Goal: Task Accomplishment & Management: Use online tool/utility

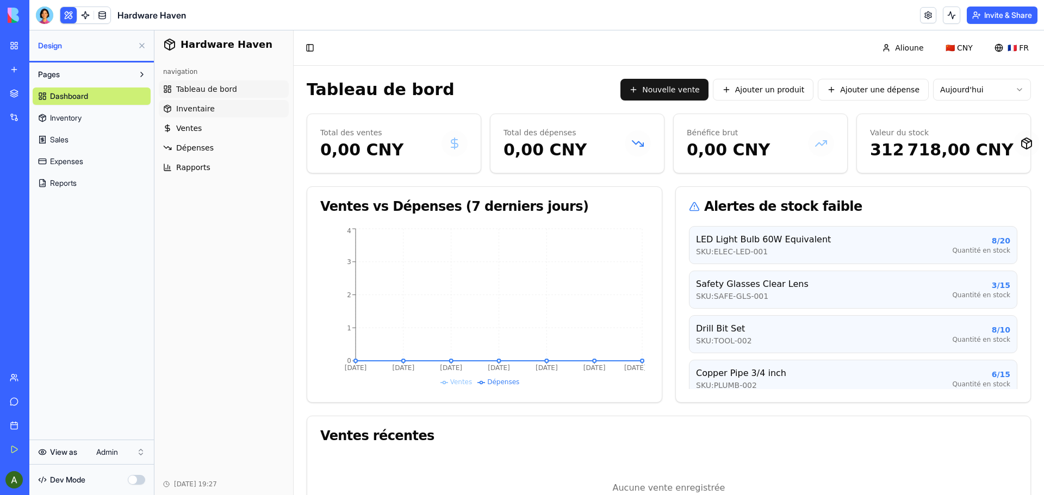
click at [195, 109] on span "Inventaire" at bounding box center [195, 108] width 39 height 11
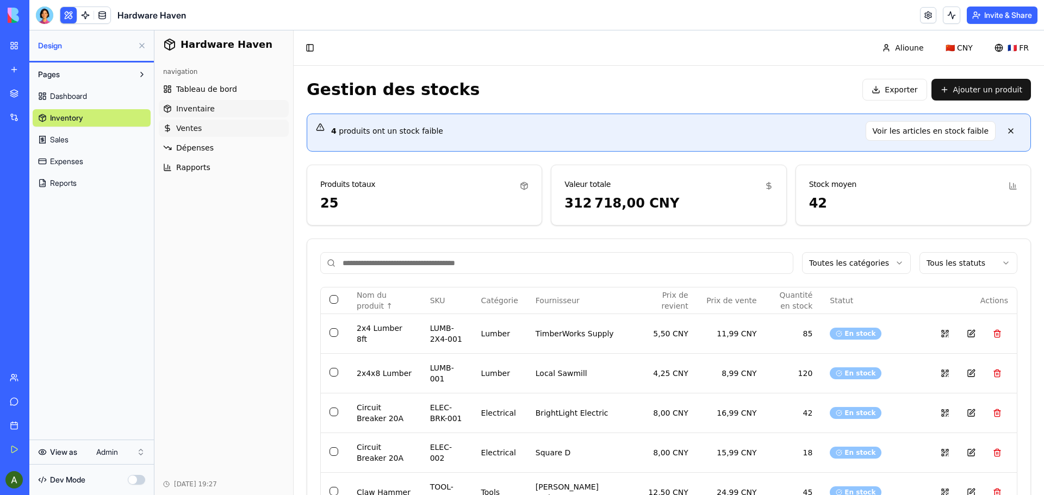
click at [187, 128] on span "Ventes" at bounding box center [189, 128] width 26 height 11
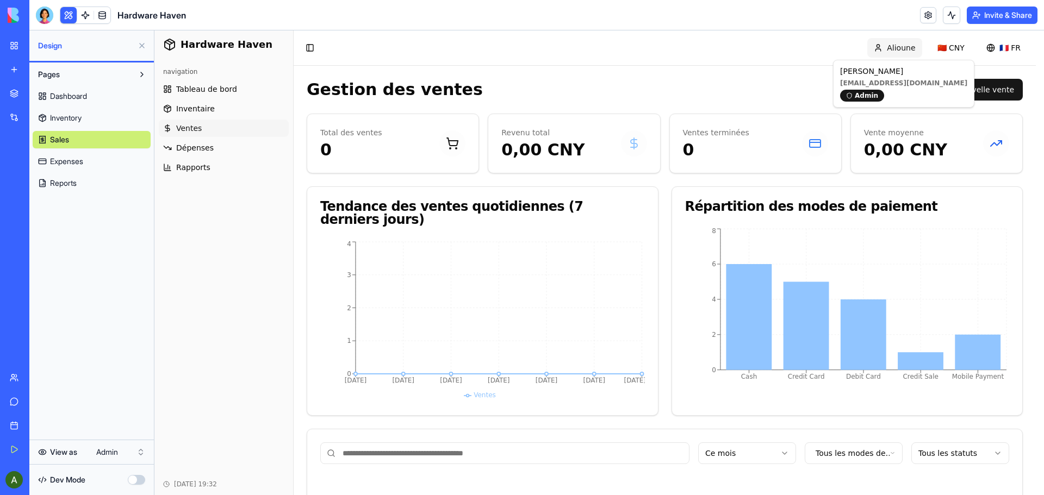
click at [900, 54] on html "Hardware Haven navigation Tableau de bord Inventaire Ventes Dépenses Rapports […" at bounding box center [599, 335] width 890 height 611
click at [120, 454] on html "My Workspace New app Marketplace Integrations Recent Job Description Generator …" at bounding box center [522, 247] width 1044 height 495
click at [137, 452] on html "My Workspace New app Marketplace Integrations Recent Job Description Generator …" at bounding box center [522, 247] width 1044 height 495
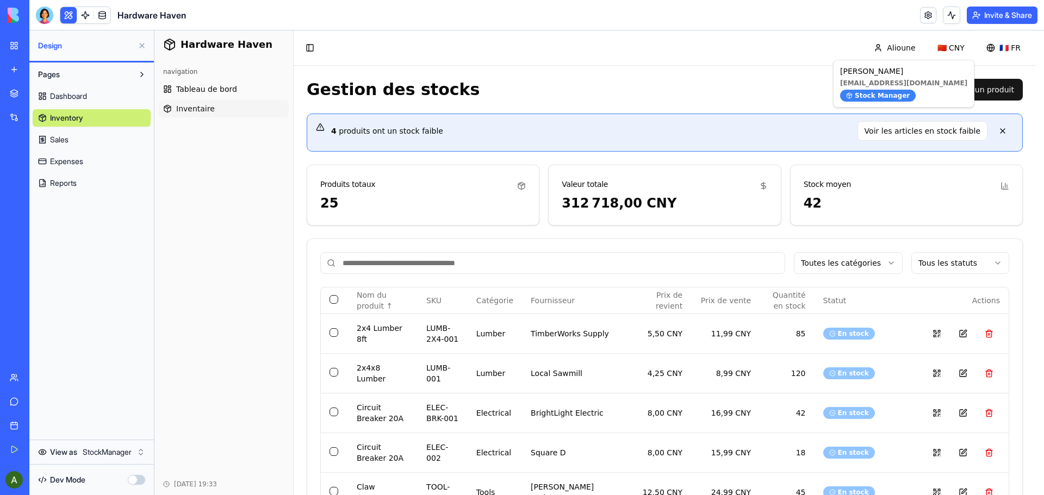
click at [139, 481] on button "button" at bounding box center [136, 480] width 17 height 10
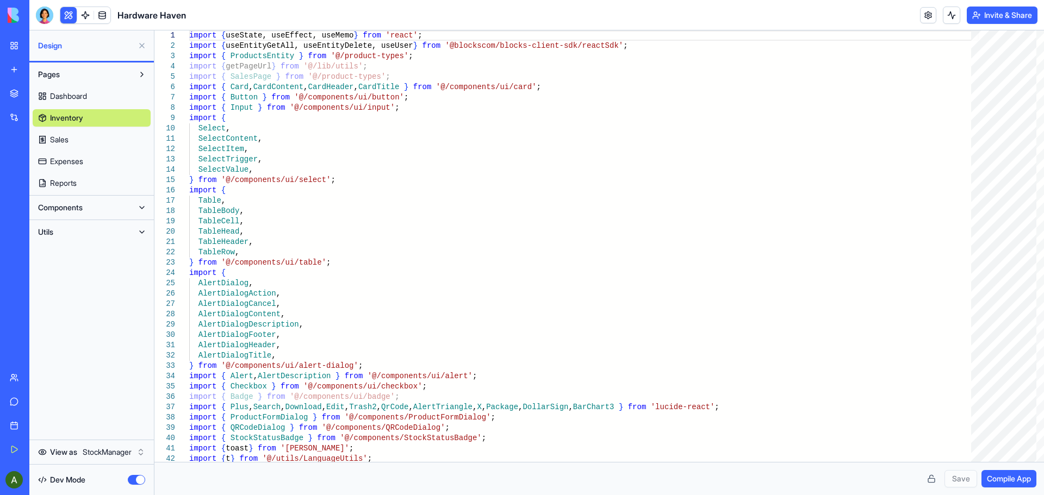
click at [132, 479] on button "button" at bounding box center [136, 480] width 17 height 10
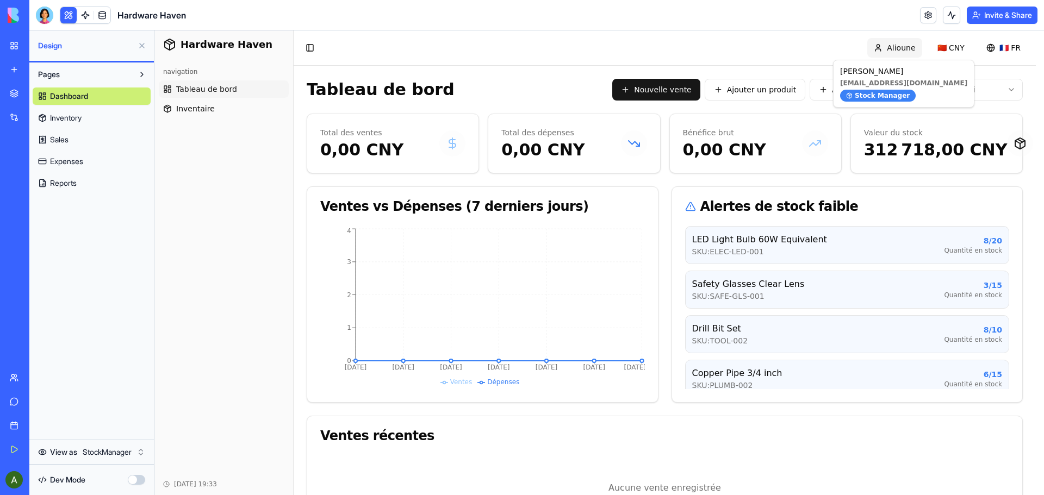
click at [913, 47] on html "Hardware Haven navigation Tableau de bord Inventaire [DATE] 19:33 Toggle Sideba…" at bounding box center [599, 288] width 890 height 517
click at [98, 456] on html "My Workspace New app Marketplace Integrations Recent Job Description Generator …" at bounding box center [522, 247] width 1044 height 495
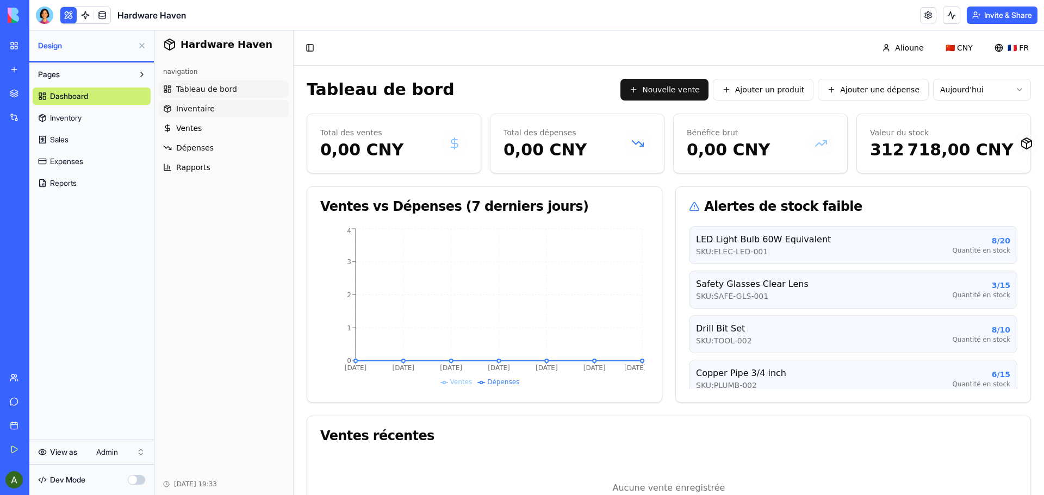
click at [197, 108] on html "Hardware Haven navigation Tableau de bord Inventaire Ventes Dépenses Rapports […" at bounding box center [599, 288] width 890 height 517
click at [195, 111] on span "Inventaire" at bounding box center [195, 108] width 39 height 11
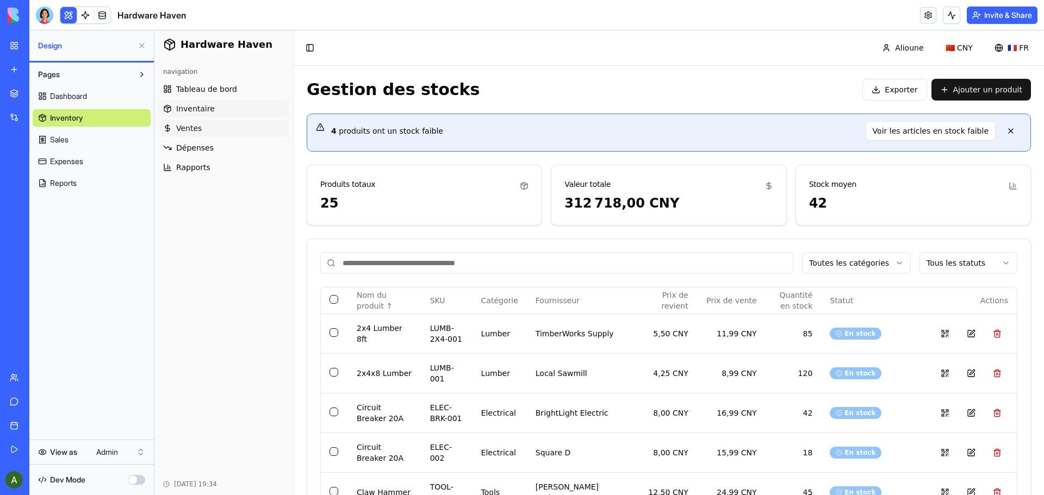
click at [191, 130] on span "Ventes" at bounding box center [189, 128] width 26 height 11
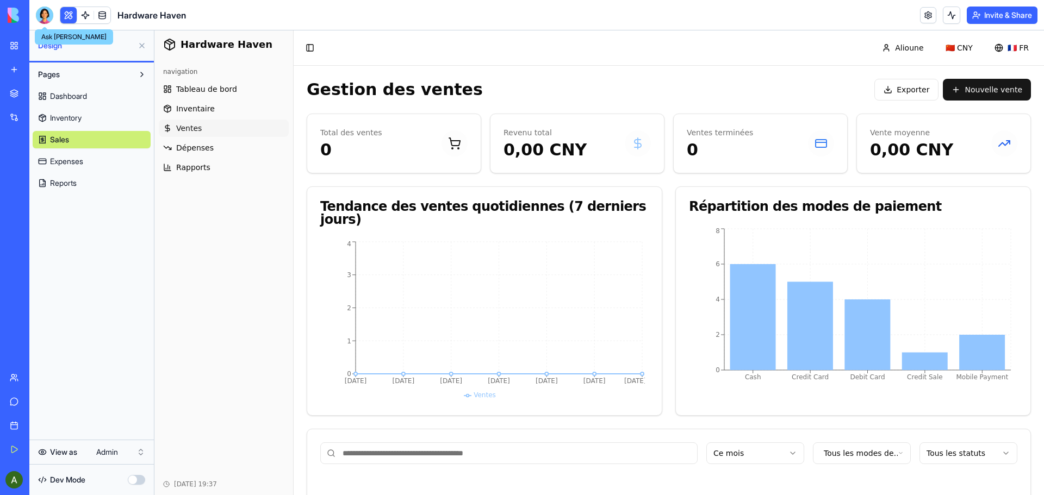
click at [45, 17] on div at bounding box center [44, 15] width 17 height 17
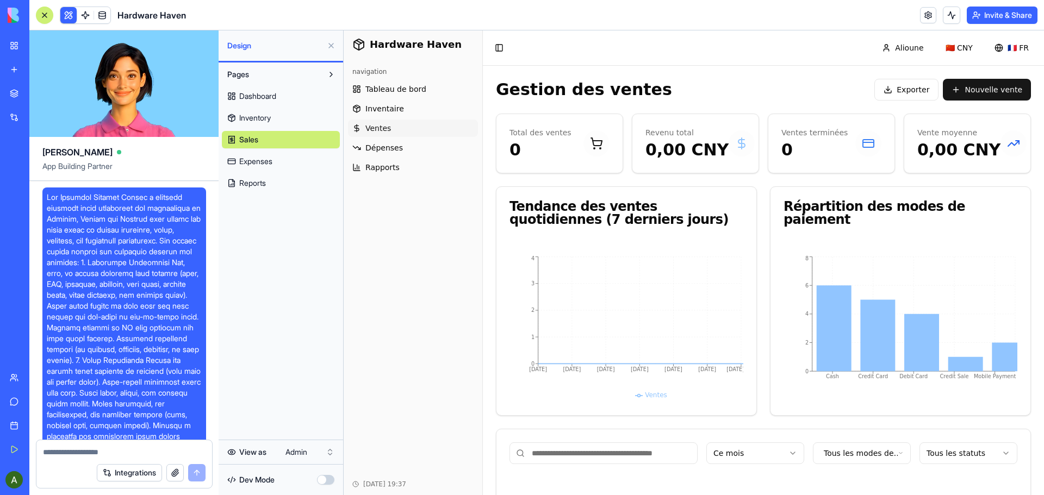
scroll to position [25839, 0]
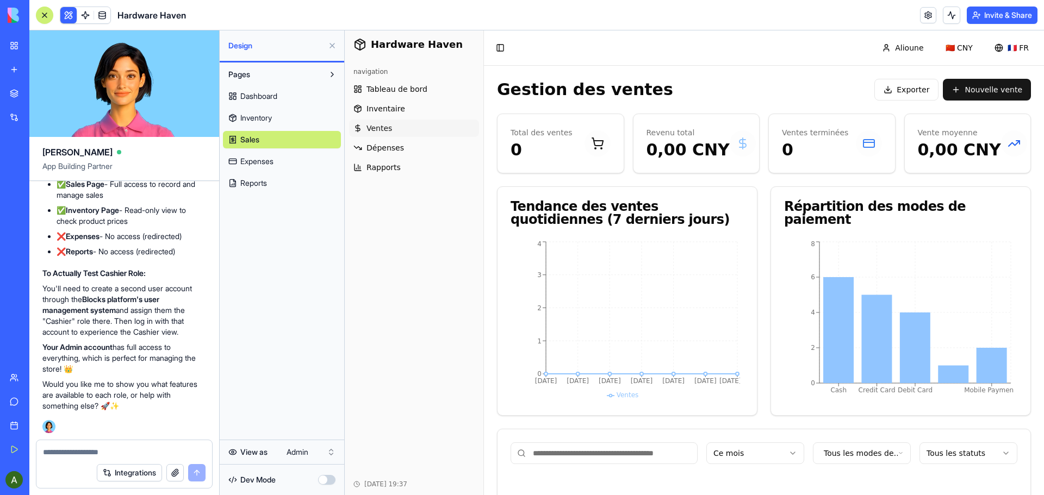
click at [146, 475] on button "Integrations" at bounding box center [129, 472] width 65 height 17
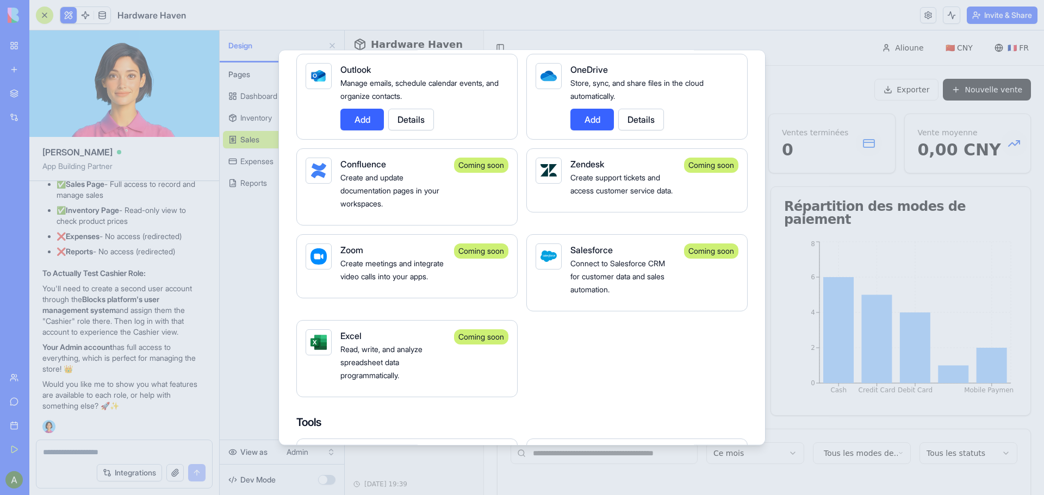
scroll to position [1142, 0]
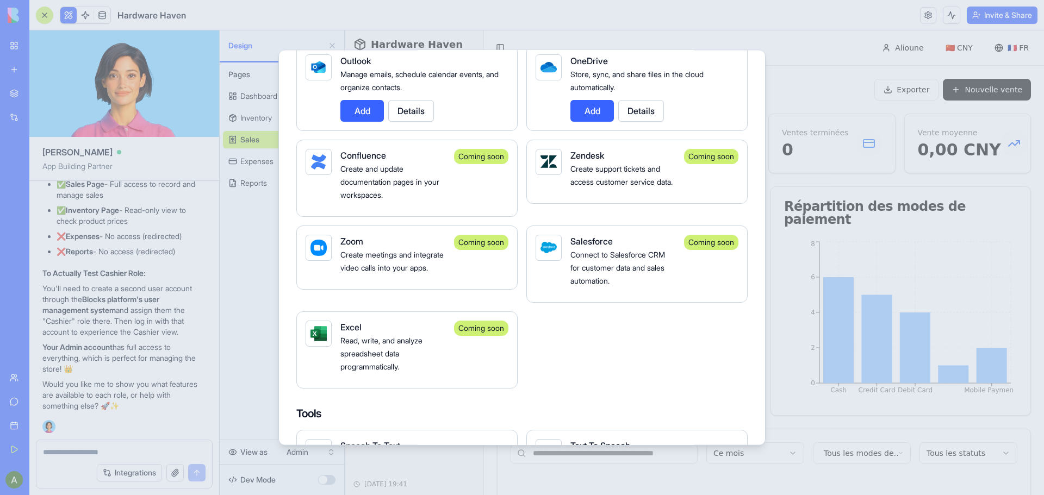
click at [876, 420] on div at bounding box center [522, 247] width 1044 height 495
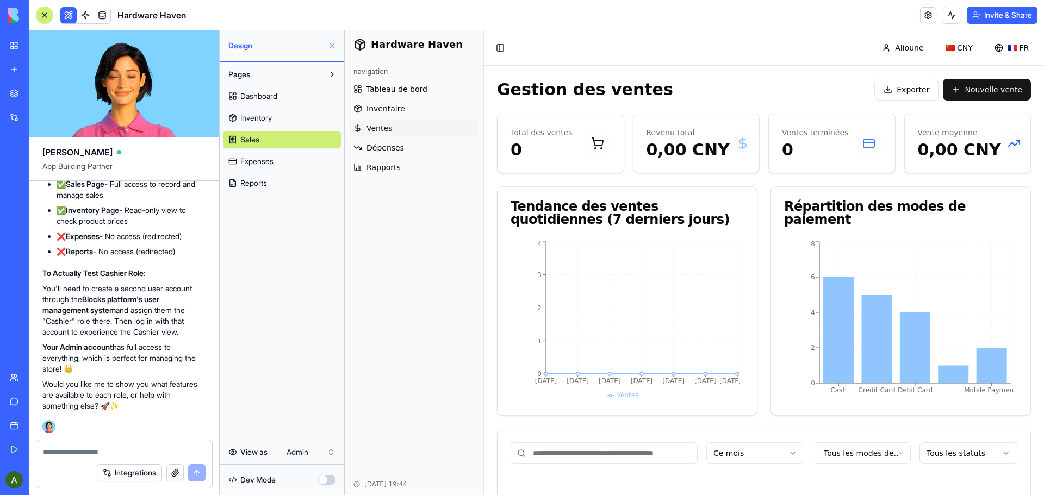
click at [10, 11] on img at bounding box center [41, 15] width 67 height 15
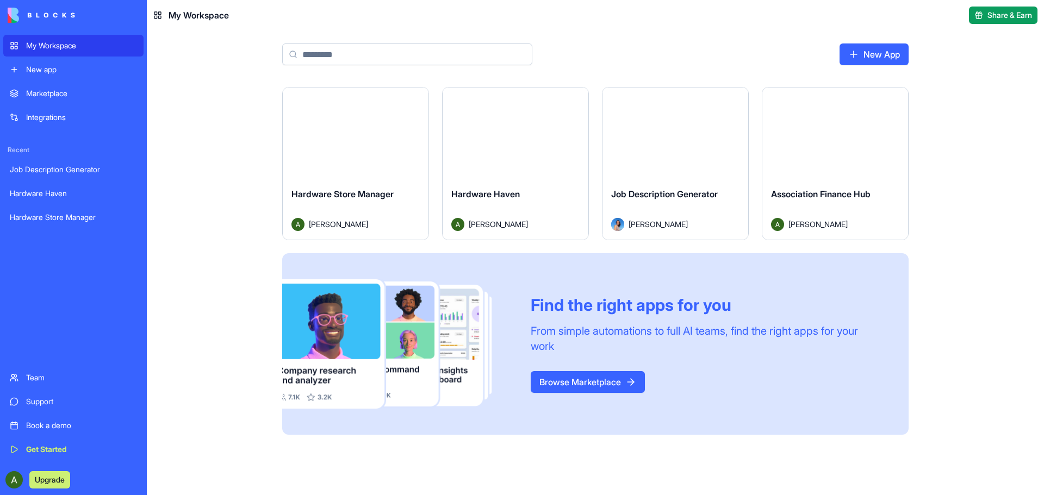
click at [602, 379] on link "Browse Marketplace" at bounding box center [588, 382] width 114 height 22
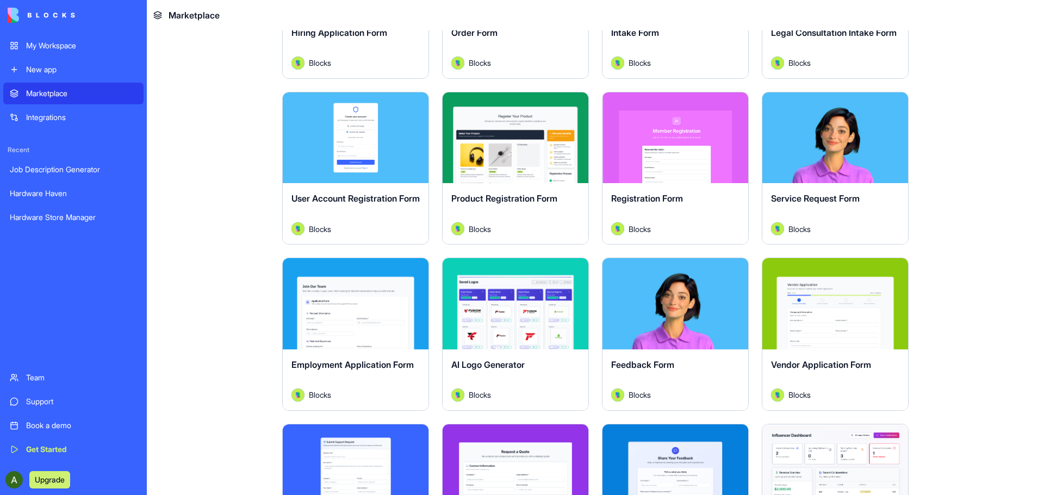
scroll to position [381, 0]
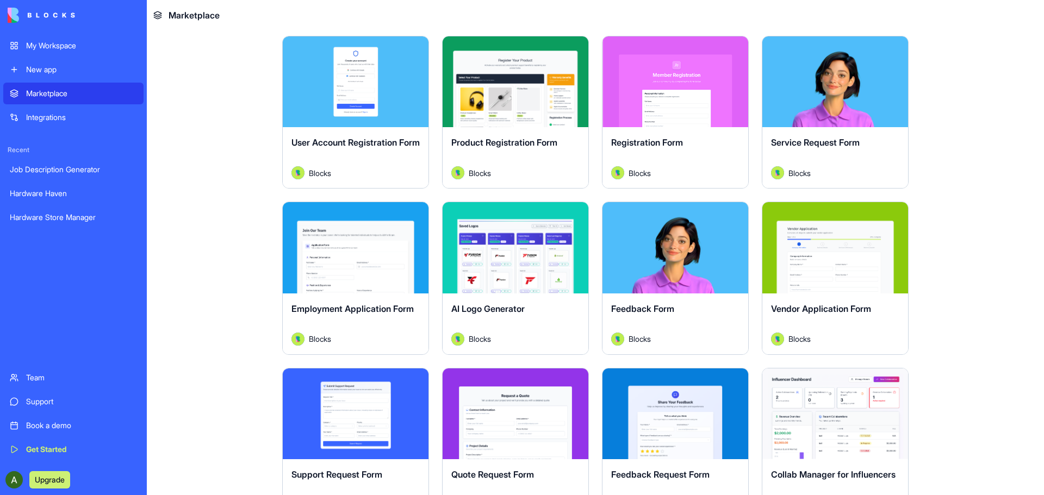
click at [534, 266] on div "Explore" at bounding box center [516, 247] width 146 height 91
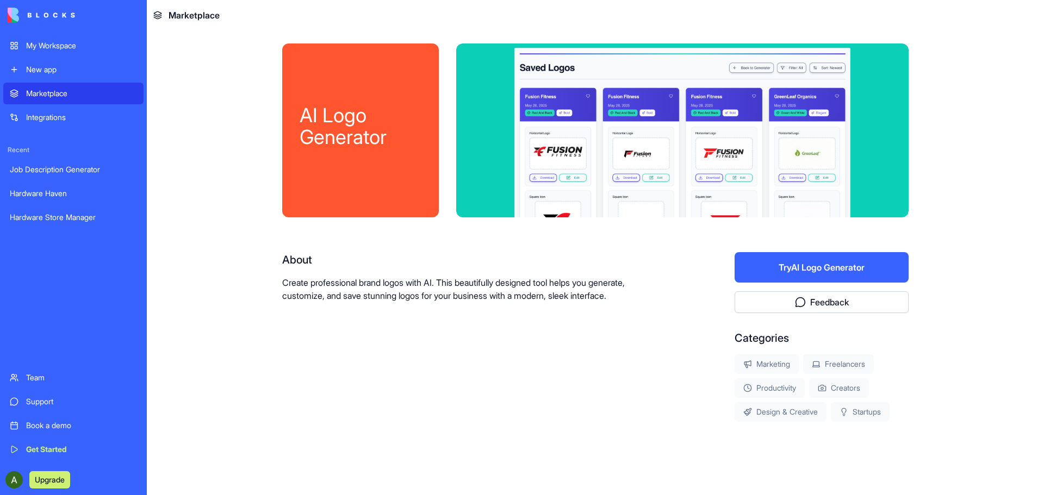
click at [828, 265] on button "Try AI Logo Generator" at bounding box center [822, 267] width 174 height 30
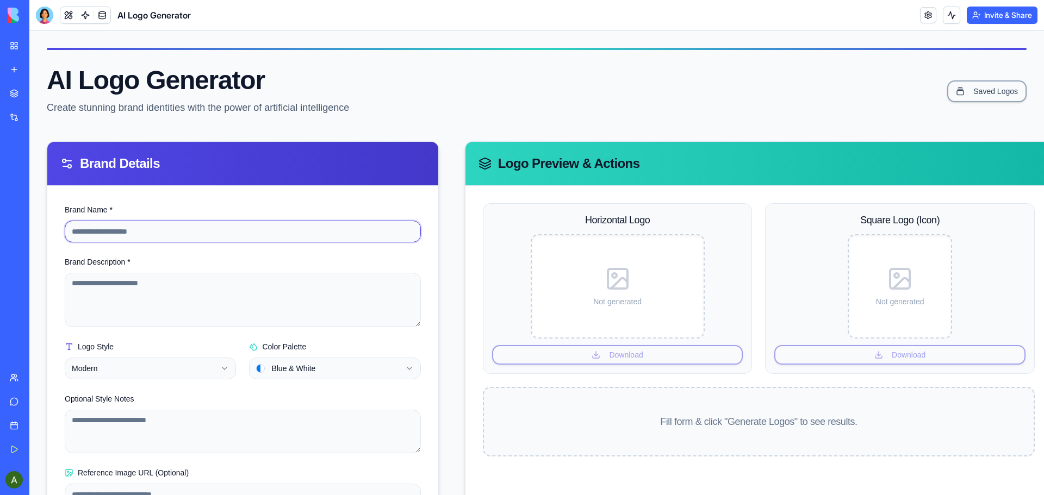
click at [237, 231] on input "Brand Name *" at bounding box center [243, 232] width 356 height 22
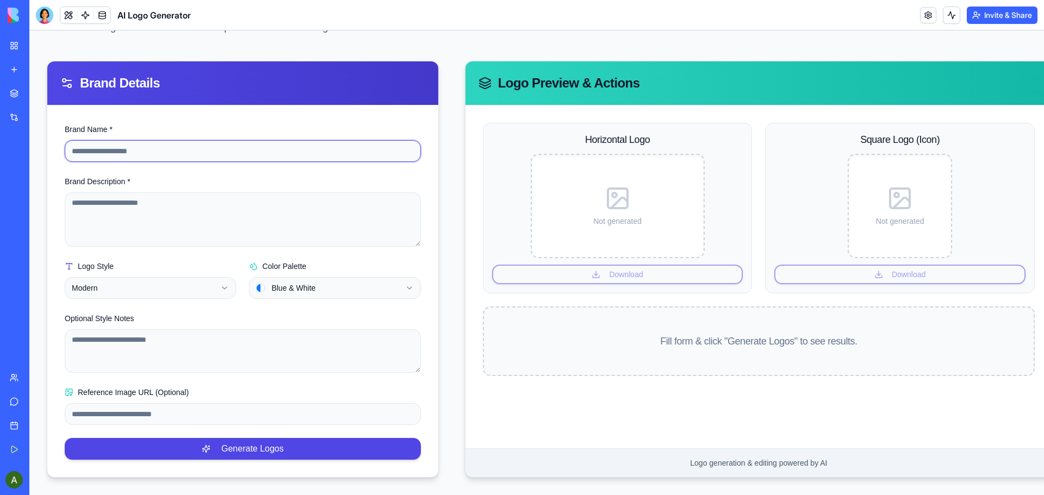
scroll to position [34, 0]
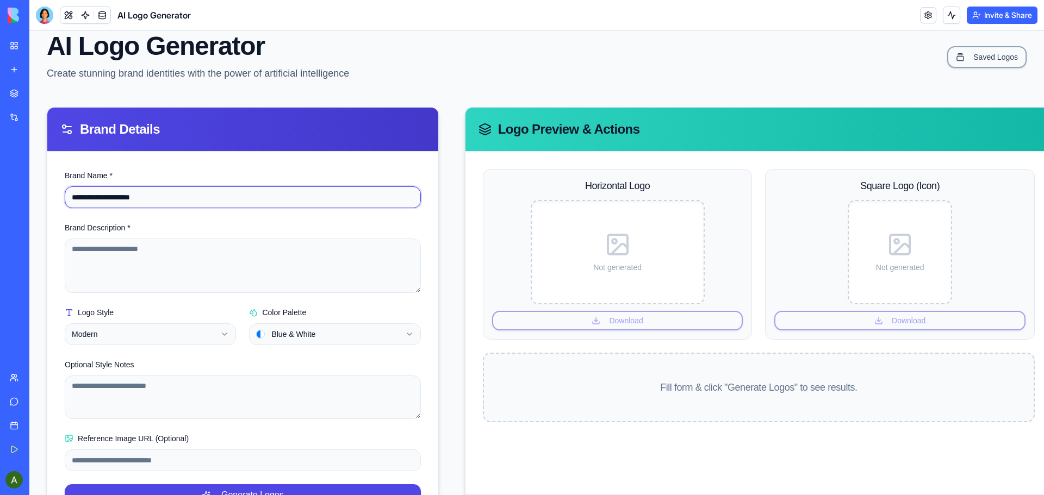
drag, startPoint x: 146, startPoint y: 199, endPoint x: 79, endPoint y: 196, distance: 66.9
click at [72, 201] on input "**********" at bounding box center [243, 198] width 356 height 22
type input "**********"
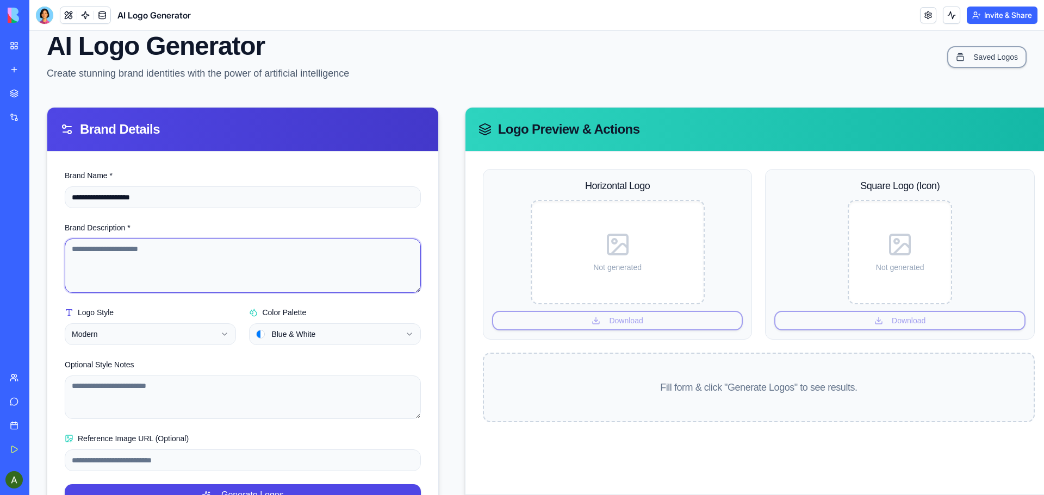
click at [187, 264] on textarea "Brand Description *" at bounding box center [243, 266] width 356 height 54
paste textarea "**********"
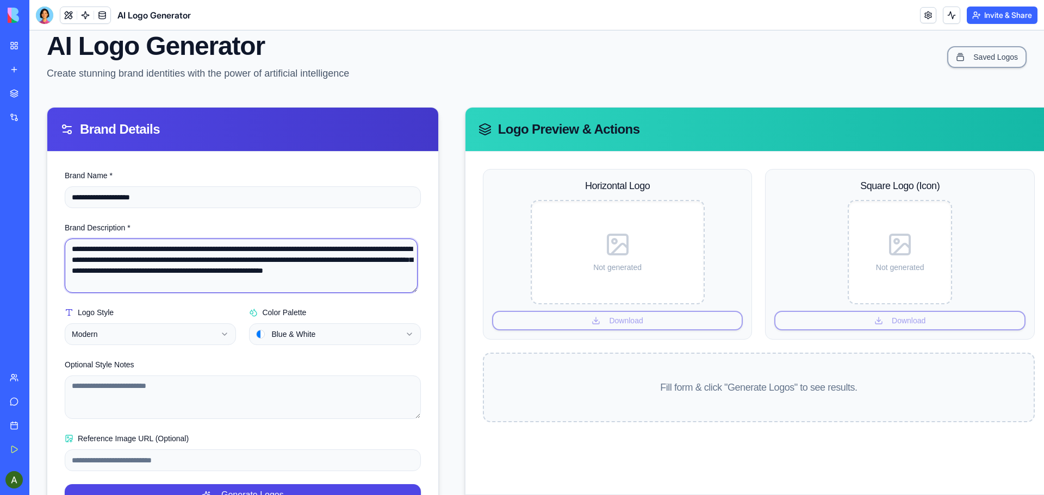
type textarea "**********"
click at [223, 338] on html "**********" at bounding box center [536, 268] width 1015 height 545
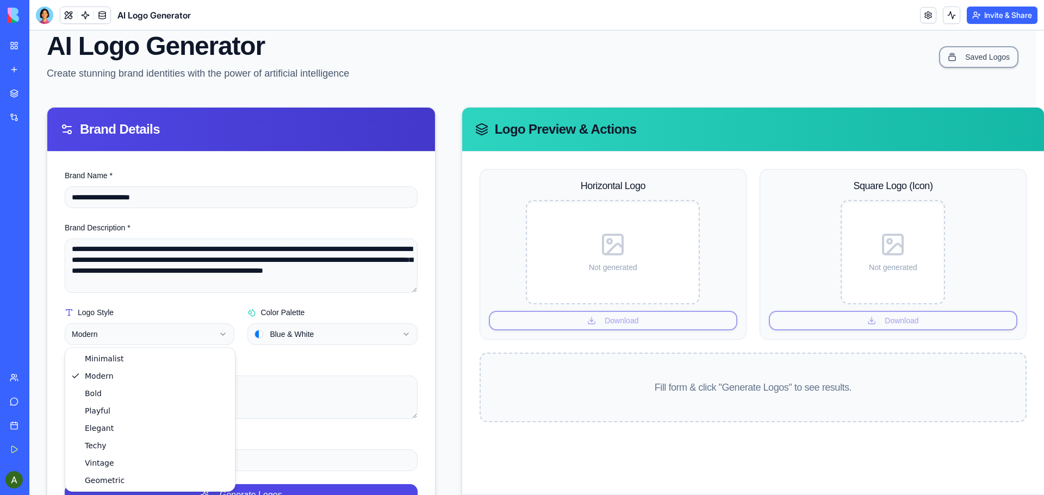
select select "*******"
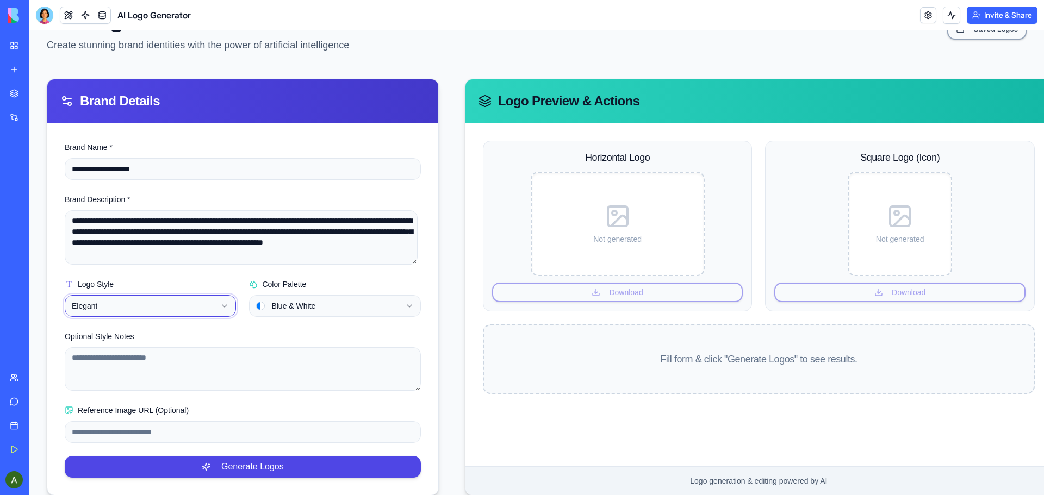
scroll to position [89, 0]
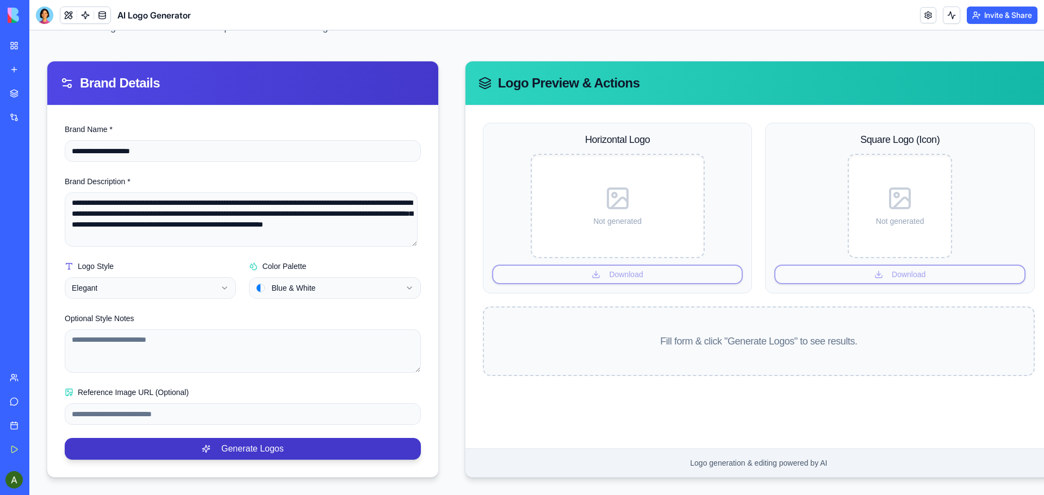
click at [241, 441] on button "Generate Logos" at bounding box center [243, 449] width 356 height 22
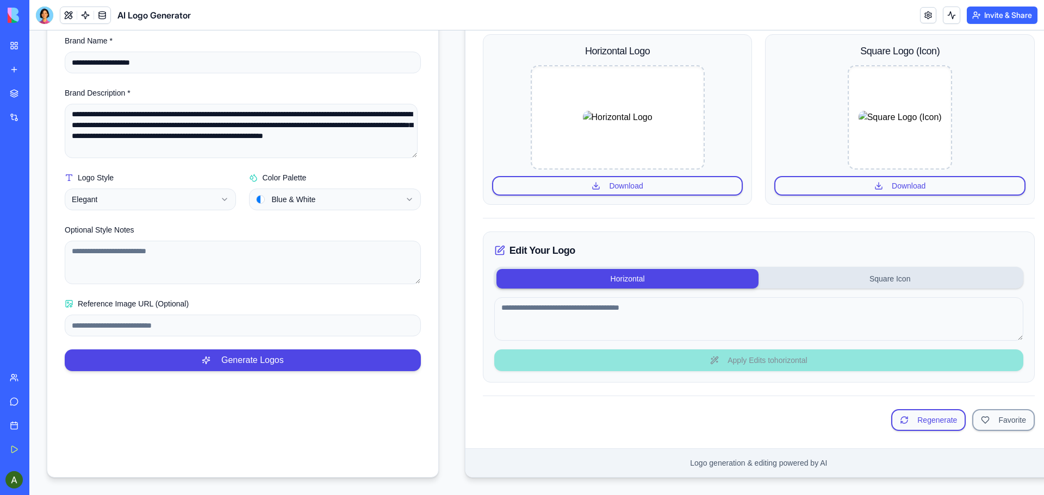
scroll to position [177, 0]
click at [674, 269] on button "Horizontal" at bounding box center [628, 279] width 263 height 20
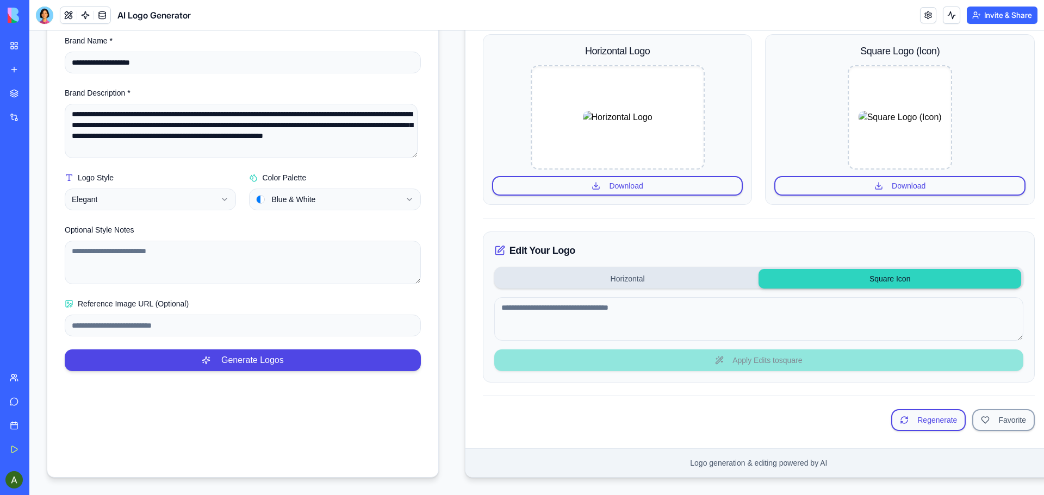
click at [858, 269] on button "Square Icon" at bounding box center [890, 279] width 263 height 20
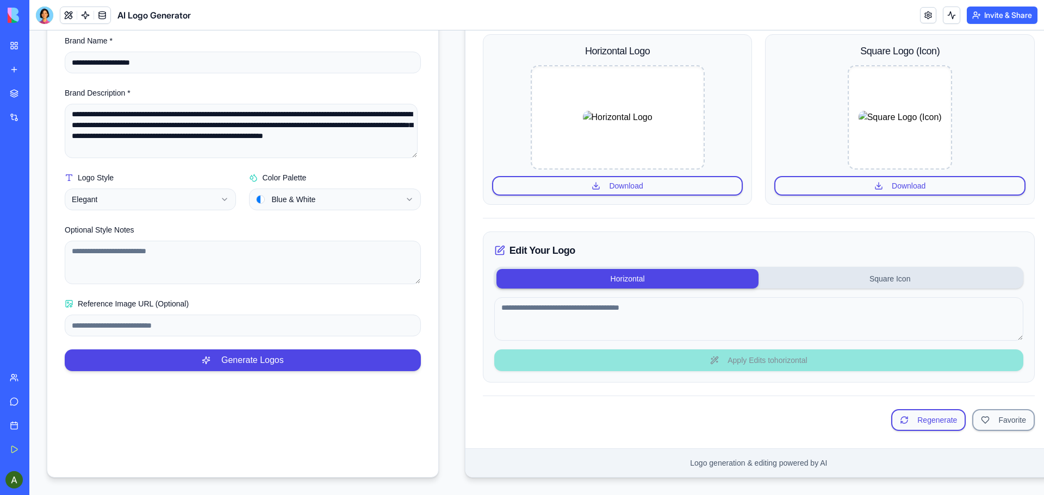
click at [683, 270] on button "Horizontal" at bounding box center [628, 279] width 263 height 20
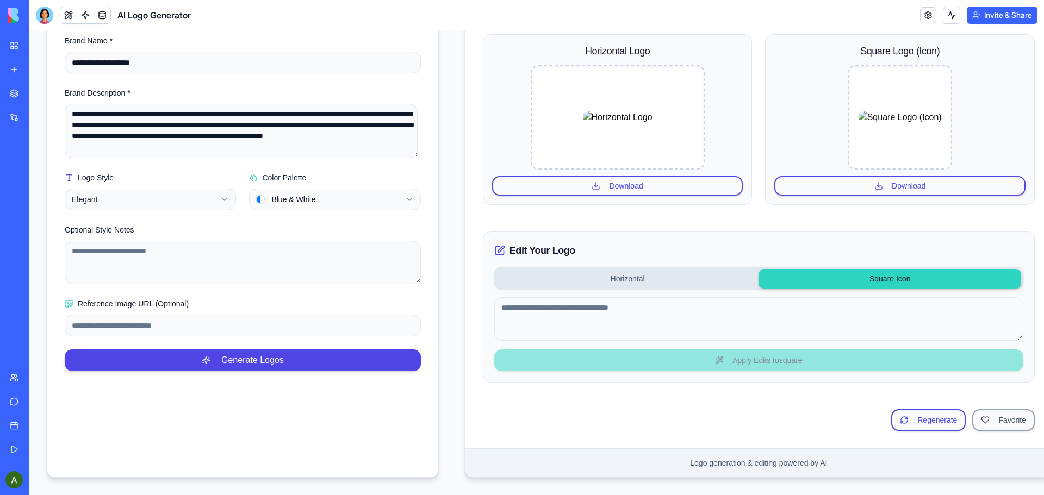
click at [873, 272] on button "Square Icon" at bounding box center [890, 279] width 263 height 20
click at [902, 176] on button "Download" at bounding box center [899, 186] width 251 height 20
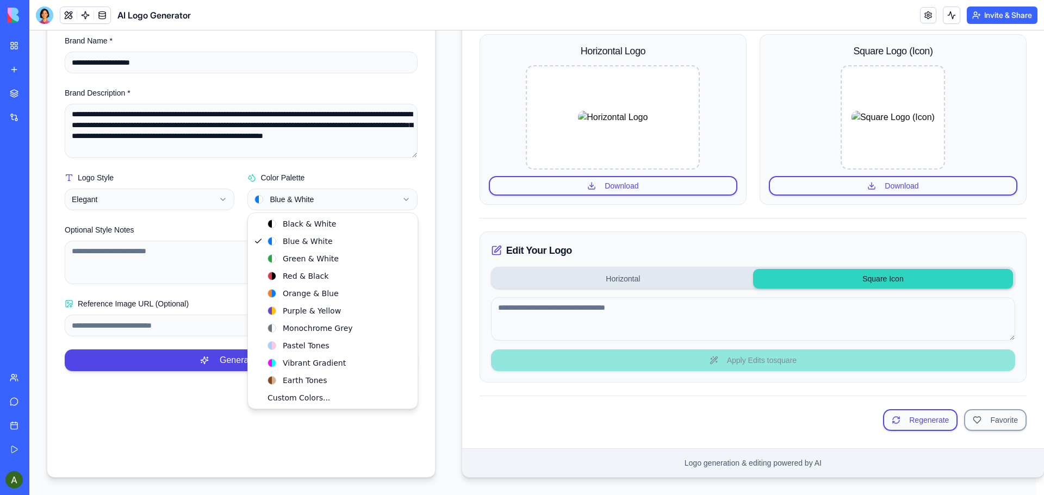
click at [408, 190] on html "**********" at bounding box center [536, 178] width 1015 height 634
select select "**********"
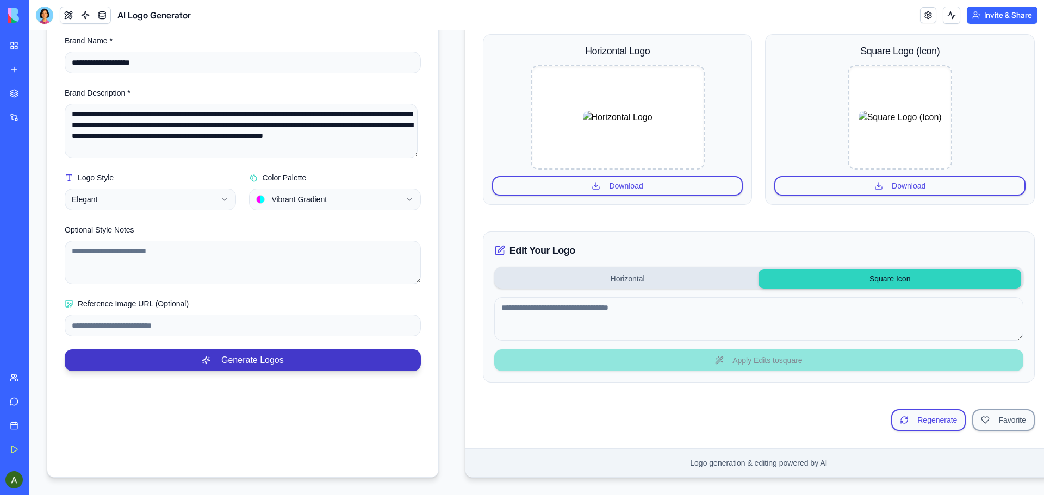
click at [266, 362] on button "Generate Logos" at bounding box center [243, 361] width 356 height 22
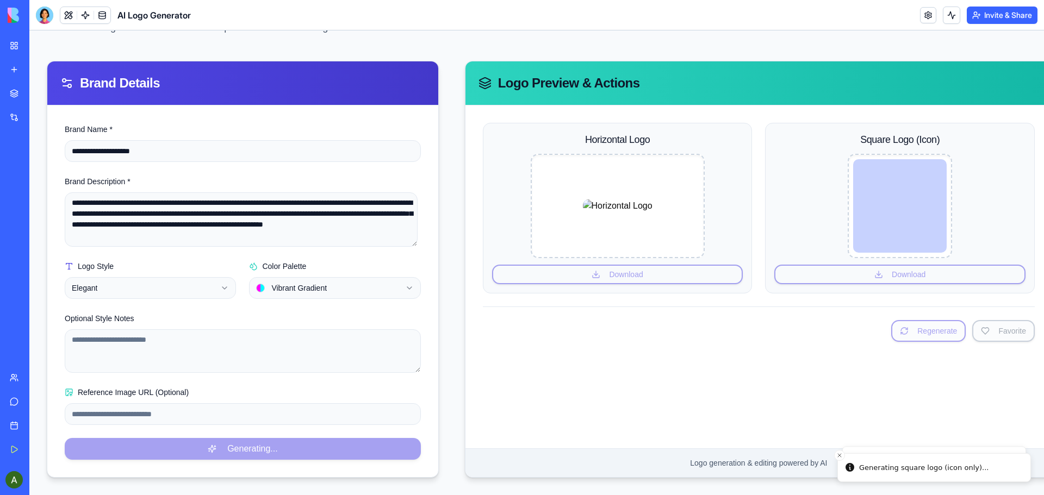
click at [622, 200] on img at bounding box center [618, 206] width 70 height 13
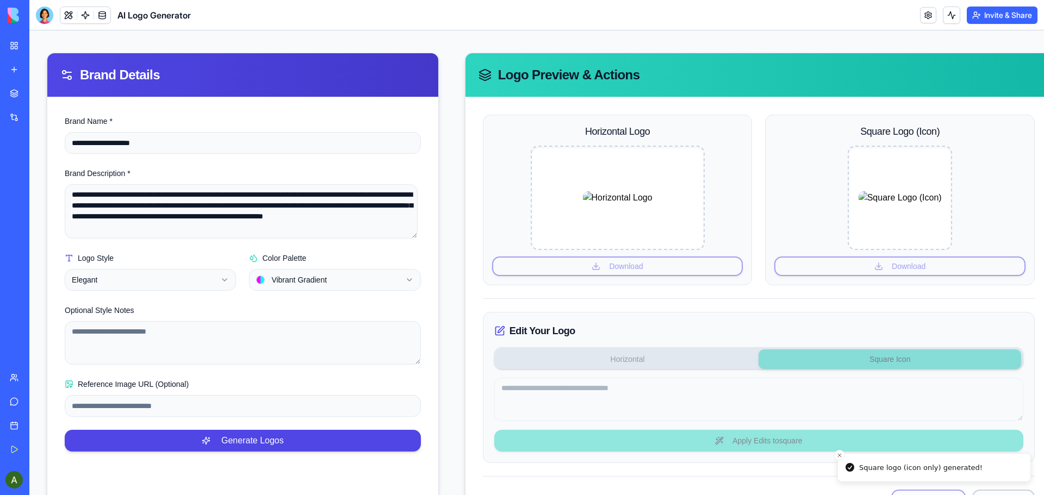
scroll to position [169, 0]
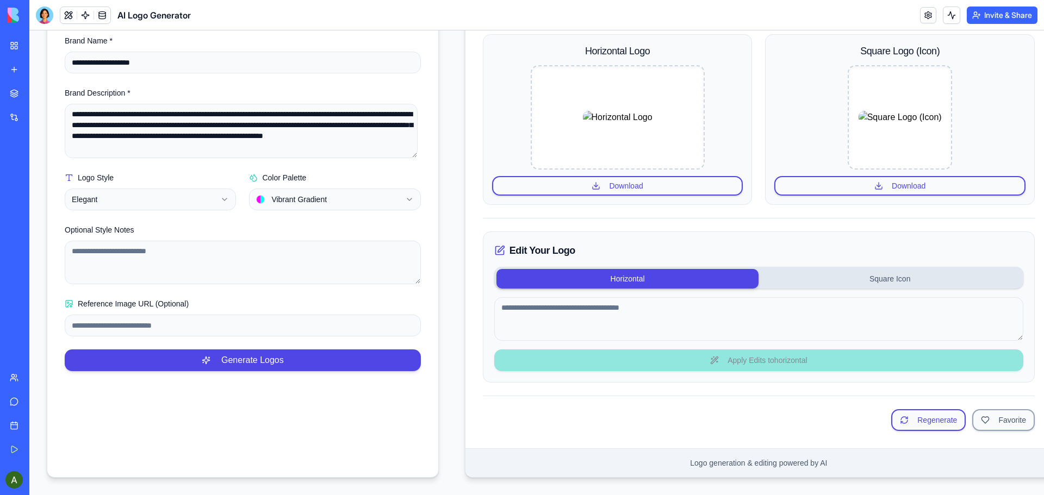
click at [557, 276] on button "Horizontal" at bounding box center [628, 279] width 263 height 20
click at [528, 252] on h3 "Edit Your Logo" at bounding box center [758, 250] width 529 height 15
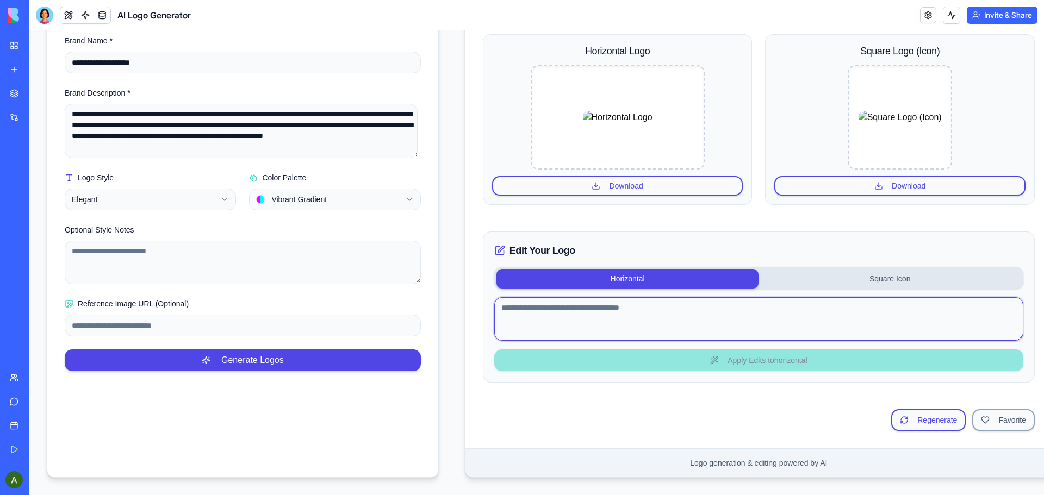
click at [611, 308] on textarea at bounding box center [758, 319] width 529 height 44
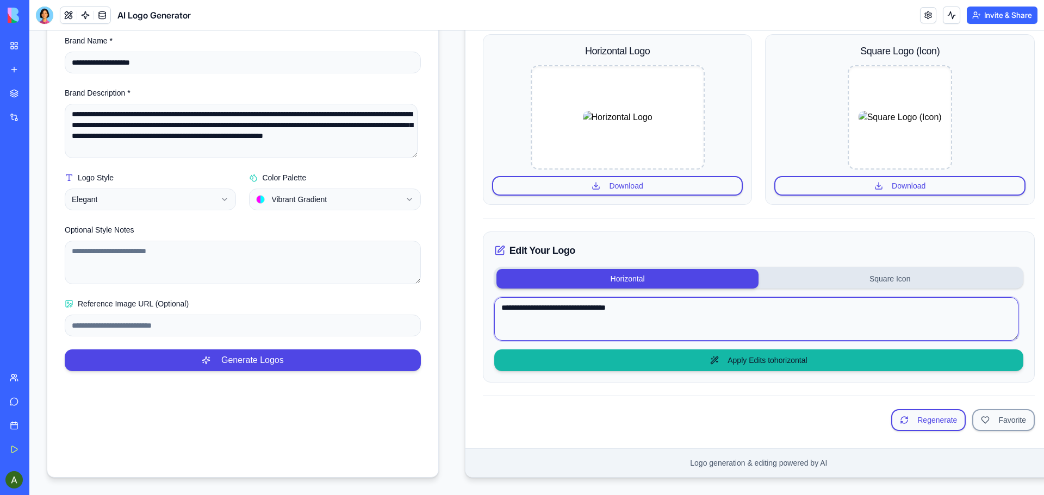
type textarea "**********"
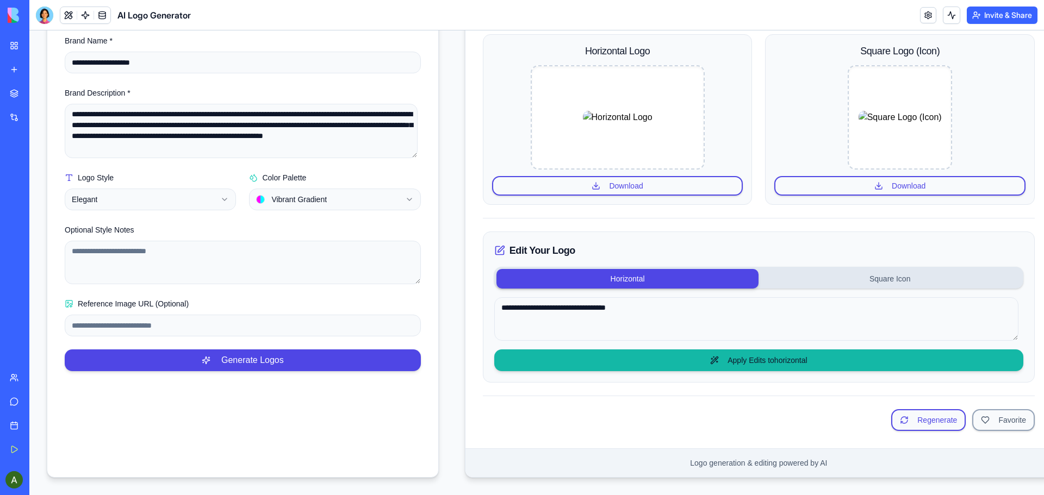
click at [749, 357] on button "Apply Edits to horizontal" at bounding box center [758, 361] width 529 height 22
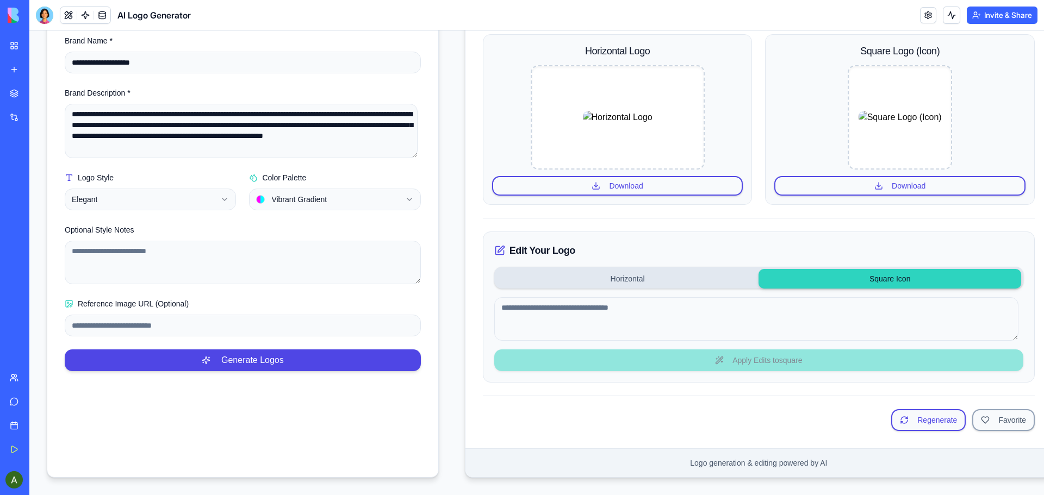
click at [867, 275] on button "Square Icon" at bounding box center [890, 279] width 263 height 20
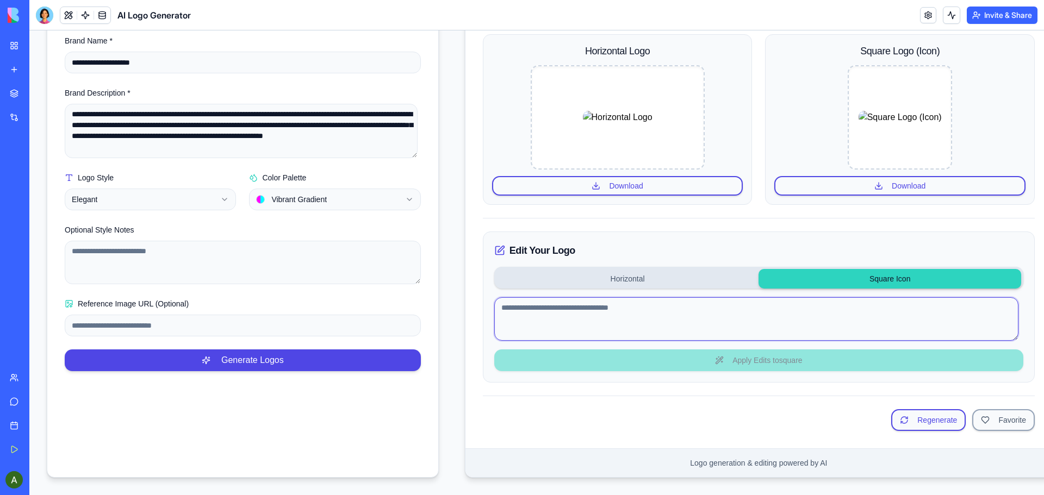
click at [647, 303] on textarea at bounding box center [756, 319] width 524 height 44
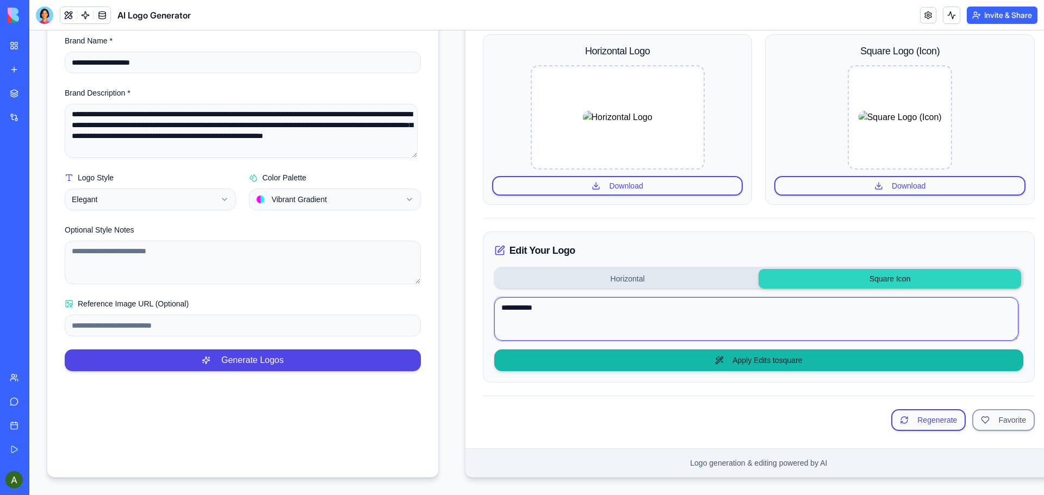
type textarea "**********"
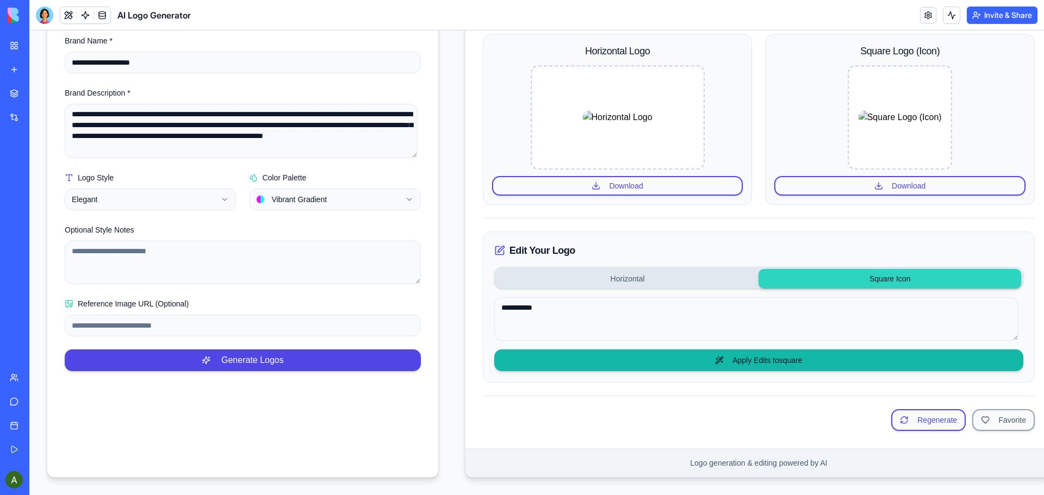
click at [776, 358] on button "Apply Edits to square" at bounding box center [758, 361] width 529 height 22
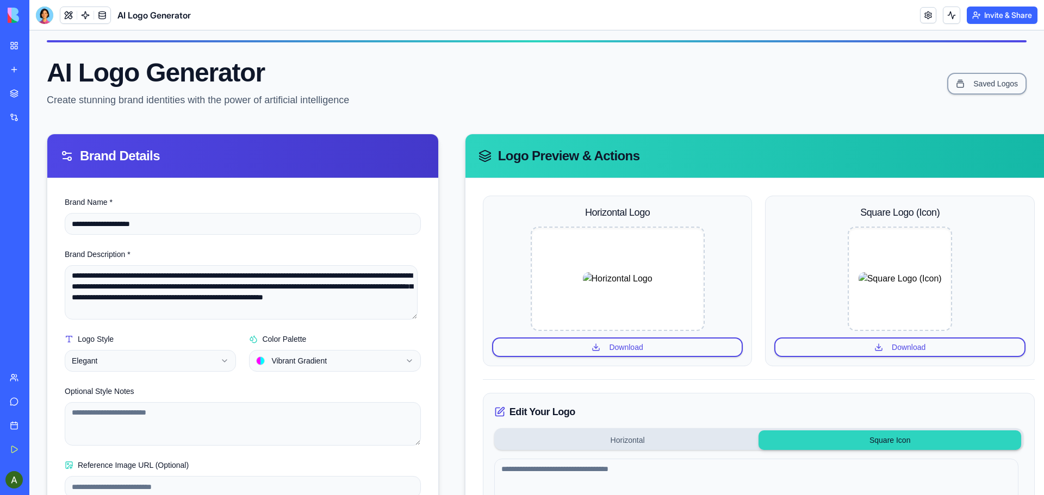
scroll to position [0, 0]
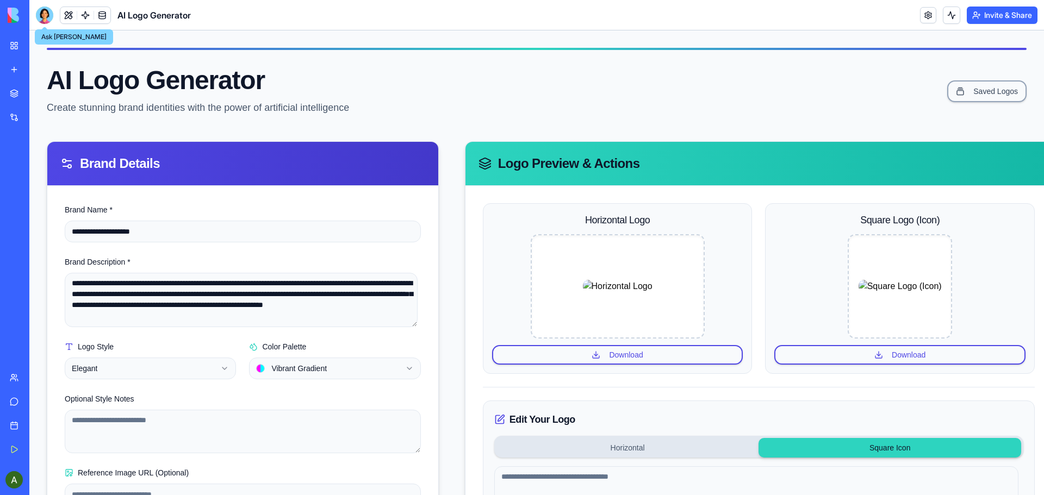
click at [39, 14] on div at bounding box center [44, 15] width 17 height 17
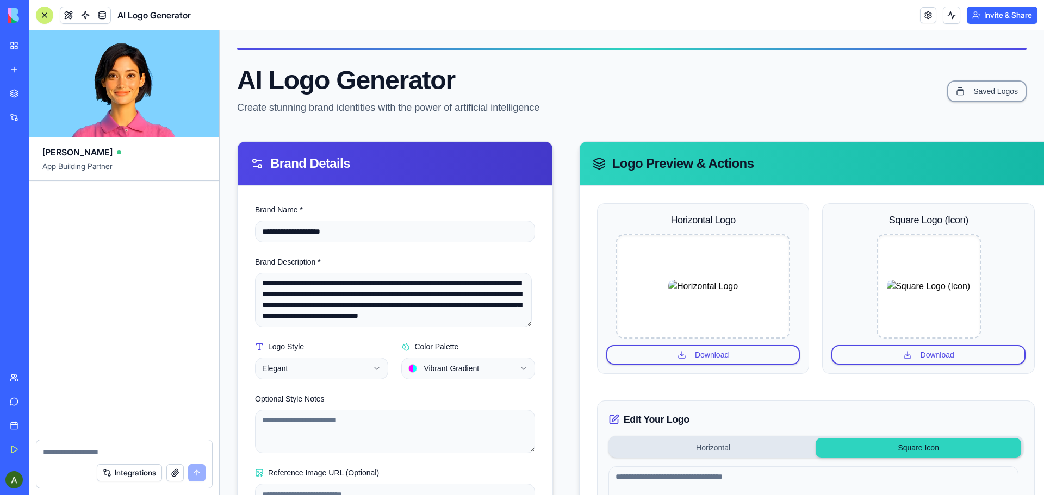
click at [8, 18] on img at bounding box center [41, 15] width 67 height 15
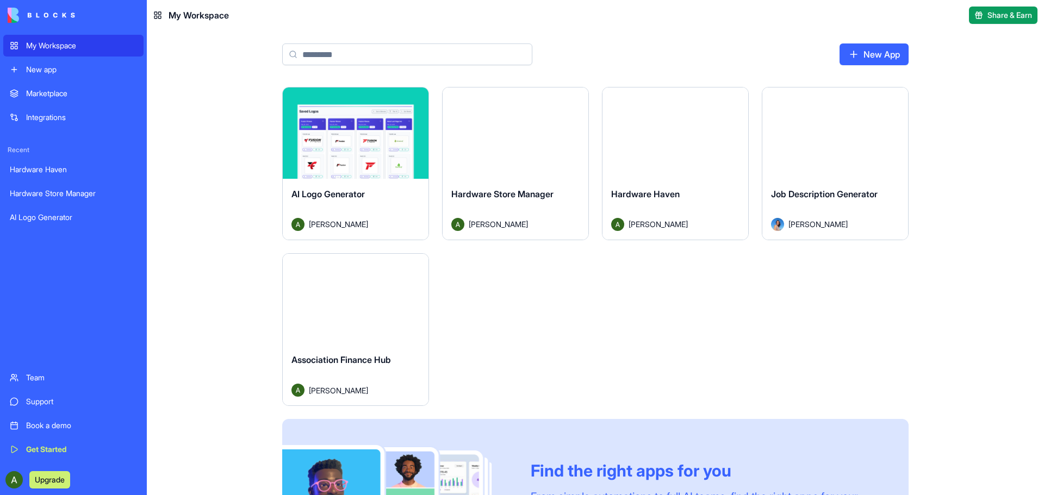
click at [675, 148] on div "Launch" at bounding box center [676, 133] width 146 height 91
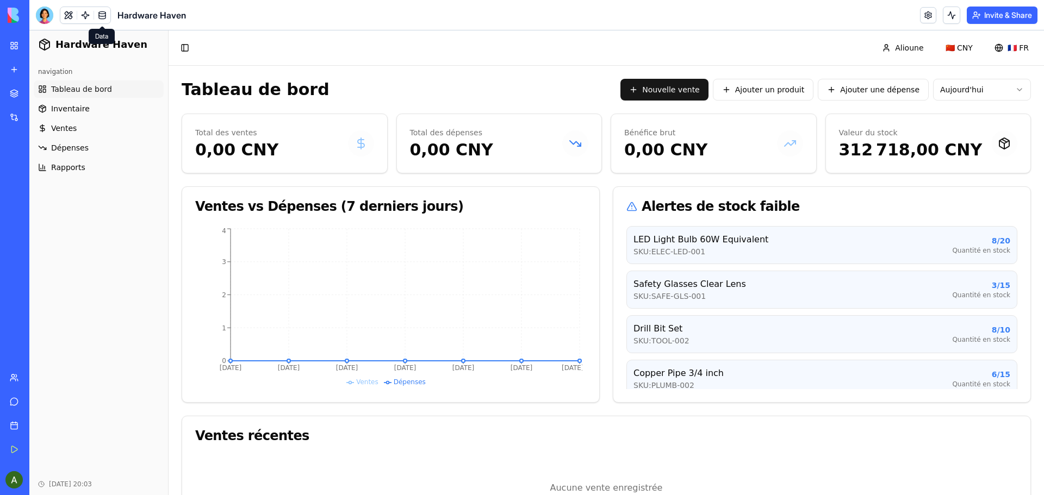
click at [100, 18] on link at bounding box center [102, 15] width 16 height 16
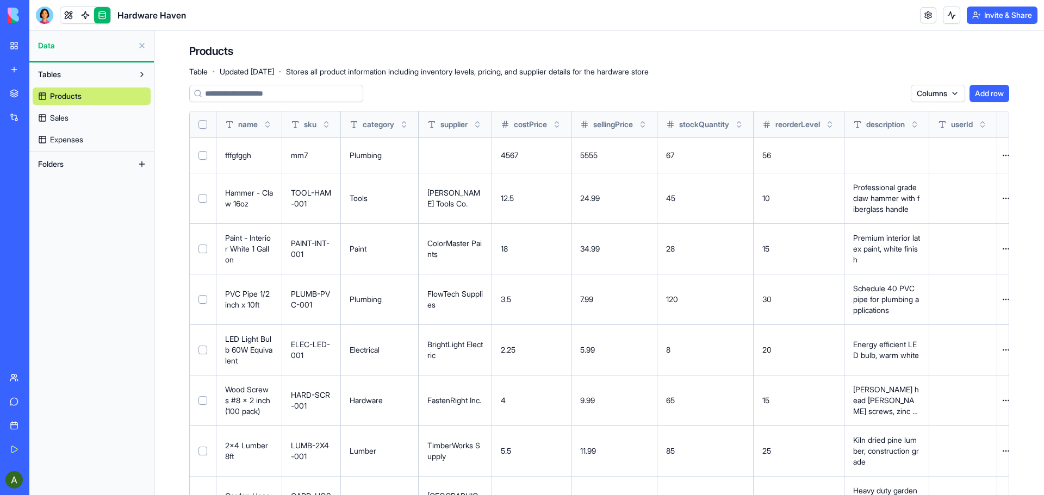
click at [142, 165] on button at bounding box center [141, 164] width 17 height 17
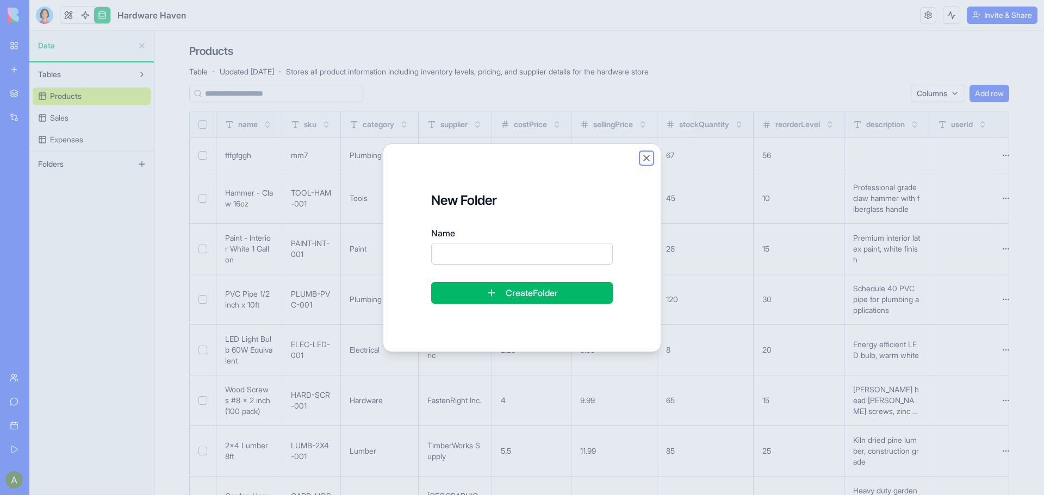
click at [648, 159] on button "Close" at bounding box center [646, 158] width 11 height 11
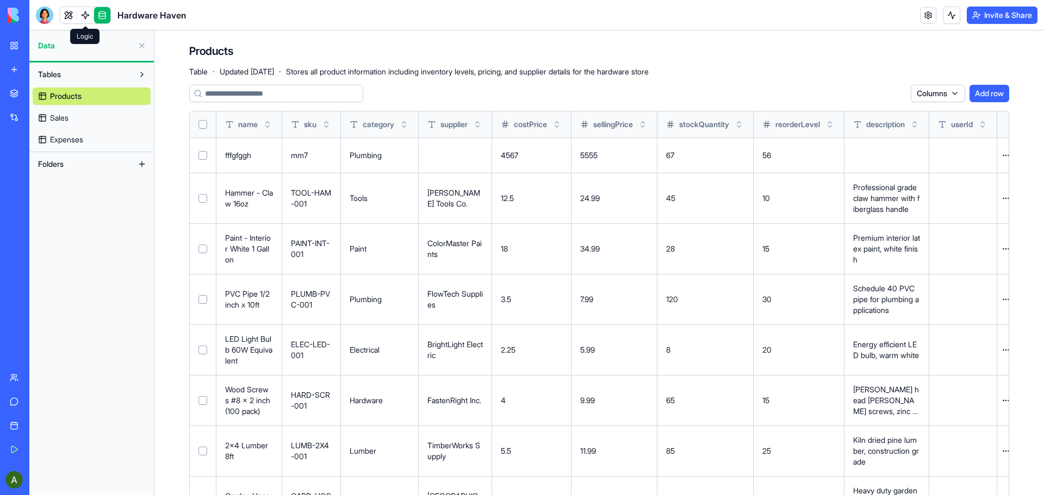
click at [83, 15] on link at bounding box center [85, 15] width 16 height 16
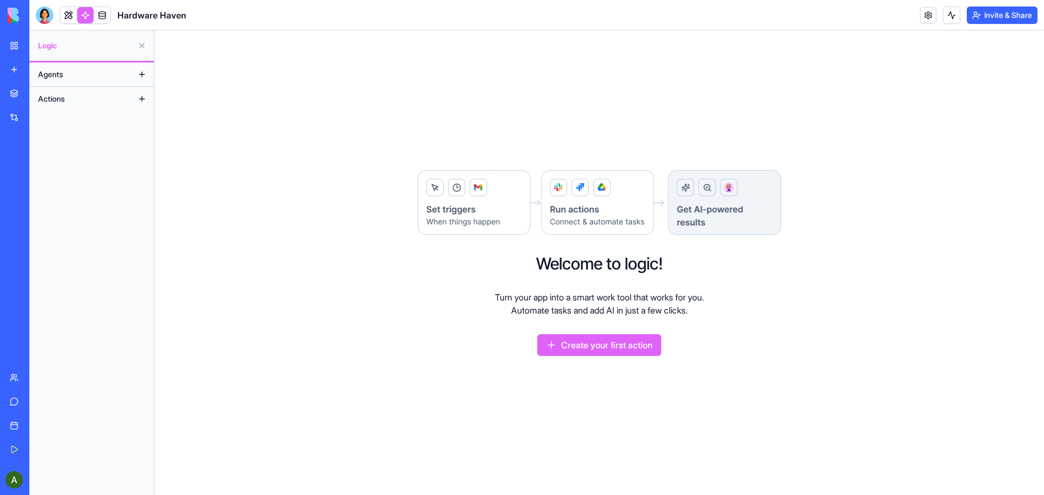
click at [621, 348] on button "Create your first action" at bounding box center [599, 345] width 124 height 22
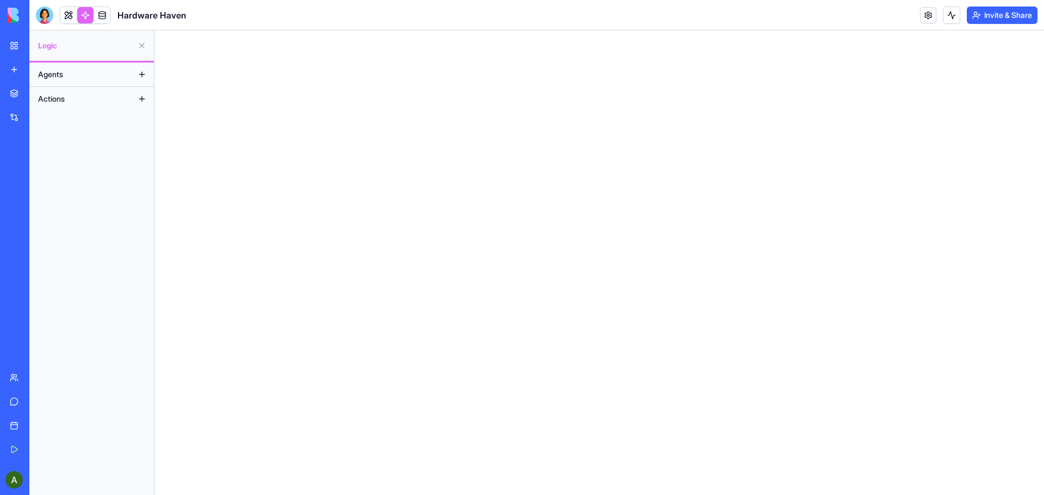
click at [139, 78] on button at bounding box center [141, 74] width 17 height 17
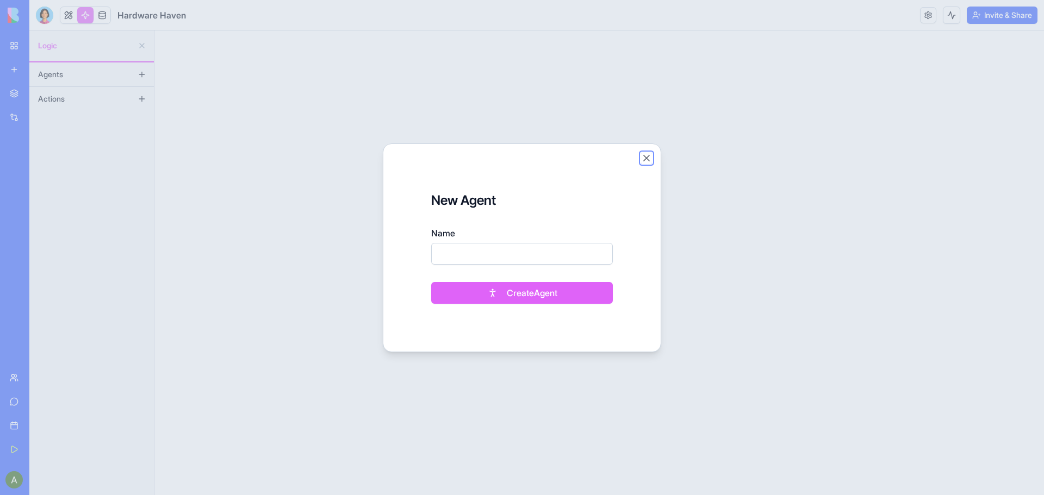
click at [650, 158] on button "Close" at bounding box center [646, 158] width 11 height 11
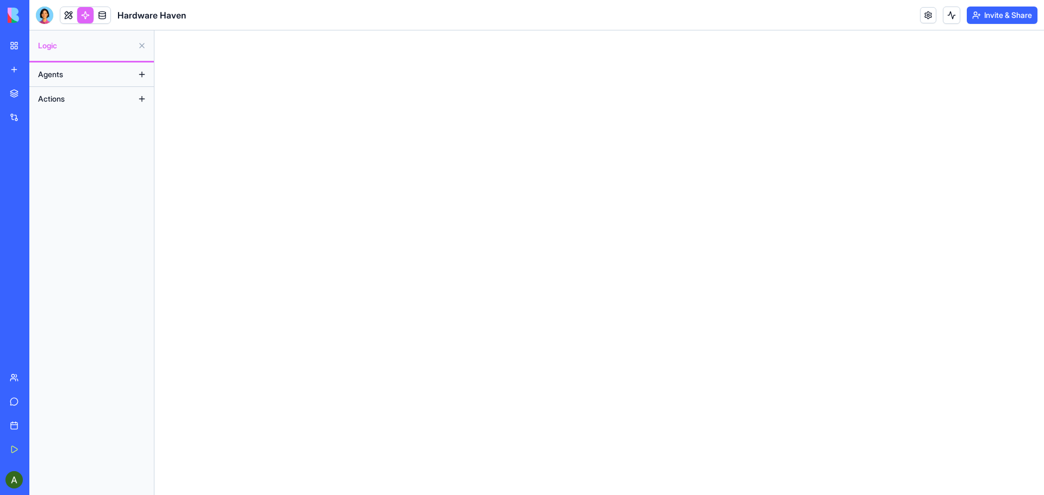
click at [144, 102] on button at bounding box center [141, 98] width 17 height 17
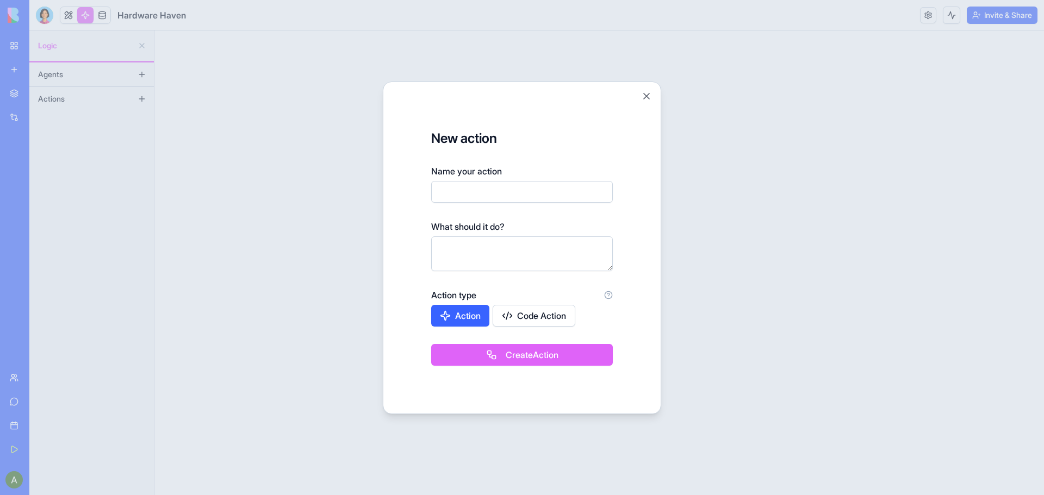
click at [554, 318] on button "Code Action" at bounding box center [534, 316] width 83 height 22
click at [550, 318] on button "Code Action" at bounding box center [535, 316] width 82 height 22
click at [649, 94] on button "Close" at bounding box center [646, 96] width 11 height 11
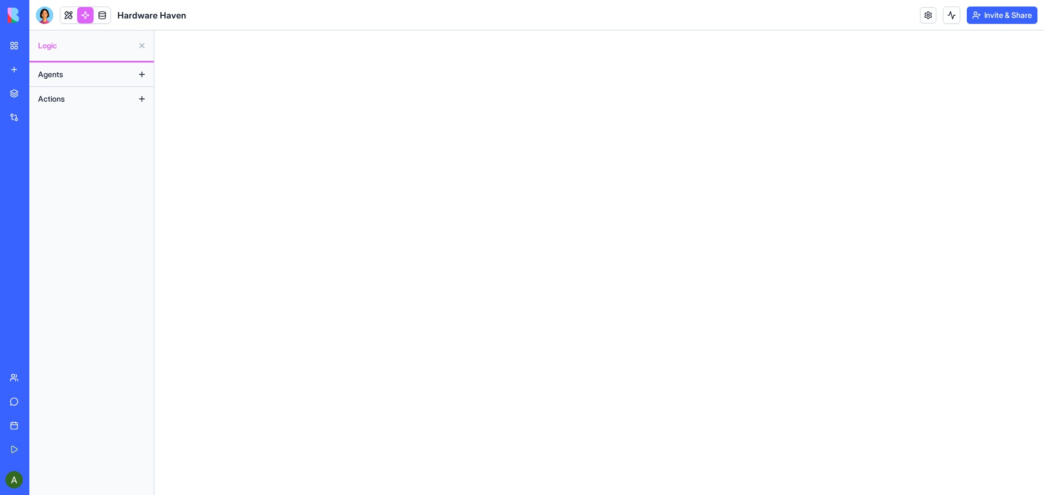
click at [58, 49] on span "Logic" at bounding box center [85, 45] width 95 height 11
click at [75, 72] on button "Agents" at bounding box center [83, 74] width 101 height 17
click at [72, 16] on link at bounding box center [68, 15] width 16 height 16
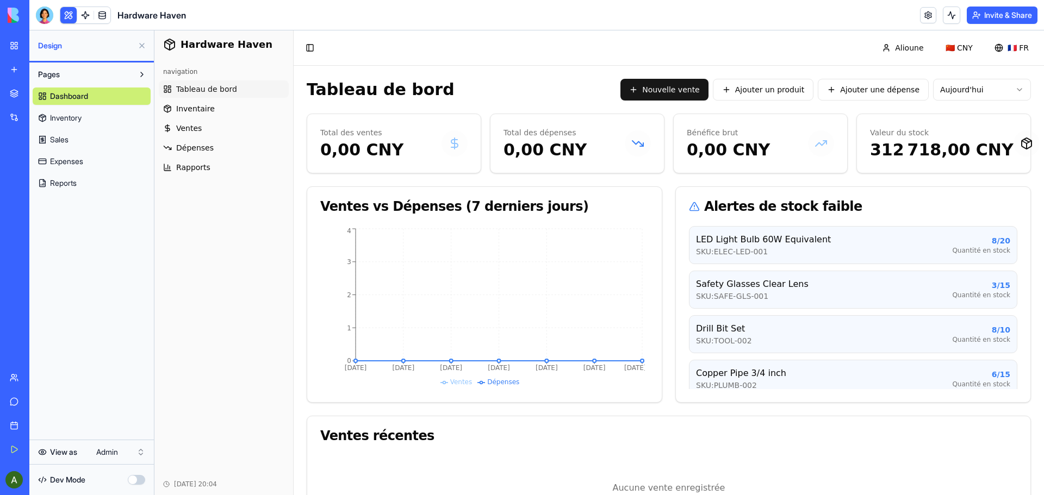
click at [138, 481] on button "button" at bounding box center [136, 480] width 17 height 10
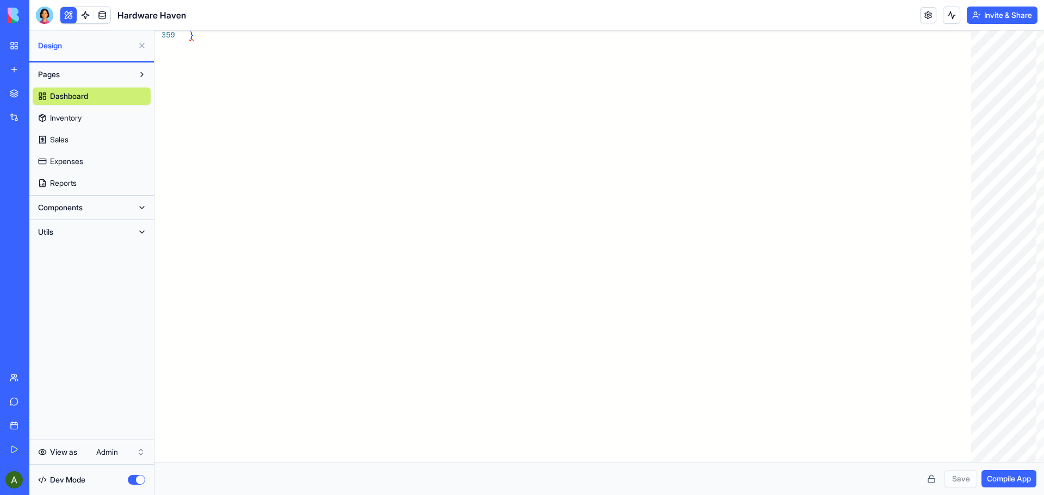
click at [1002, 481] on span "Compile App" at bounding box center [1009, 479] width 44 height 11
click at [146, 207] on button at bounding box center [141, 207] width 17 height 17
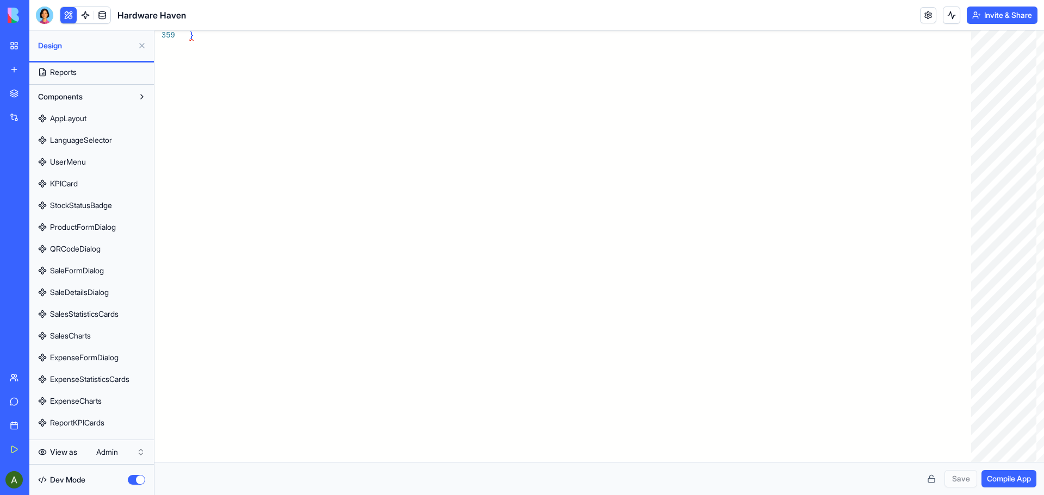
scroll to position [218, 0]
click at [141, 429] on button at bounding box center [141, 427] width 17 height 17
click at [139, 430] on button at bounding box center [141, 427] width 17 height 17
click at [53, 429] on span "Utils" at bounding box center [45, 428] width 15 height 11
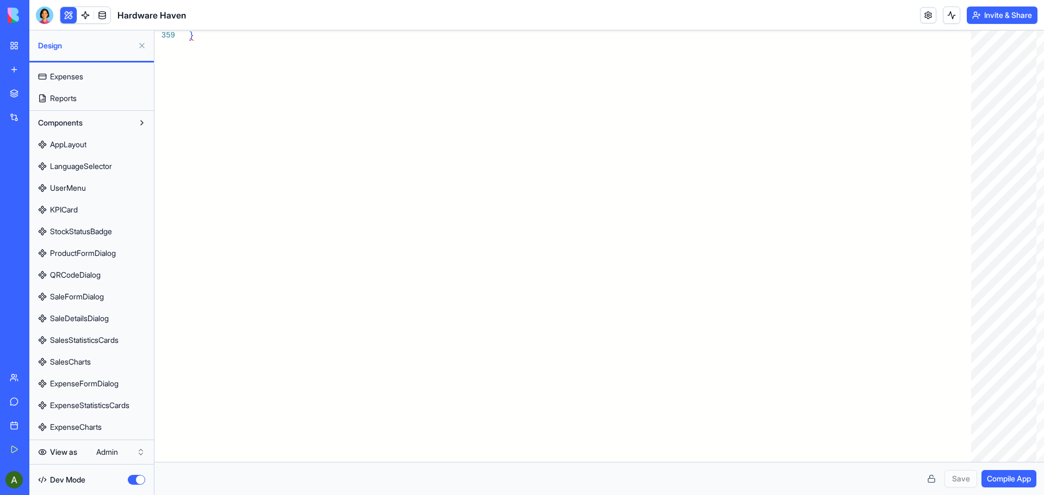
scroll to position [0, 0]
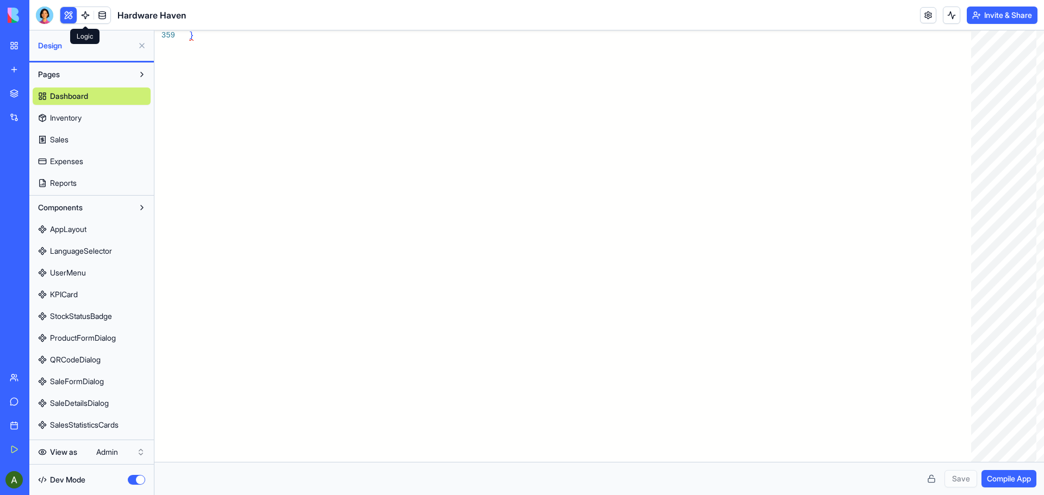
click at [84, 17] on link at bounding box center [85, 15] width 16 height 16
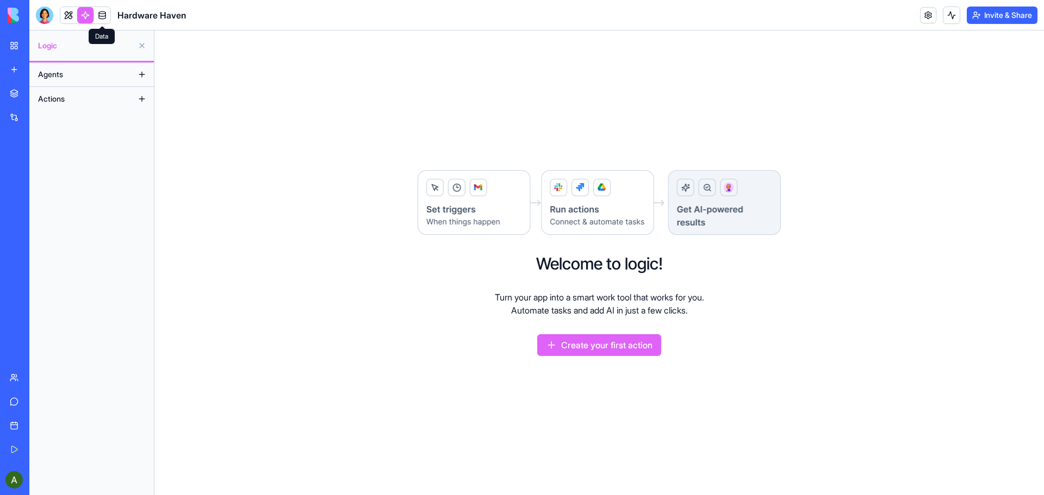
click at [101, 15] on link at bounding box center [102, 15] width 16 height 16
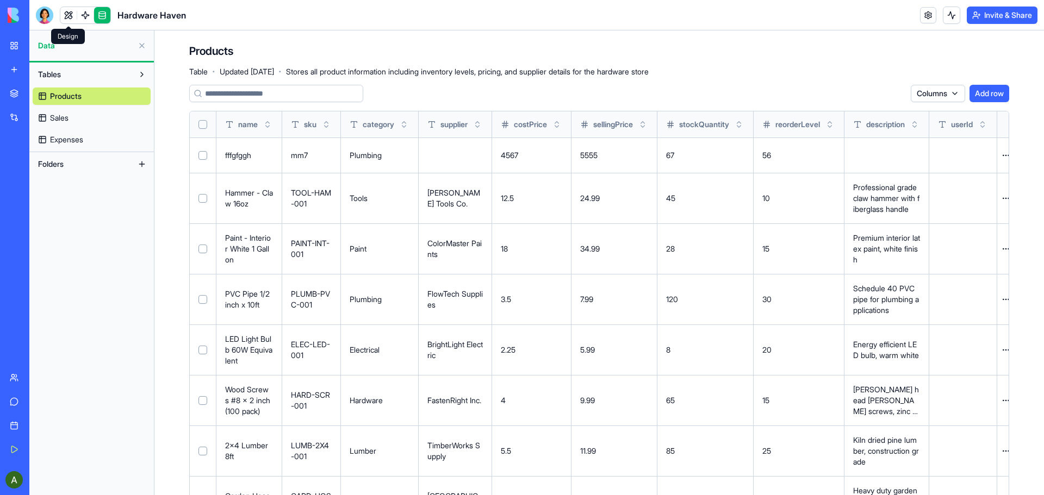
click at [66, 15] on link at bounding box center [68, 15] width 16 height 16
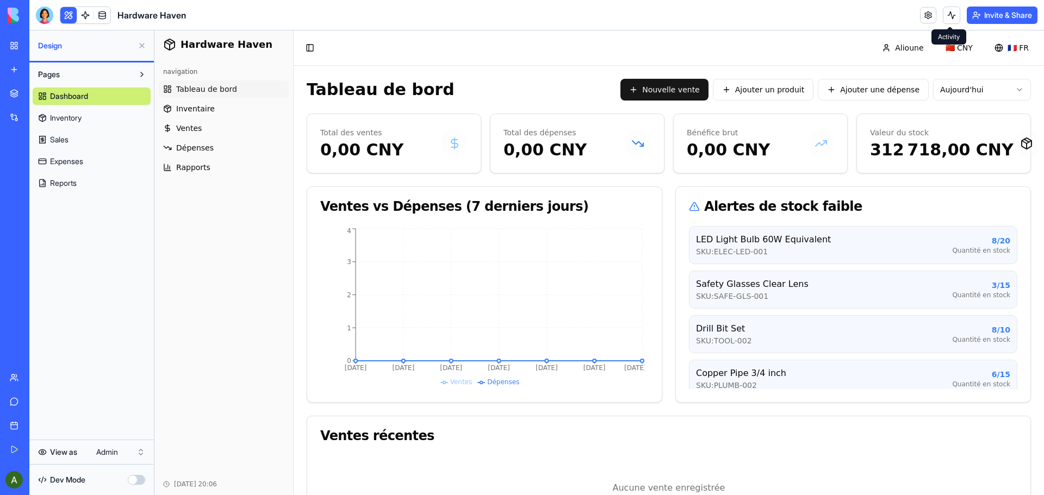
click at [955, 14] on button at bounding box center [951, 15] width 17 height 17
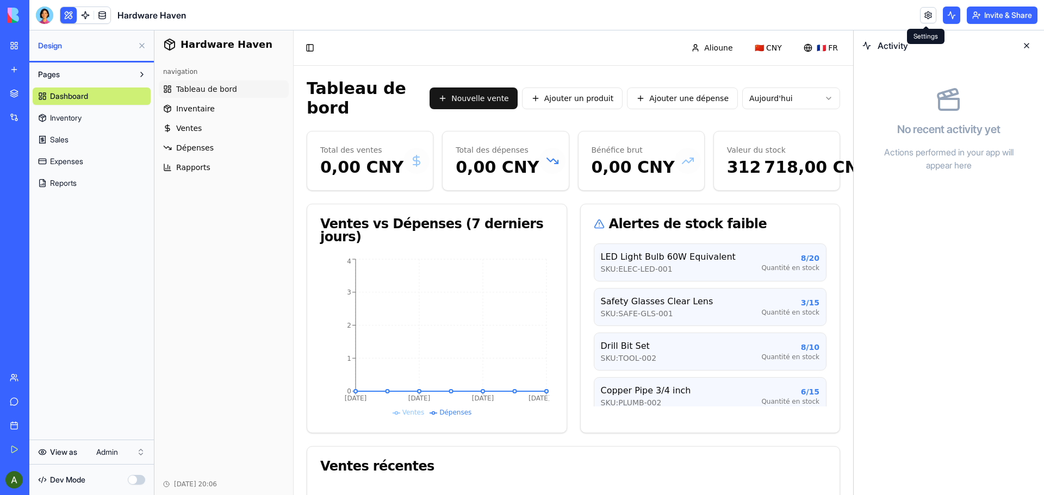
click at [922, 15] on link at bounding box center [928, 15] width 16 height 16
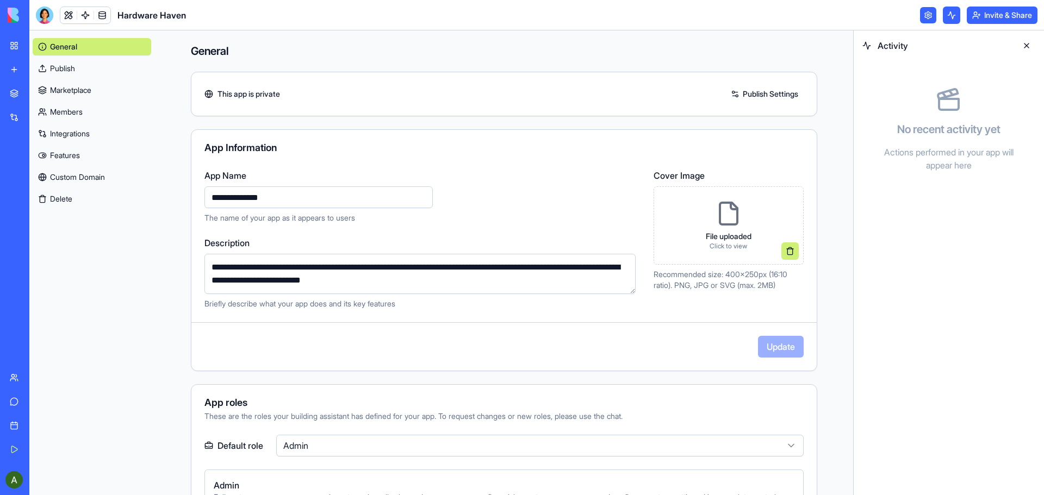
click at [765, 90] on link "Publish Settings" at bounding box center [764, 93] width 78 height 17
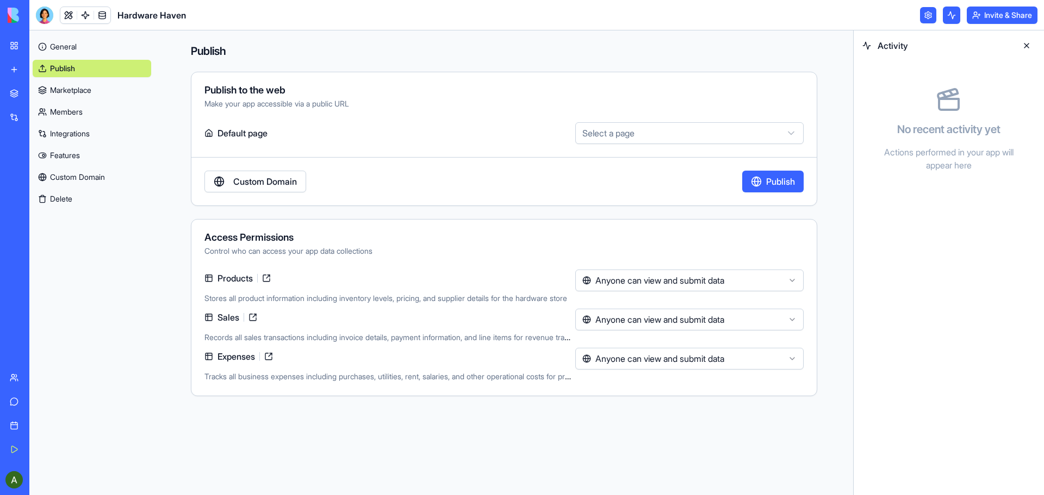
click at [792, 131] on html "My Workspace New app Marketplace Integrations Recent Hardware Haven Hardware St…" at bounding box center [522, 247] width 1044 height 495
click at [752, 102] on html "My Workspace New app Marketplace Integrations Recent Hardware Haven Hardware St…" at bounding box center [522, 247] width 1044 height 495
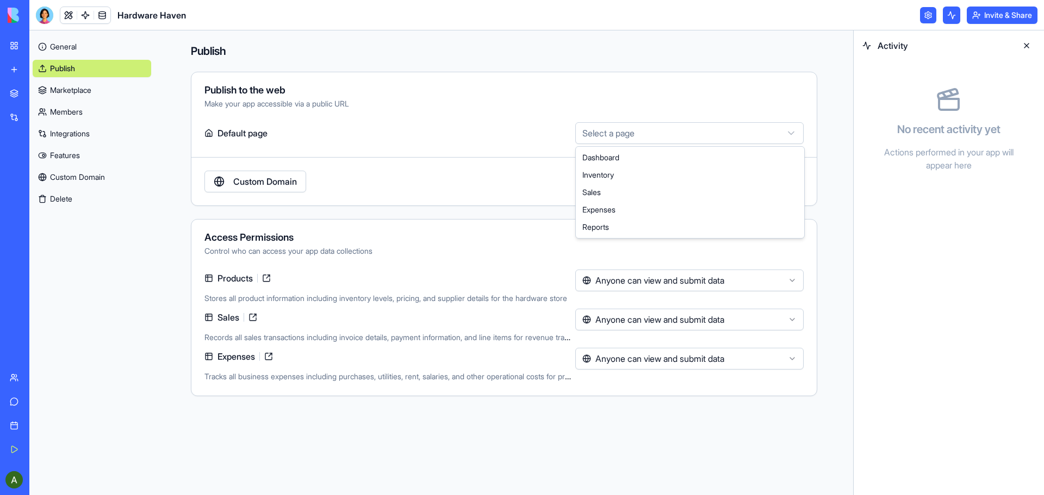
click at [792, 134] on html "My Workspace New app Marketplace Integrations Recent Hardware Haven Hardware St…" at bounding box center [522, 247] width 1044 height 495
select select "**********"
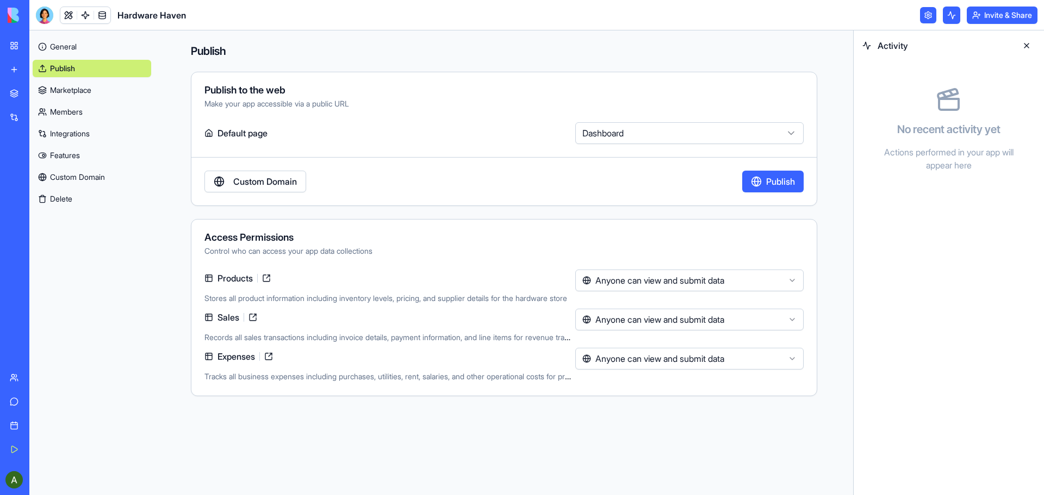
click at [286, 183] on link "Custom Domain" at bounding box center [255, 182] width 102 height 22
click at [792, 280] on html "My Workspace New app Marketplace Integrations Recent Hardware Haven Hardware St…" at bounding box center [522, 247] width 1044 height 495
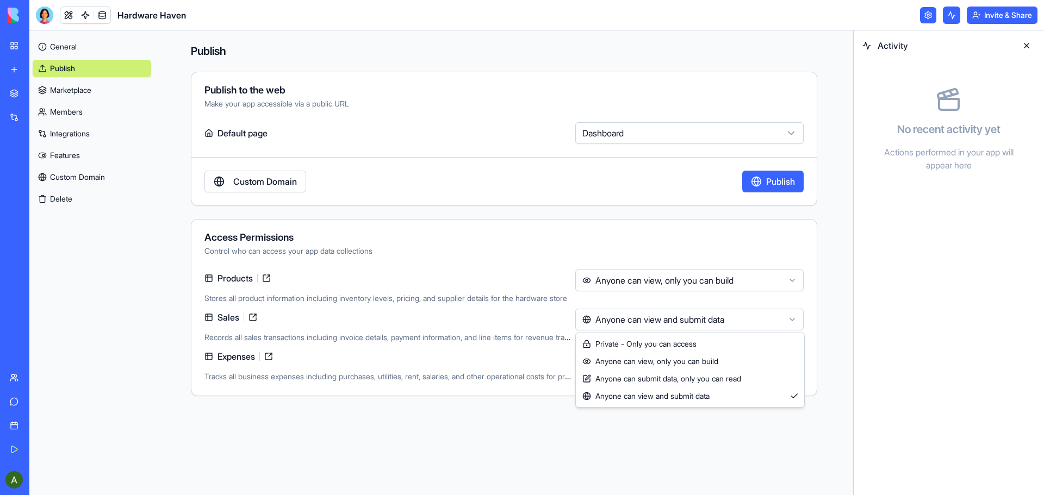
click at [793, 322] on html "My Workspace New app Marketplace Integrations Recent Hardware Haven Hardware St…" at bounding box center [522, 247] width 1044 height 495
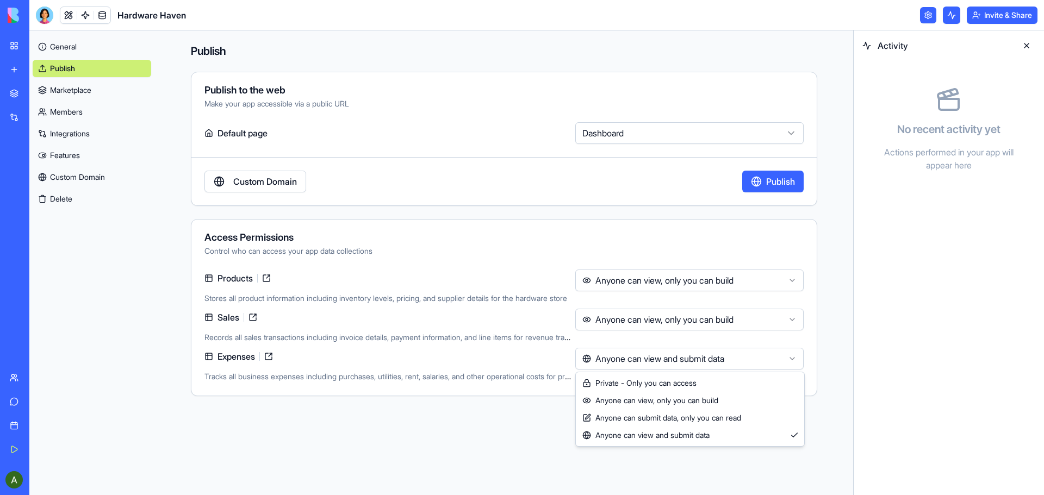
click at [790, 361] on html "My Workspace New app Marketplace Integrations Recent Hardware Haven Hardware St…" at bounding box center [522, 247] width 1044 height 495
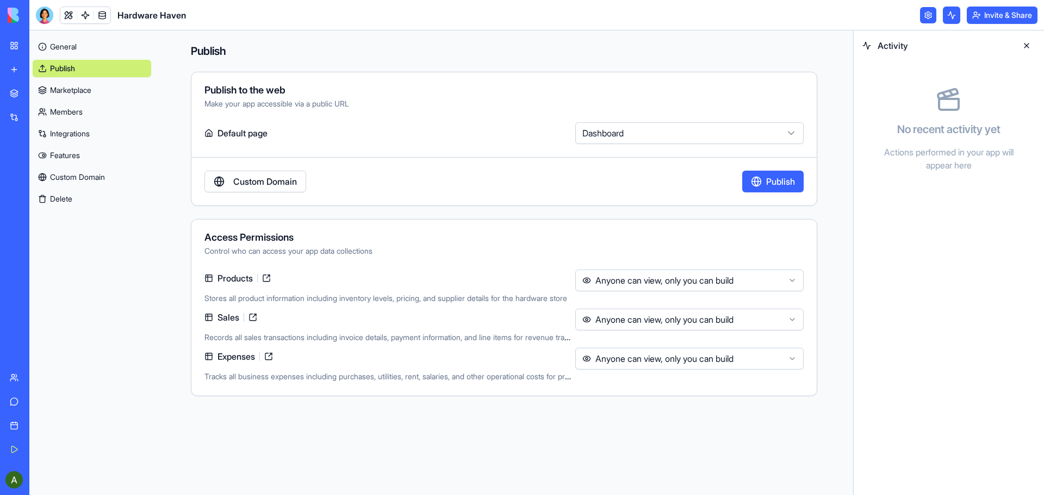
click at [782, 182] on button "Publish" at bounding box center [772, 182] width 61 height 22
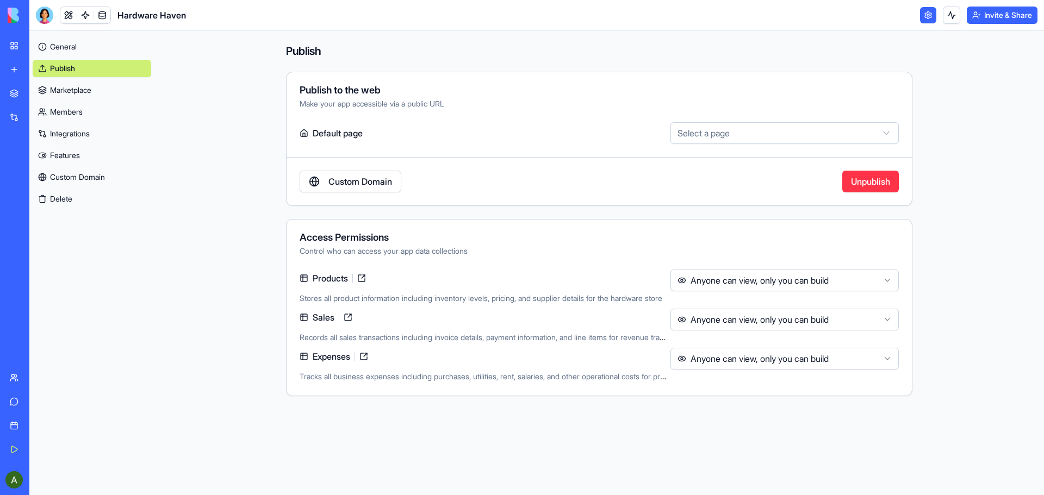
click at [88, 175] on link "Custom Domain" at bounding box center [92, 177] width 119 height 17
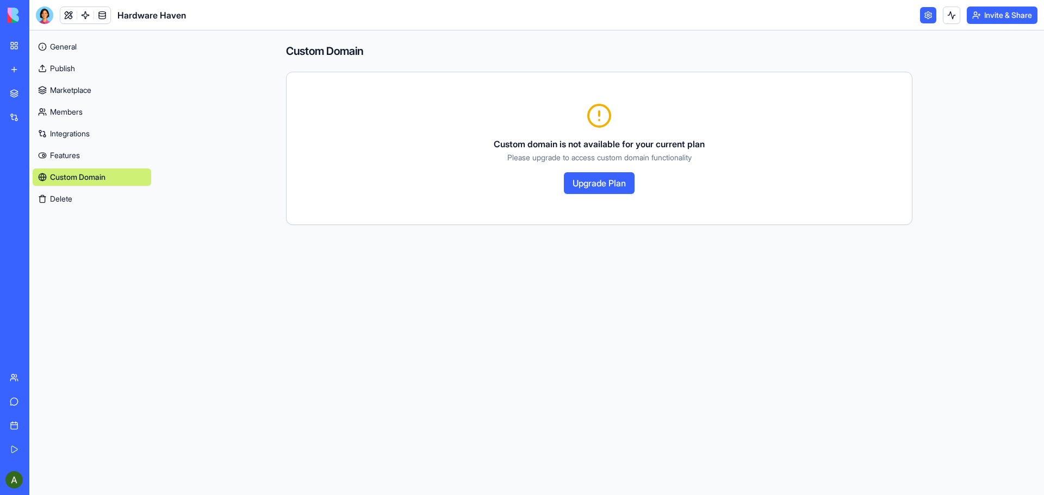
click at [67, 158] on link "Features" at bounding box center [92, 155] width 119 height 17
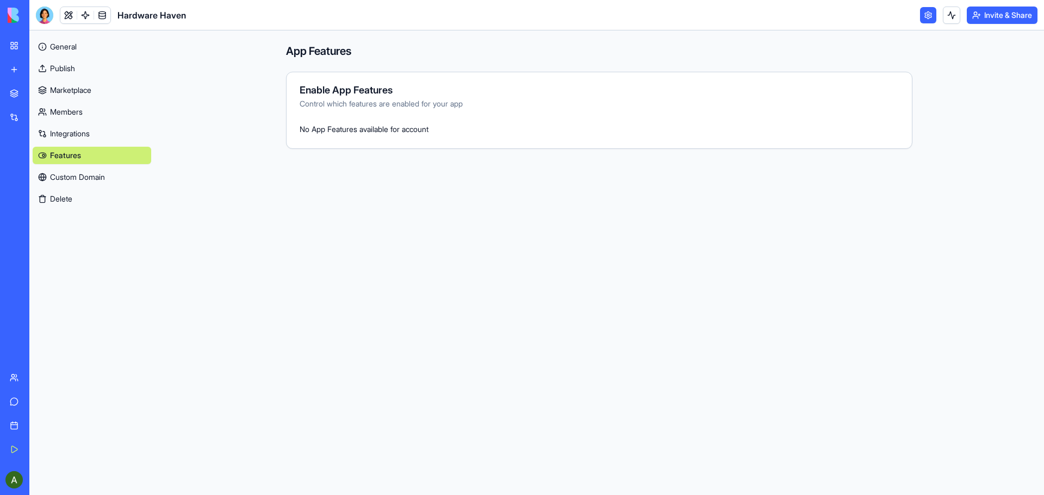
click at [75, 133] on link "Integrations" at bounding box center [92, 133] width 119 height 17
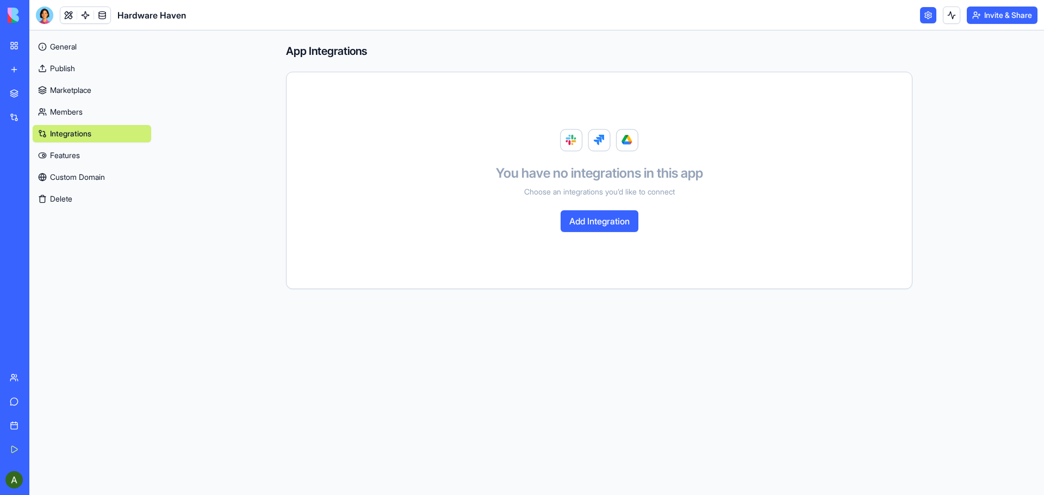
click at [62, 104] on link "Members" at bounding box center [92, 111] width 119 height 17
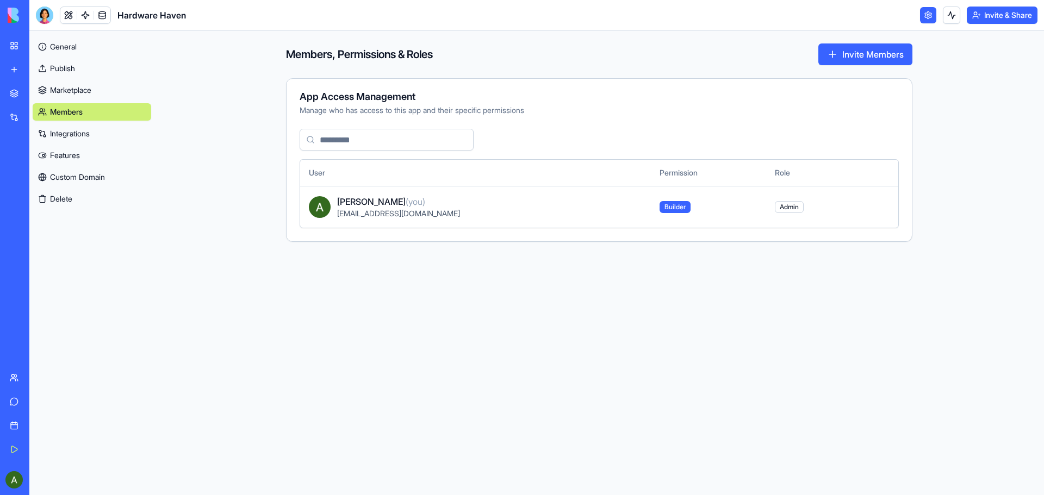
click at [71, 90] on link "Marketplace" at bounding box center [92, 90] width 119 height 17
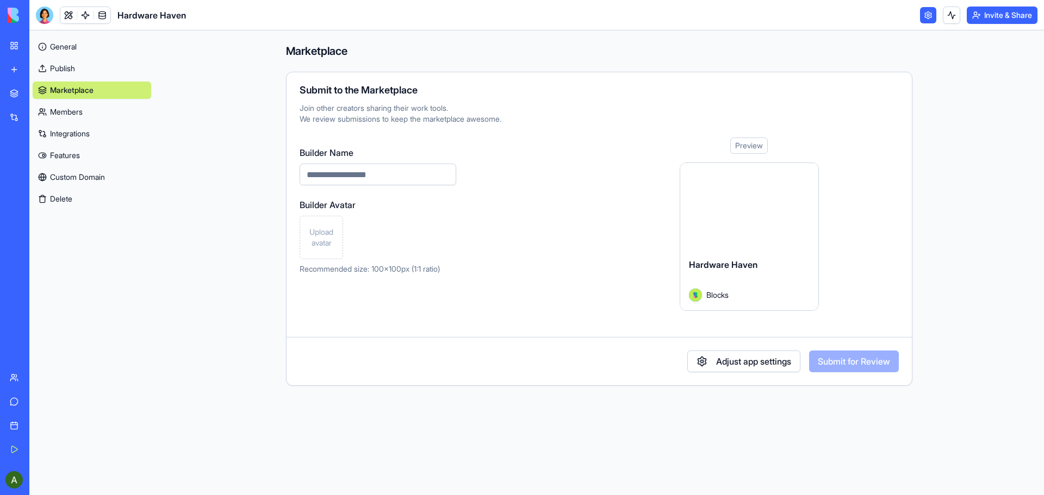
click at [67, 66] on link "Publish" at bounding box center [92, 68] width 119 height 17
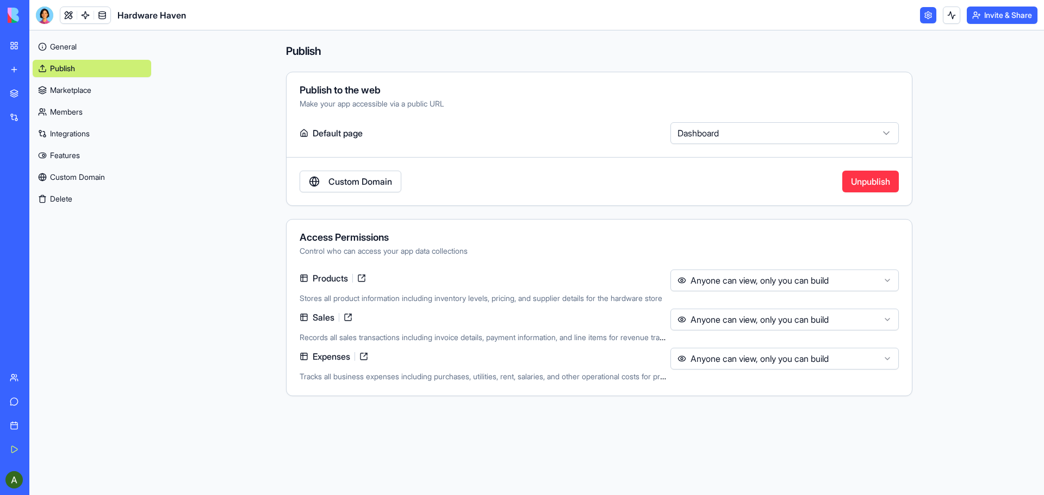
click at [71, 48] on link "General" at bounding box center [92, 46] width 119 height 17
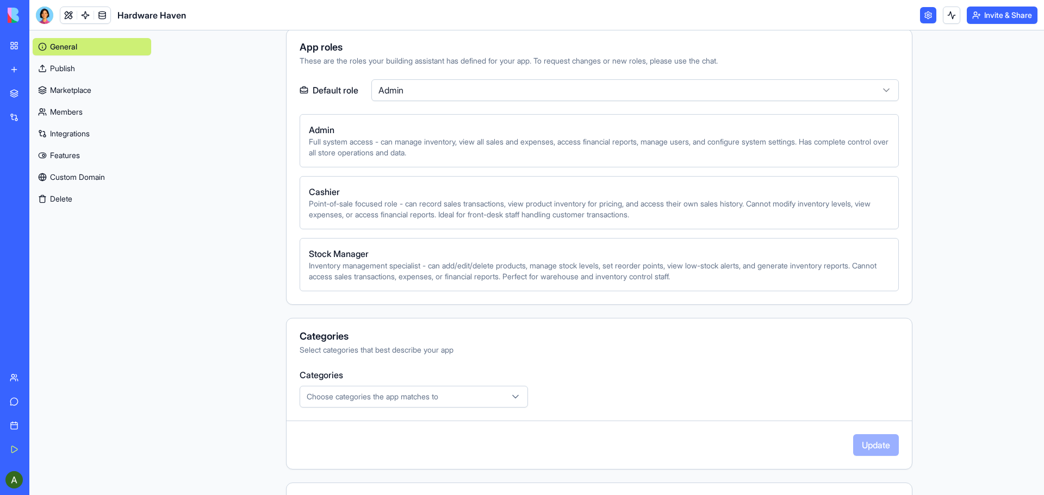
scroll to position [457, 0]
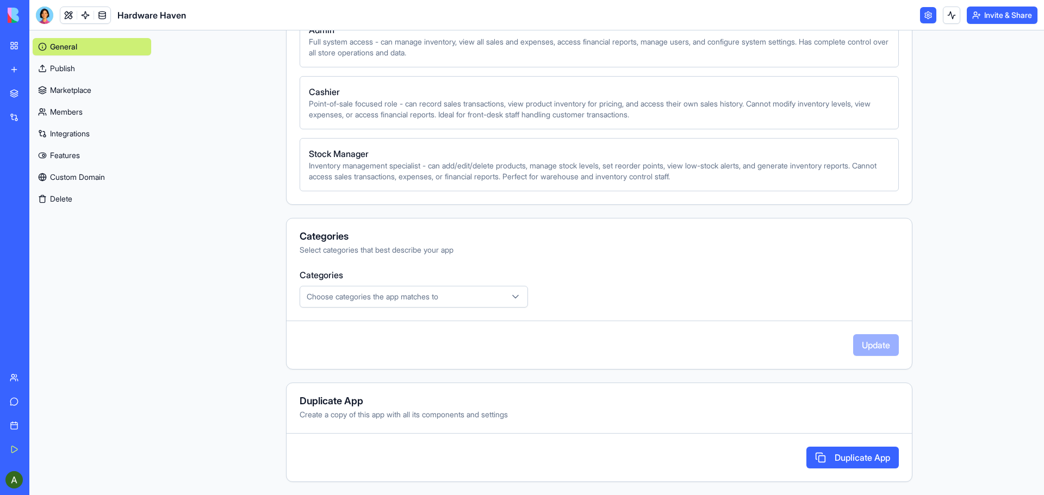
click at [848, 457] on button "Duplicate App" at bounding box center [853, 458] width 92 height 22
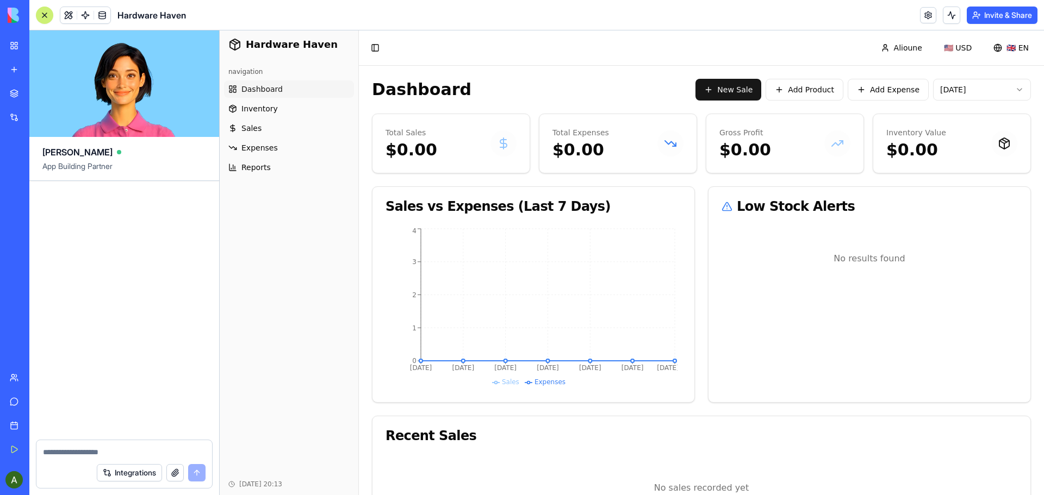
click at [9, 14] on img at bounding box center [41, 15] width 67 height 15
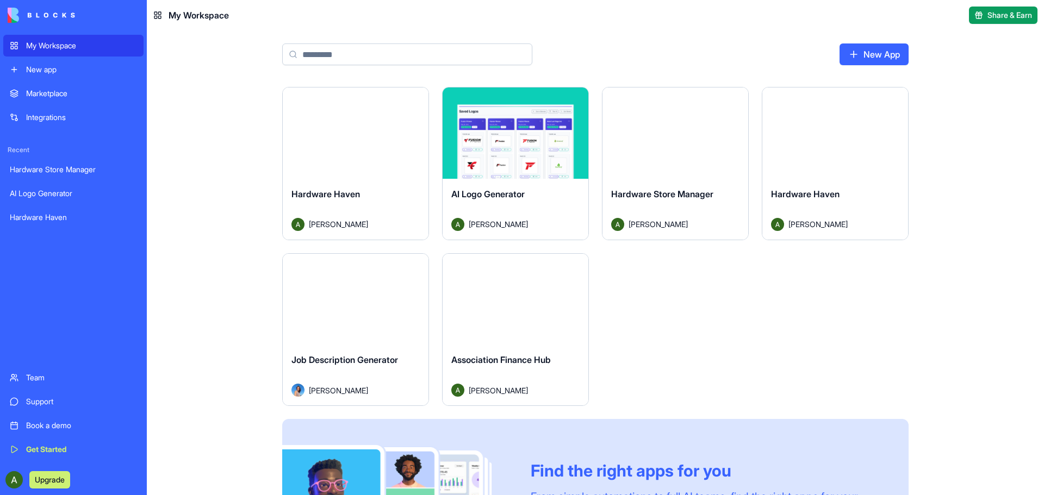
click at [835, 154] on div "Launch" at bounding box center [835, 133] width 146 height 91
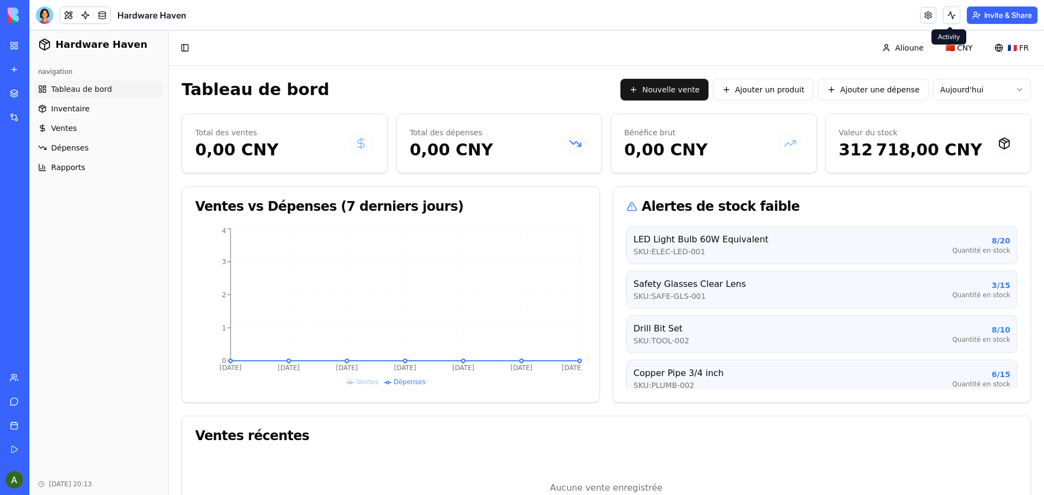
click at [946, 15] on button at bounding box center [951, 15] width 17 height 17
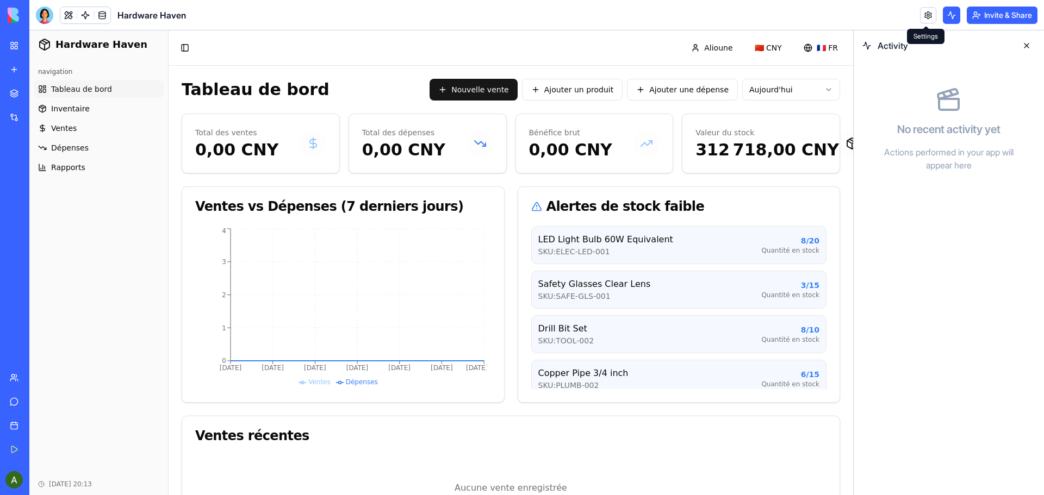
click at [929, 17] on link at bounding box center [928, 15] width 16 height 16
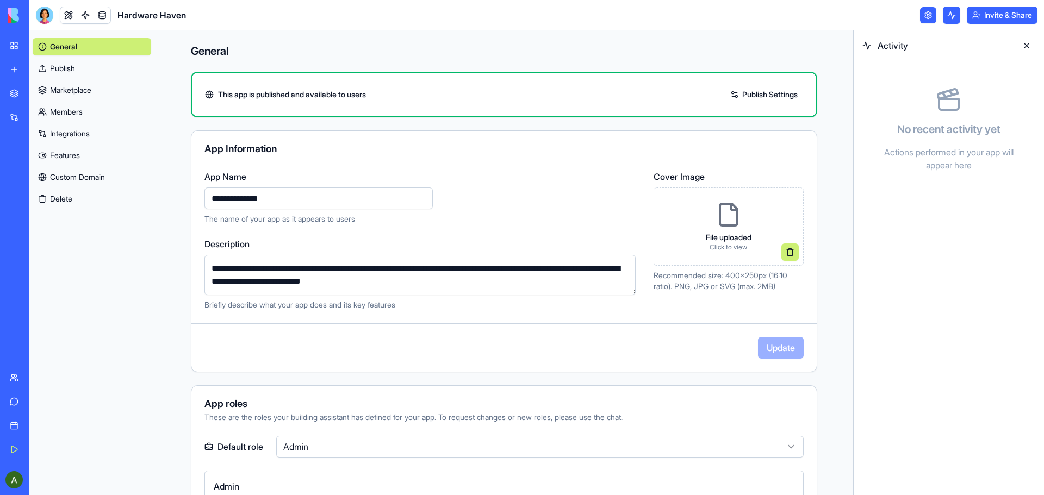
click at [761, 95] on link "Publish Settings" at bounding box center [764, 94] width 78 height 17
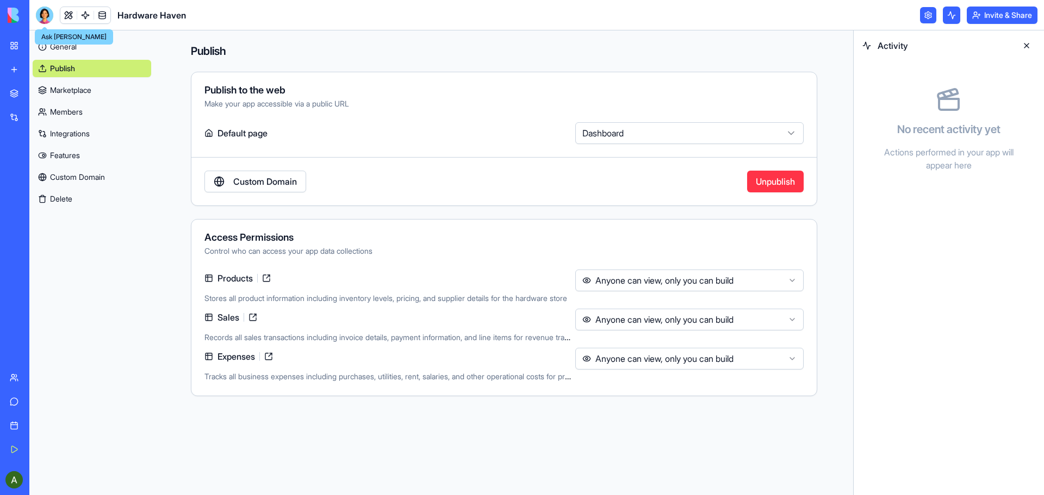
click at [41, 15] on div at bounding box center [44, 15] width 17 height 17
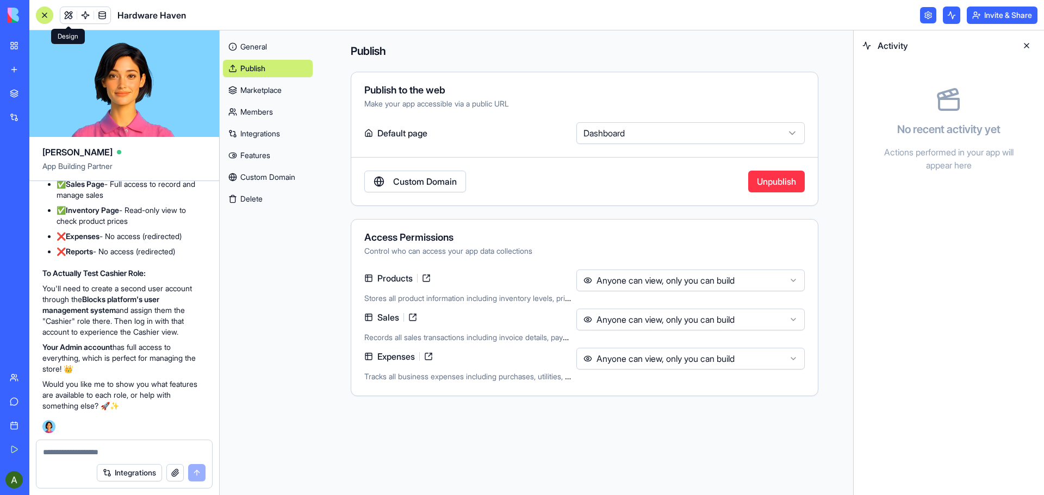
click at [69, 14] on link at bounding box center [68, 15] width 16 height 16
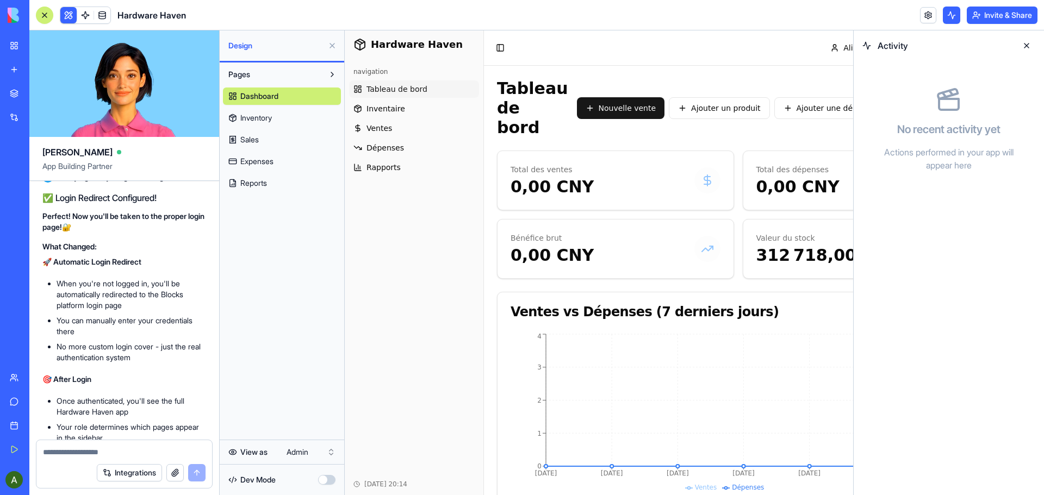
scroll to position [20999, 0]
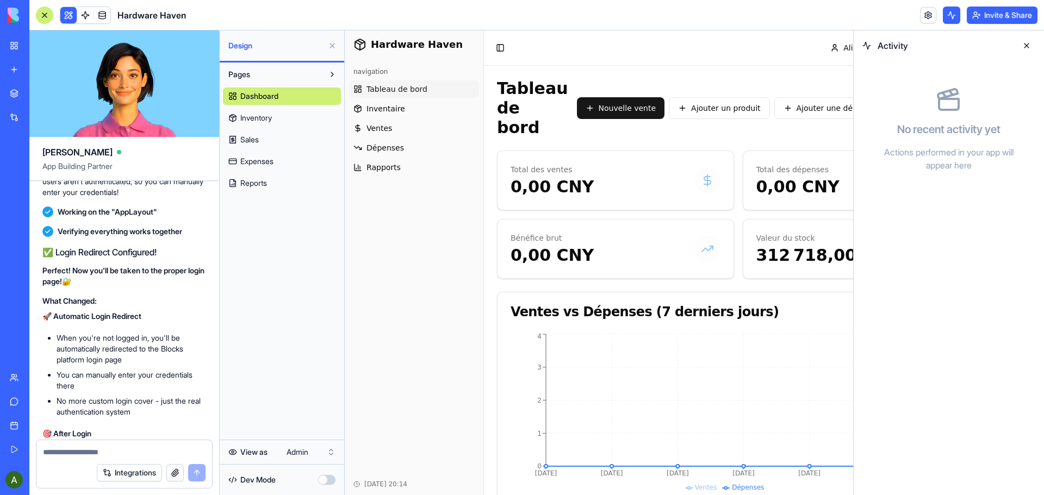
drag, startPoint x: 188, startPoint y: 296, endPoint x: 86, endPoint y: 300, distance: 101.8
copy link "[EMAIL_ADDRESS][DOMAIN_NAME]"
drag, startPoint x: 115, startPoint y: 307, endPoint x: 57, endPoint y: 308, distance: 57.7
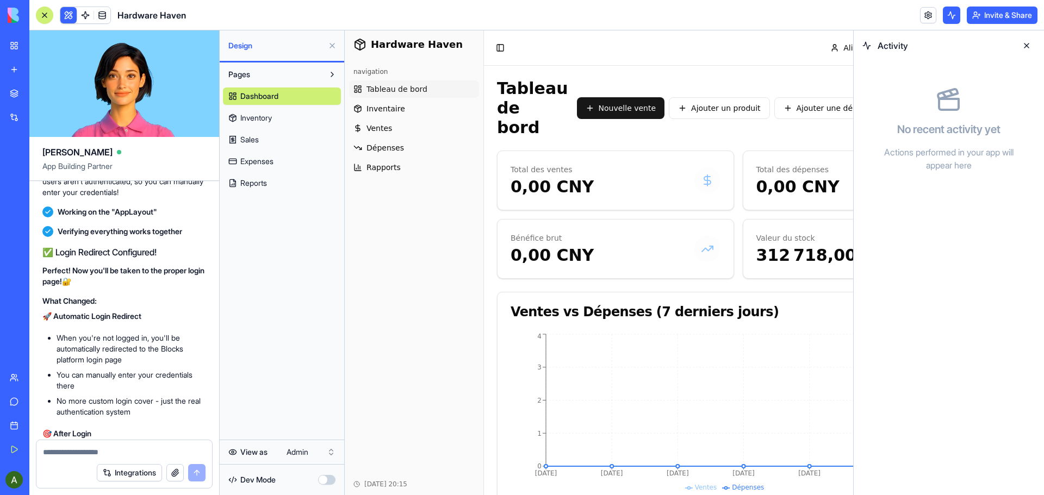
copy li "Admin2024!"
click at [1027, 44] on button at bounding box center [1026, 45] width 17 height 17
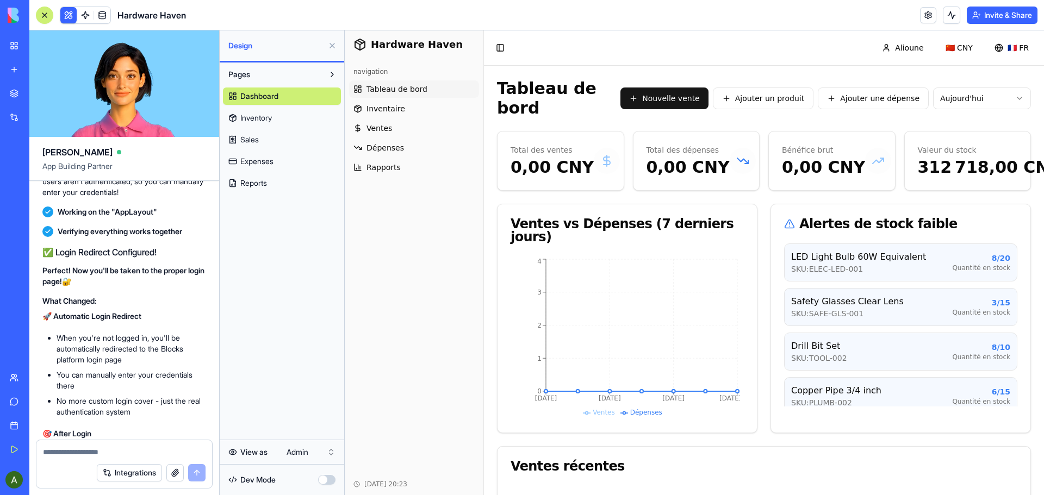
click at [329, 45] on button at bounding box center [332, 45] width 17 height 17
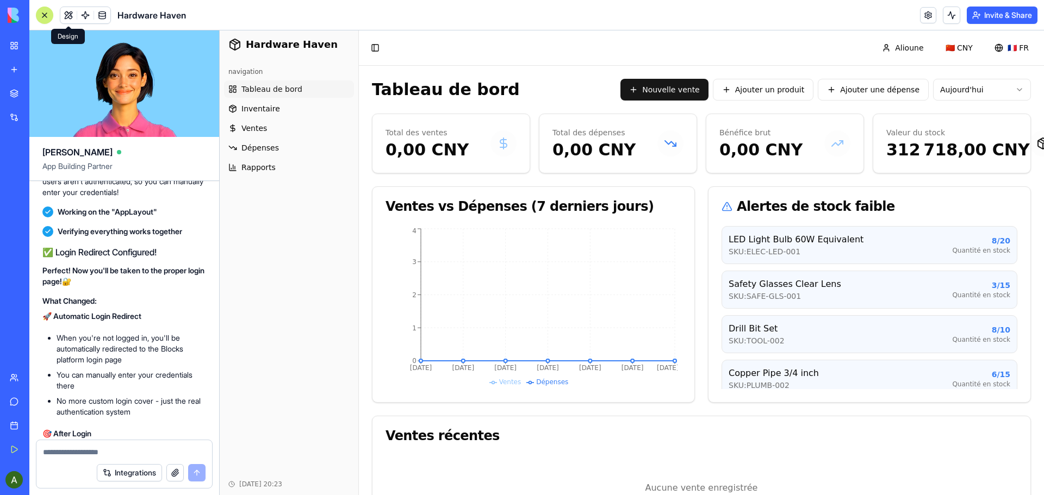
click at [68, 15] on button at bounding box center [68, 15] width 16 height 16
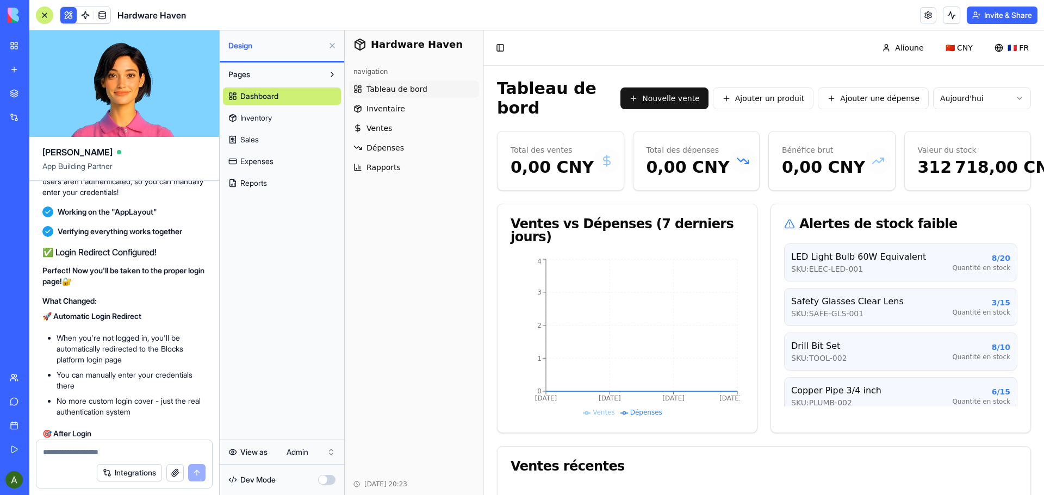
click at [44, 14] on div at bounding box center [44, 15] width 9 height 9
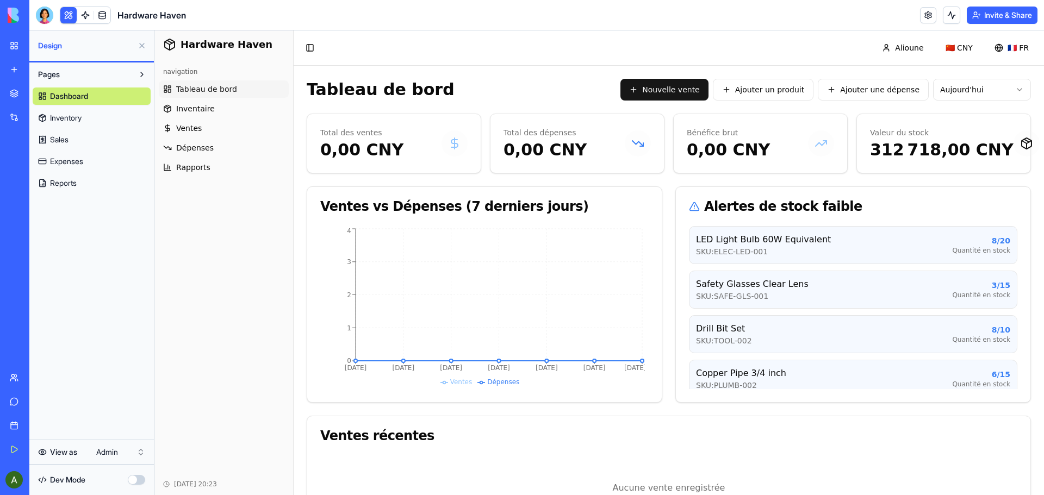
drag, startPoint x: 140, startPoint y: 46, endPoint x: 13, endPoint y: 15, distance: 130.9
click at [140, 46] on button at bounding box center [141, 45] width 17 height 17
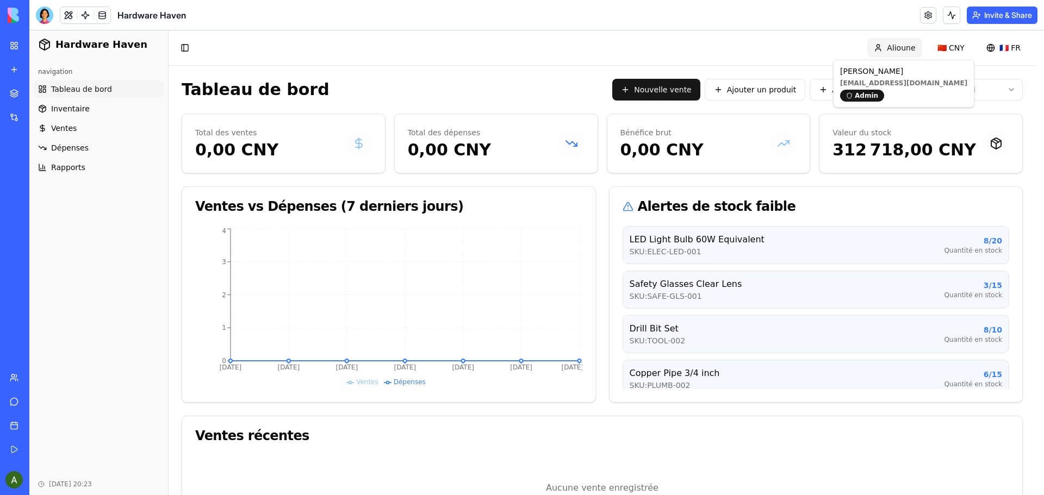
click at [902, 46] on html "Hardware Haven navigation Tableau de bord Inventaire Ventes Dépenses Rapports O…" at bounding box center [536, 288] width 1015 height 517
click at [954, 50] on html "Hardware Haven navigation Tableau de bord Inventaire Ventes Dépenses Rapports O…" at bounding box center [536, 288] width 1015 height 517
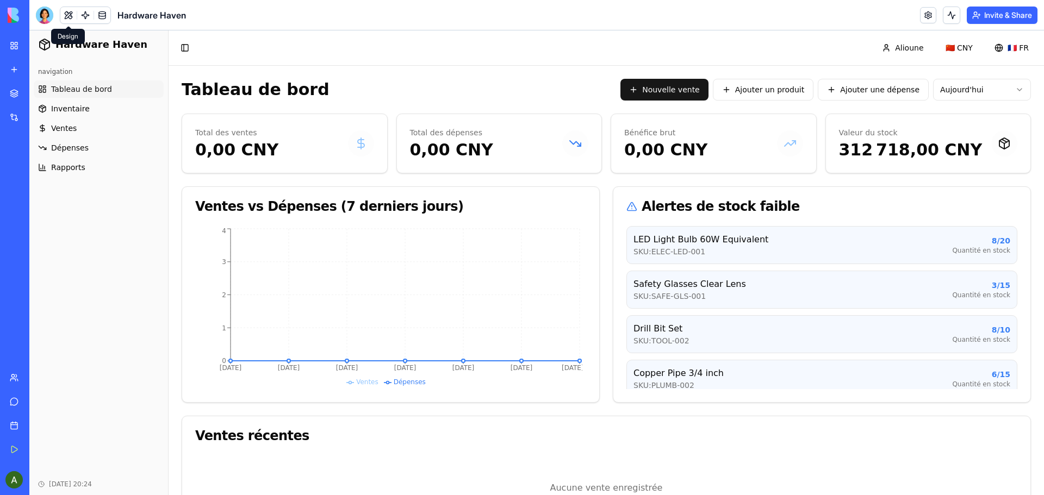
click at [66, 14] on button at bounding box center [68, 15] width 16 height 16
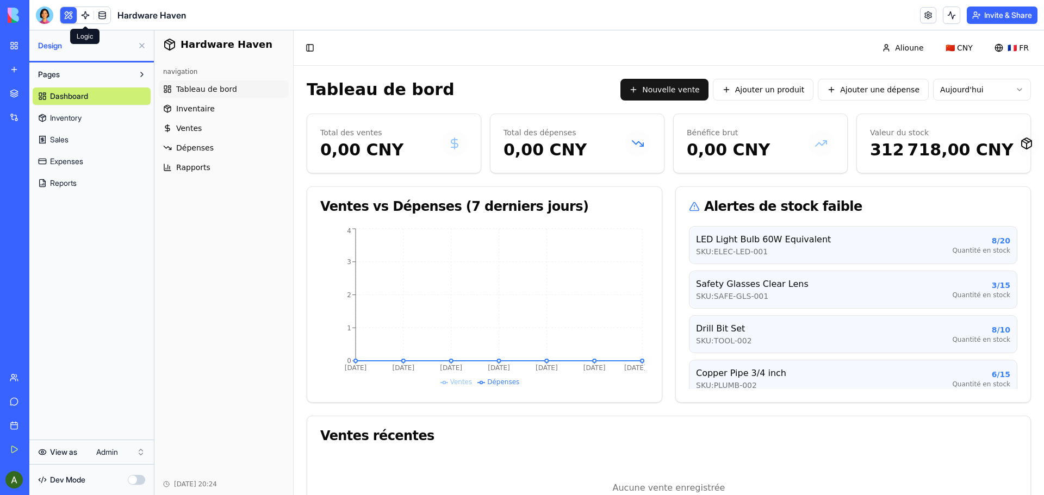
click at [83, 14] on link at bounding box center [85, 15] width 16 height 16
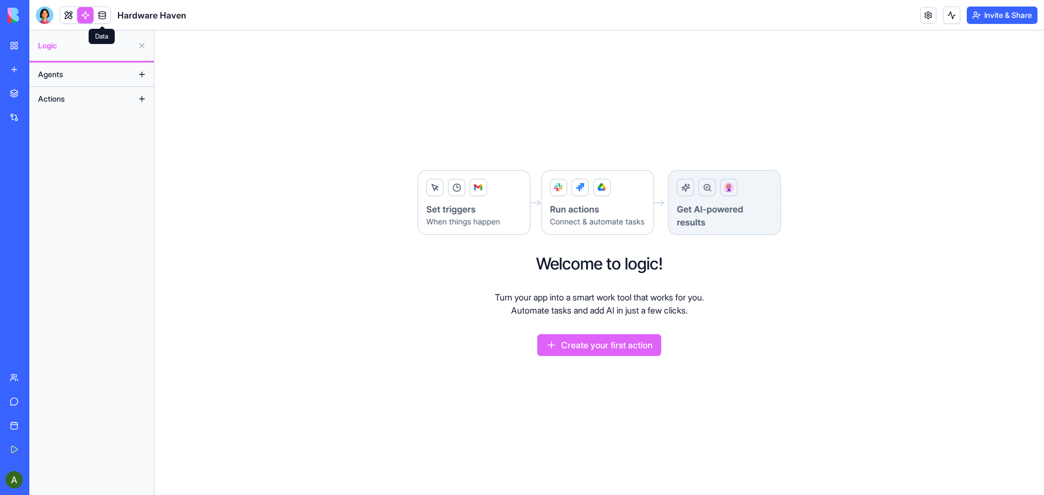
click at [102, 13] on link at bounding box center [102, 15] width 16 height 16
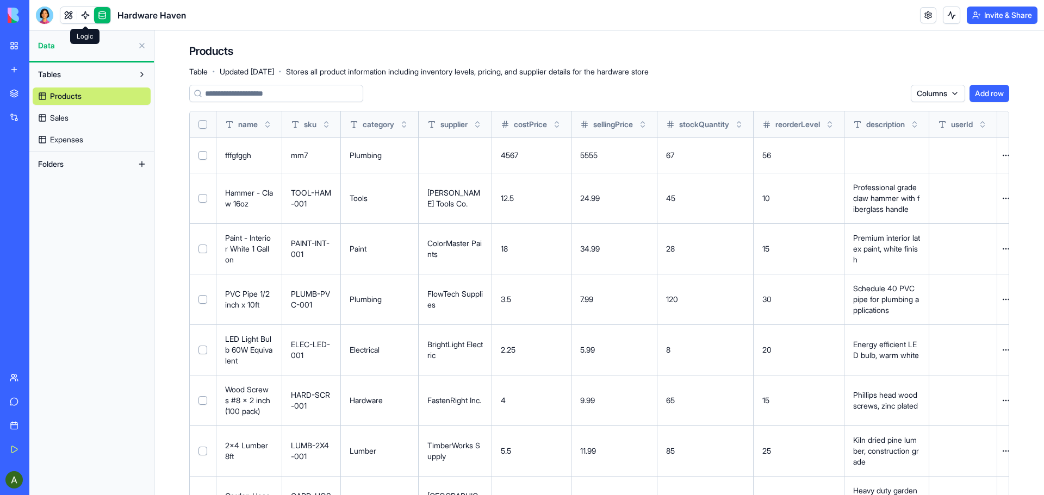
click at [85, 14] on link at bounding box center [85, 15] width 16 height 16
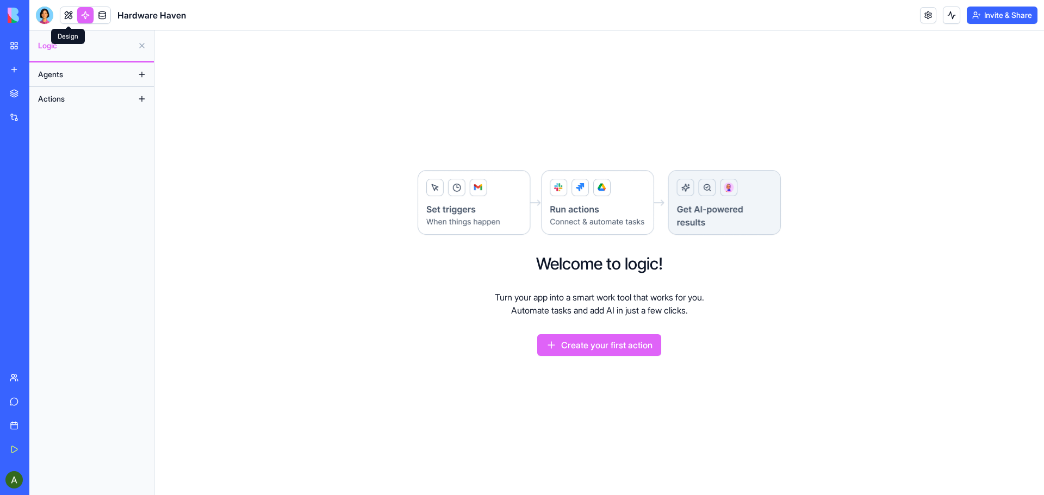
click at [68, 16] on link at bounding box center [68, 15] width 16 height 16
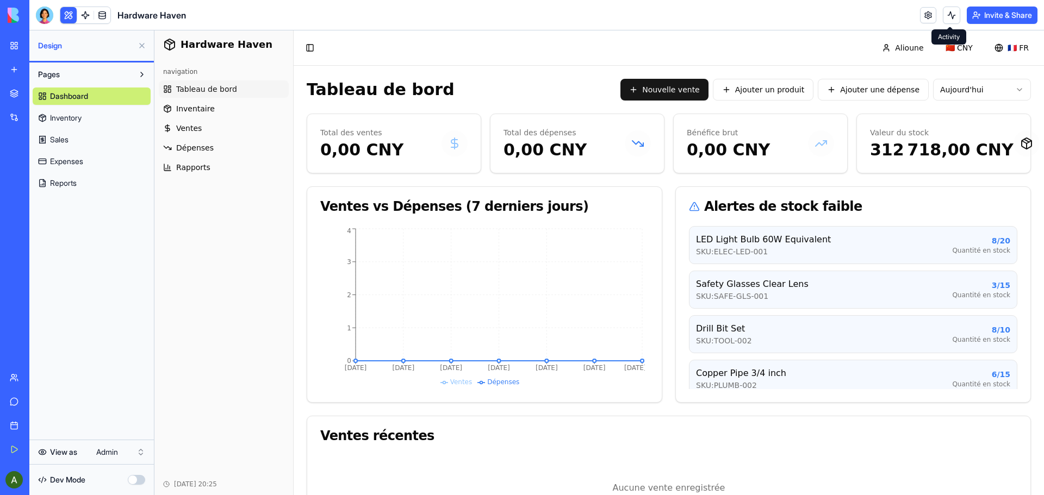
click at [953, 15] on button at bounding box center [951, 15] width 17 height 17
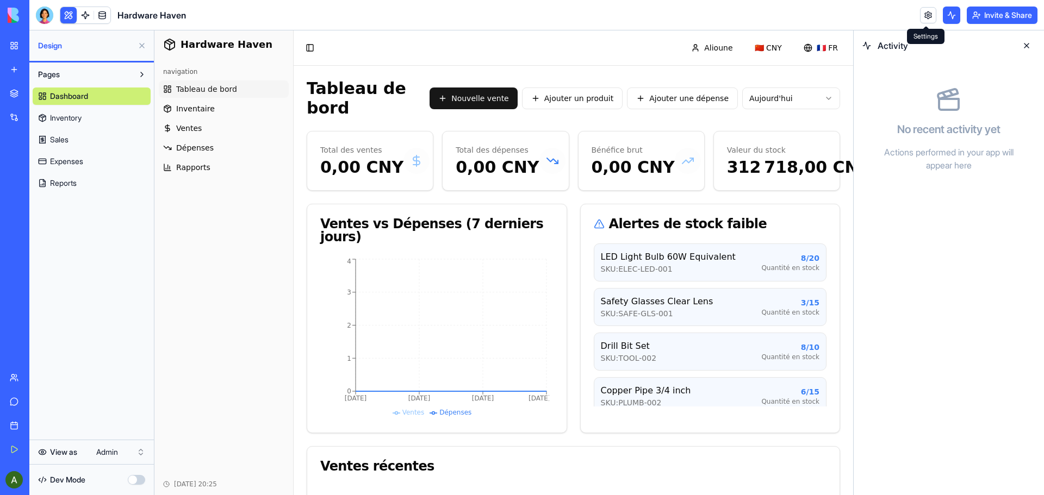
click at [928, 15] on link at bounding box center [928, 15] width 16 height 16
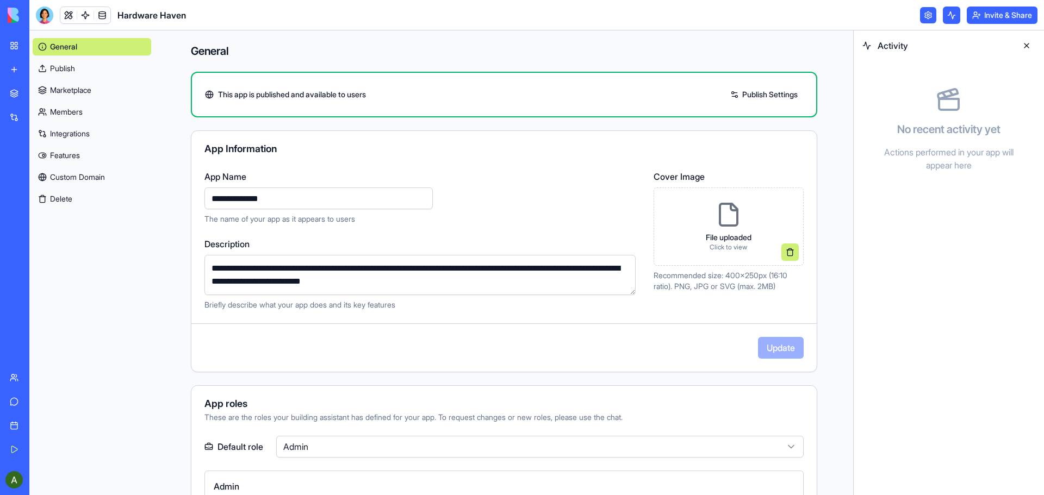
click at [761, 90] on link "Publish Settings" at bounding box center [764, 94] width 78 height 17
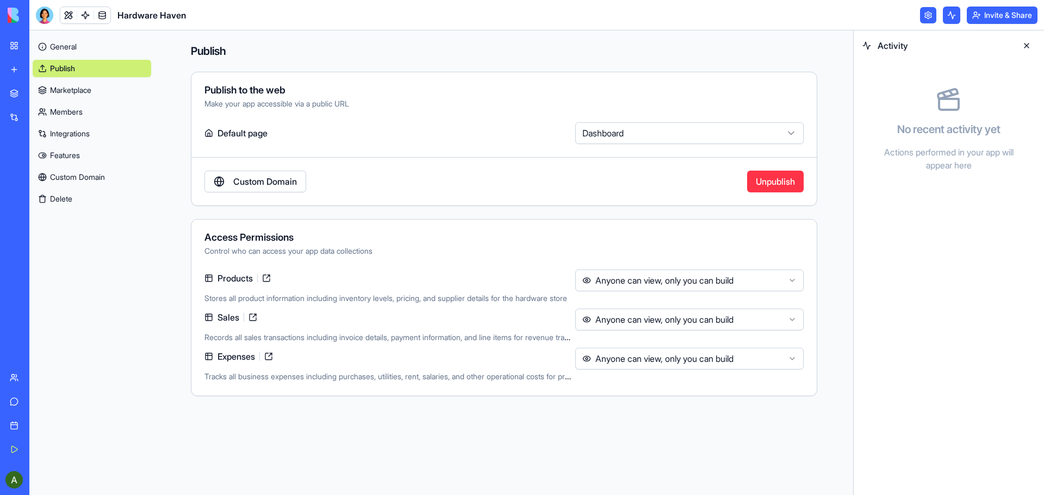
click at [761, 91] on div "Publish to the web" at bounding box center [503, 90] width 599 height 10
click at [294, 182] on link "Custom Domain" at bounding box center [255, 182] width 102 height 22
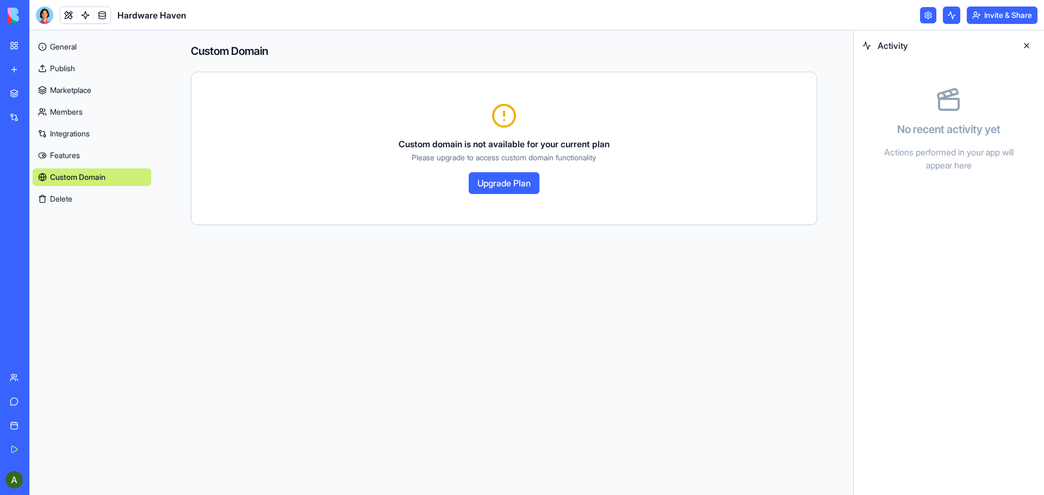
drag, startPoint x: 494, startPoint y: 188, endPoint x: 500, endPoint y: 189, distance: 6.0
click at [495, 188] on button "Upgrade Plan" at bounding box center [504, 183] width 71 height 22
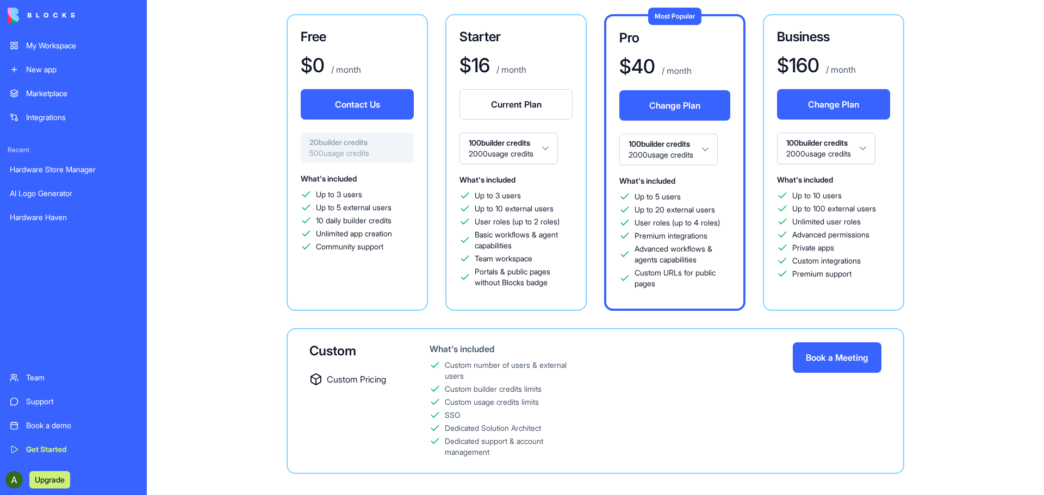
scroll to position [103, 0]
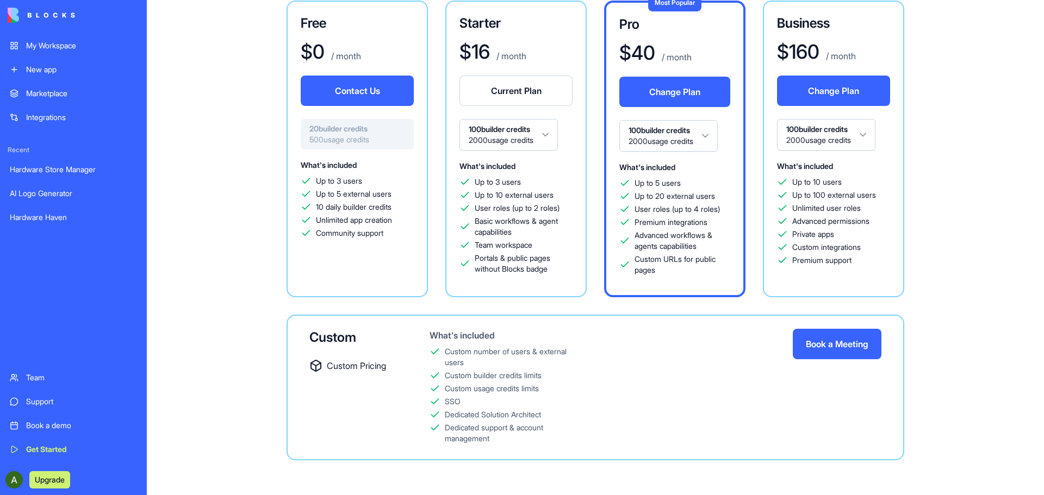
click at [658, 94] on button "Change Plan" at bounding box center [674, 92] width 111 height 30
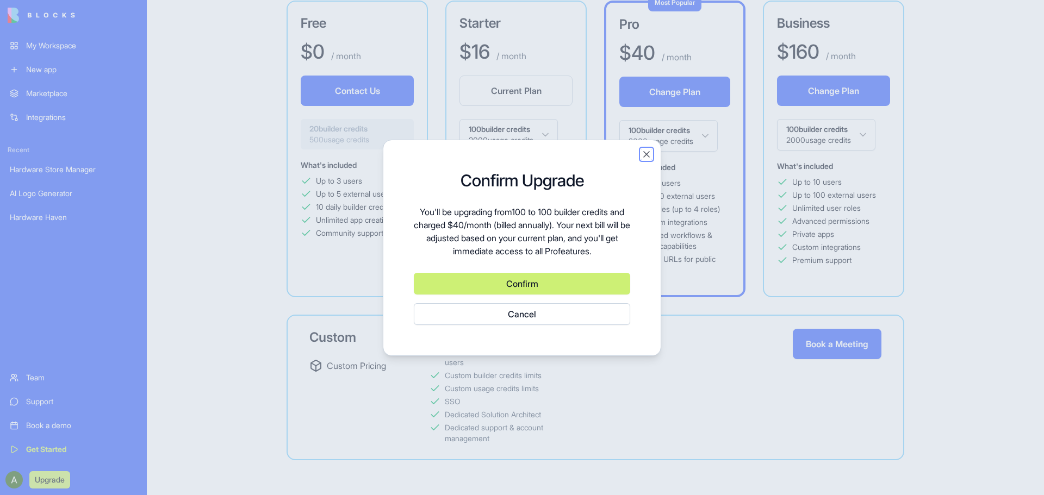
click at [648, 155] on button "Close" at bounding box center [646, 154] width 11 height 11
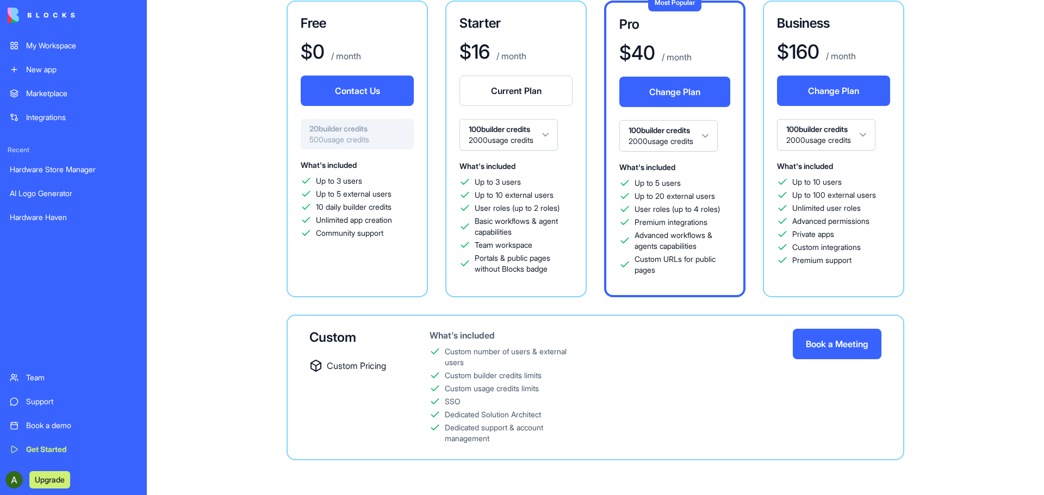
click at [57, 15] on img at bounding box center [41, 15] width 67 height 15
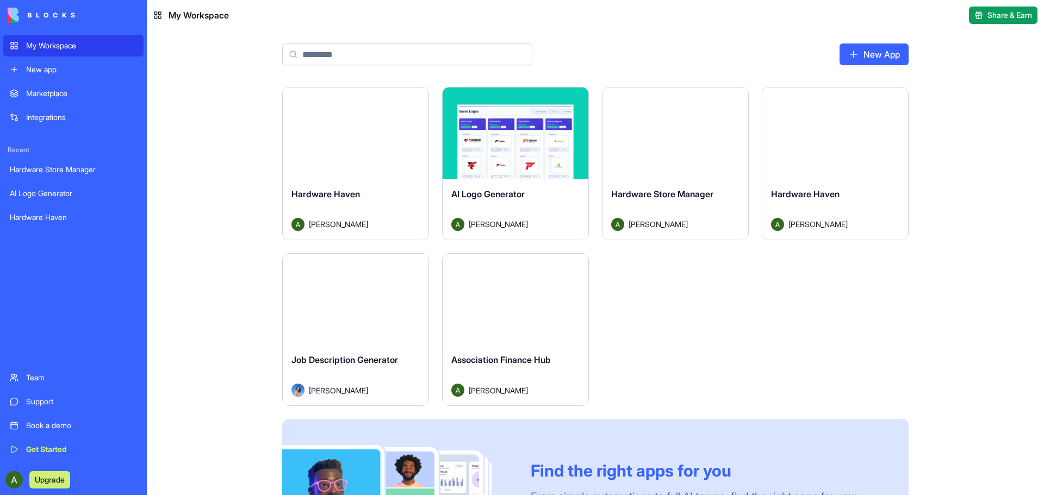
click at [834, 181] on div "Hardware Haven Alioune Ndoye" at bounding box center [835, 209] width 146 height 61
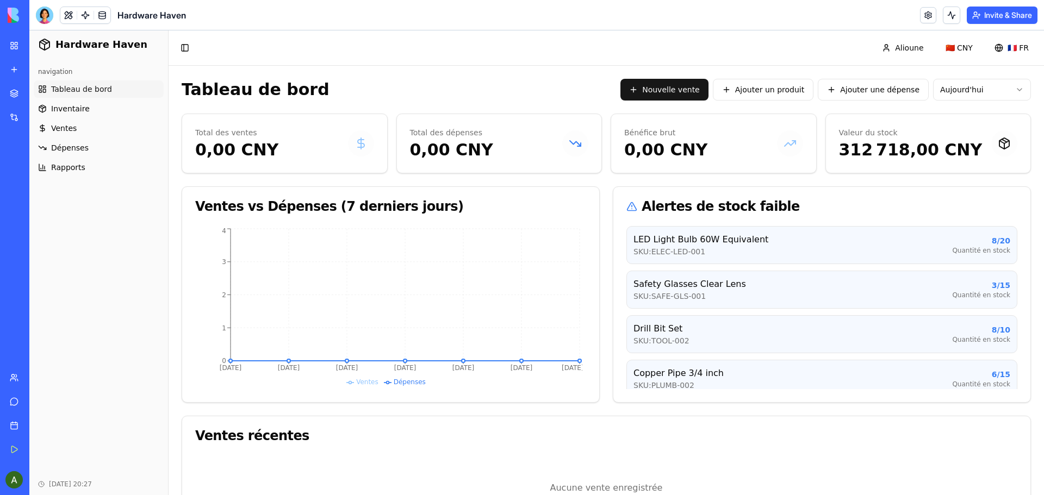
click at [926, 17] on link at bounding box center [928, 15] width 16 height 16
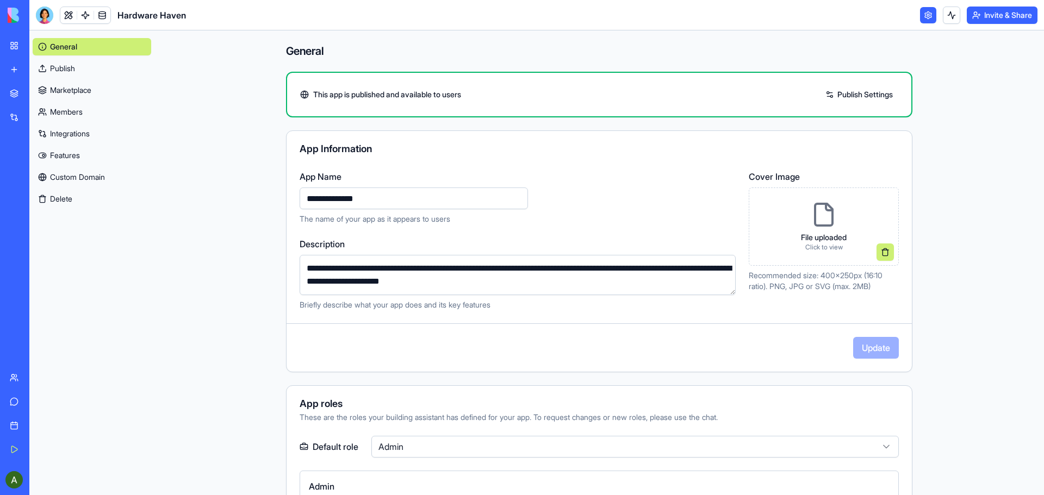
click at [468, 101] on div "This app is published and available to users Publish Settings" at bounding box center [599, 94] width 624 height 17
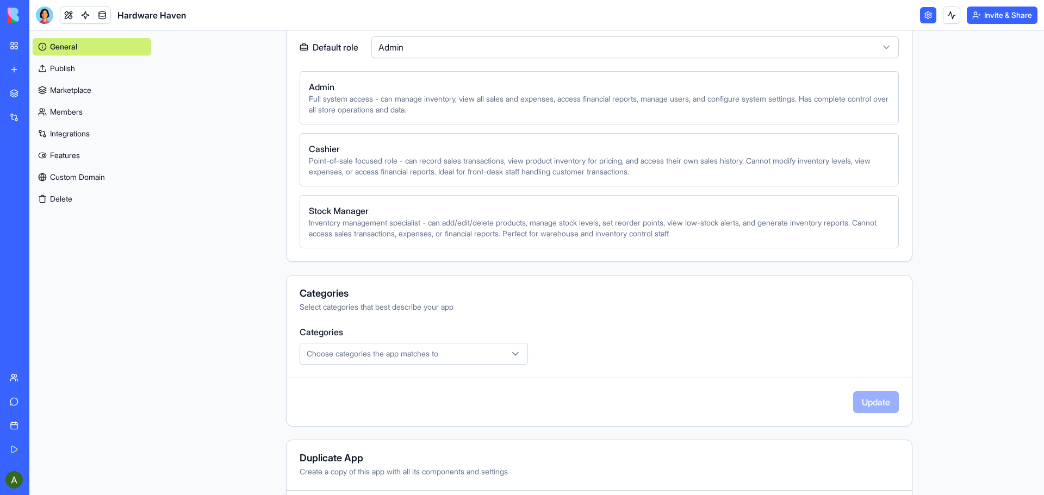
scroll to position [435, 0]
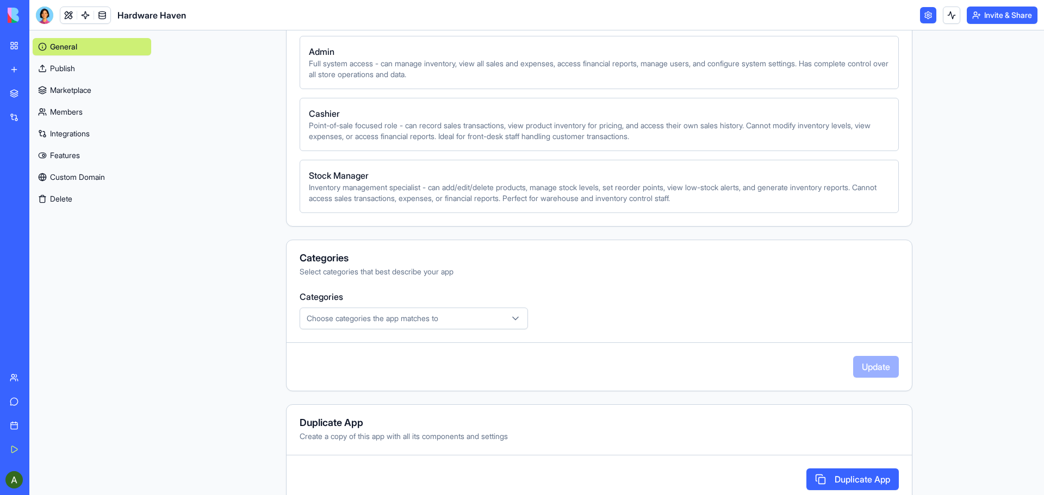
click at [513, 320] on icon "button" at bounding box center [515, 319] width 5 height 3
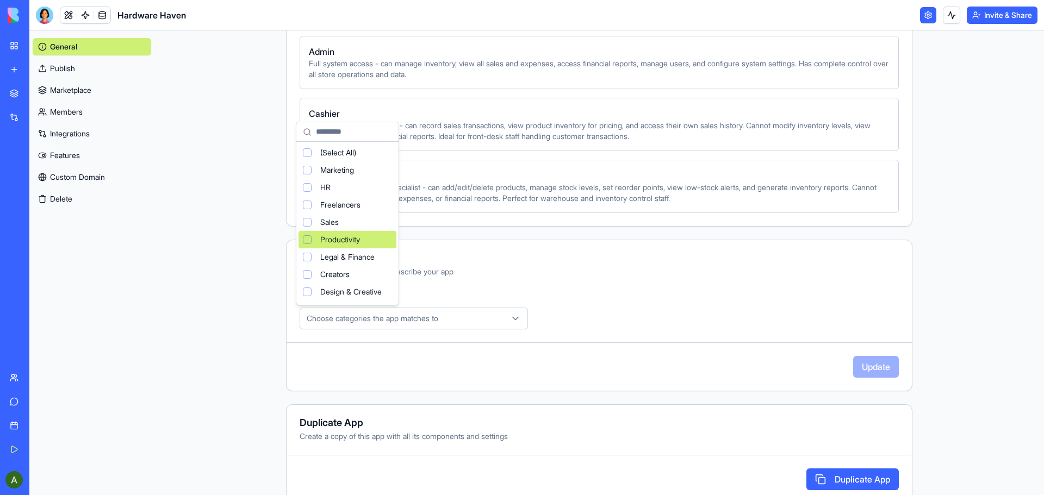
click at [307, 238] on div "Suggestions" at bounding box center [307, 239] width 9 height 9
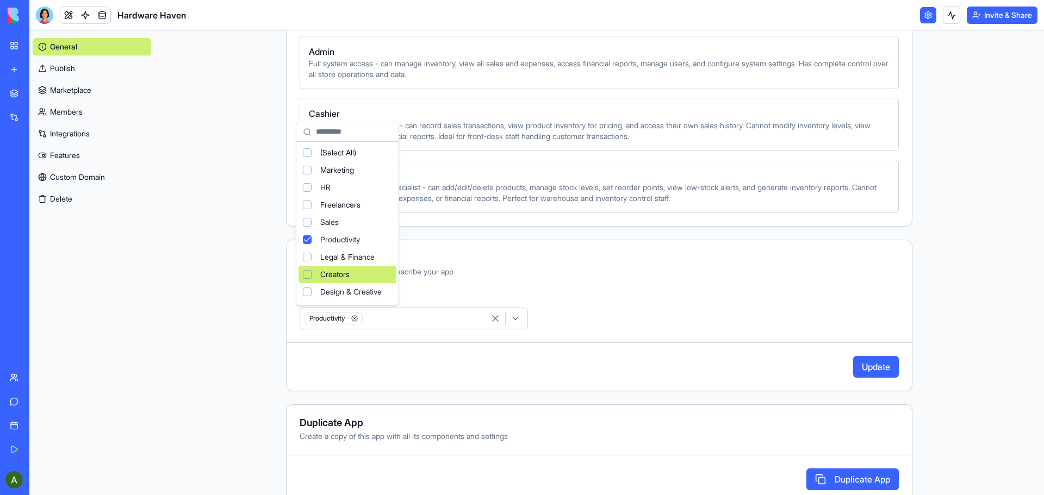
click at [878, 366] on html "**********" at bounding box center [522, 247] width 1044 height 495
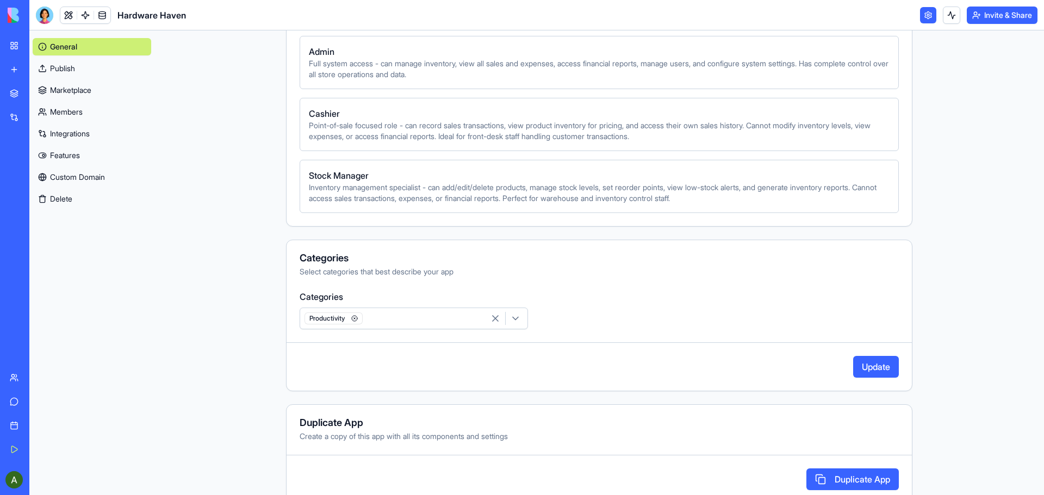
click at [871, 371] on button "Update" at bounding box center [876, 367] width 46 height 22
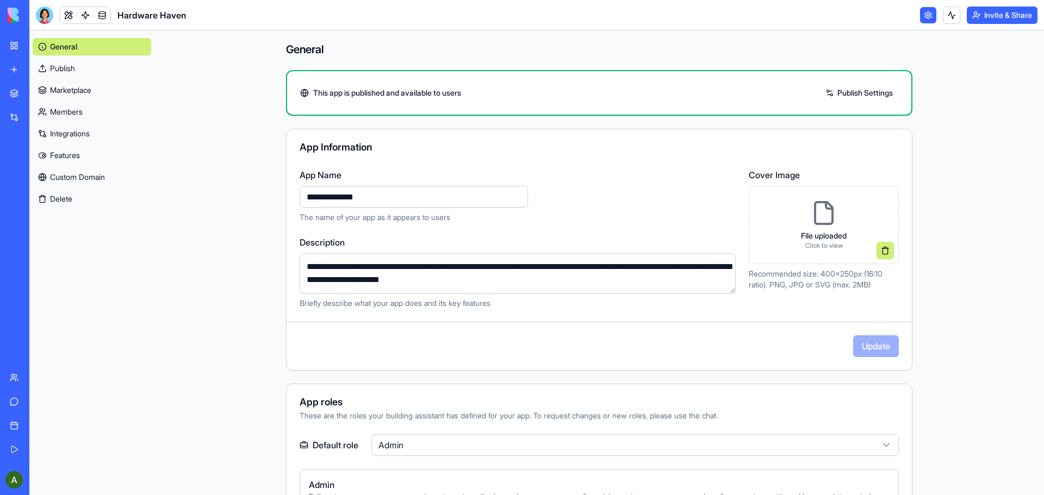
scroll to position [0, 0]
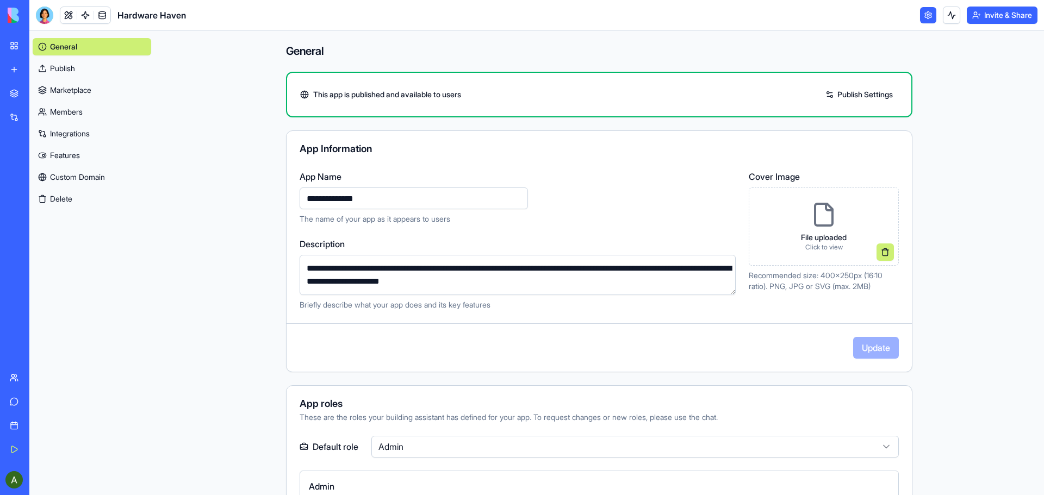
click at [851, 94] on link "Publish Settings" at bounding box center [859, 94] width 78 height 17
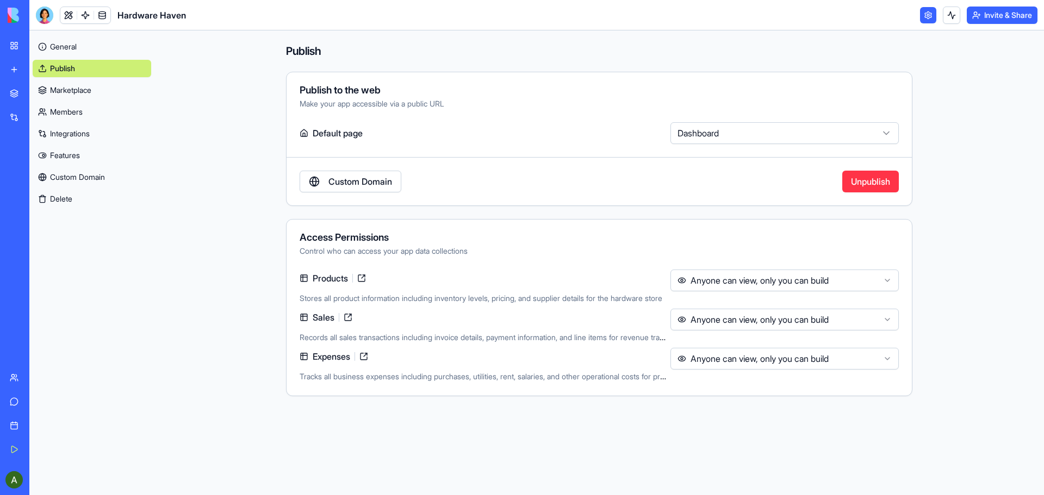
click at [445, 108] on div "Make your app accessible via a public URL" at bounding box center [599, 103] width 599 height 11
click at [436, 102] on div "Make your app accessible via a public URL" at bounding box center [599, 103] width 599 height 11
click at [885, 135] on html "My Workspace New app Marketplace Integrations Recent Hardware Store Manager AI …" at bounding box center [522, 247] width 1044 height 495
click at [822, 94] on html "My Workspace New app Marketplace Integrations Recent Hardware Store Manager AI …" at bounding box center [522, 247] width 1044 height 495
click at [996, 17] on button "Invite & Share" at bounding box center [1002, 15] width 71 height 17
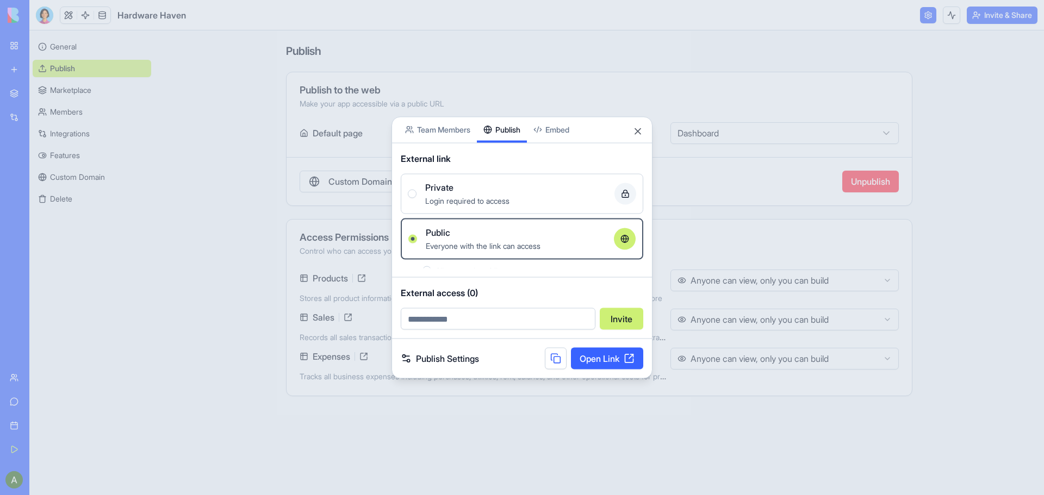
click at [513, 147] on div "Share App Team Members Publish Embed External link Private Login required to ac…" at bounding box center [522, 247] width 261 height 263
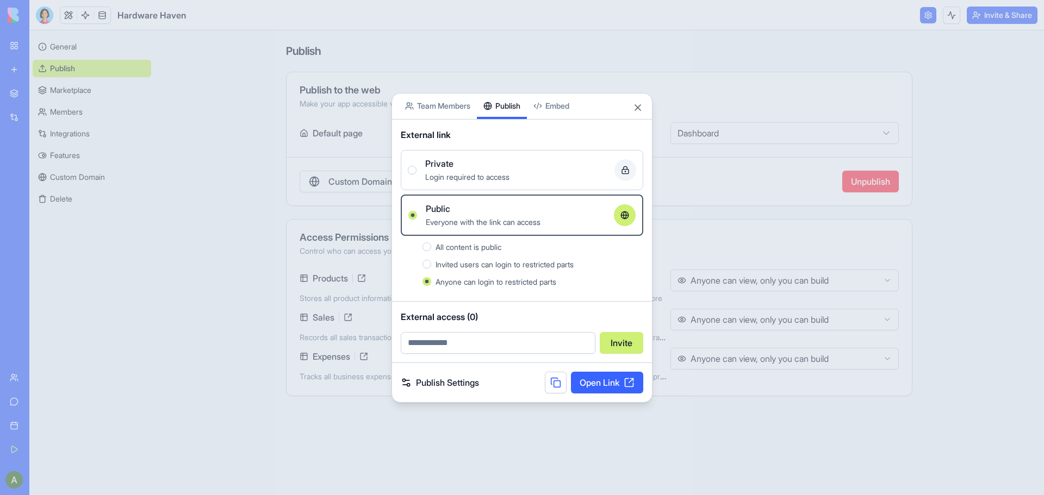
click at [600, 386] on link "Open Link" at bounding box center [607, 383] width 72 height 22
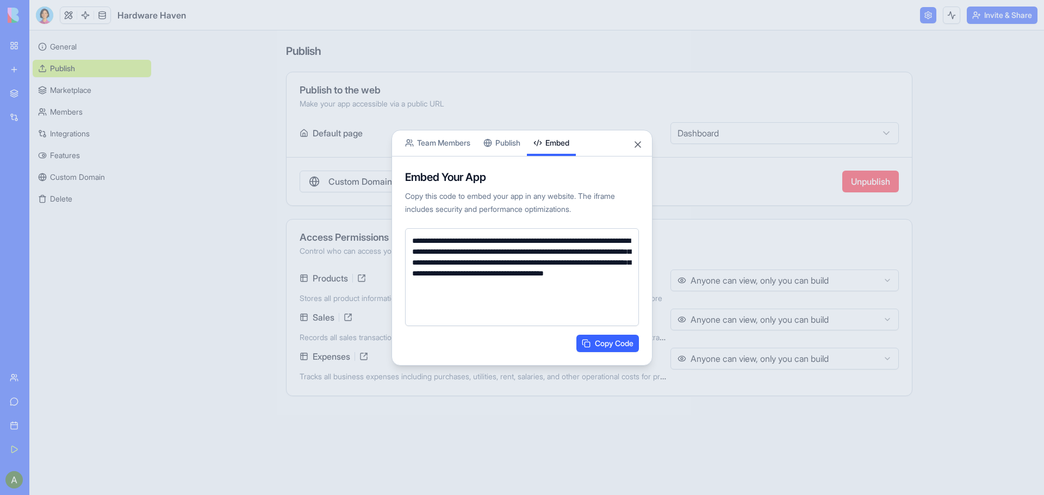
click at [565, 108] on body "My Workspace New app Marketplace Integrations Recent Hardware Store Manager AI …" at bounding box center [522, 247] width 1044 height 495
click at [635, 146] on button "Close" at bounding box center [637, 144] width 11 height 11
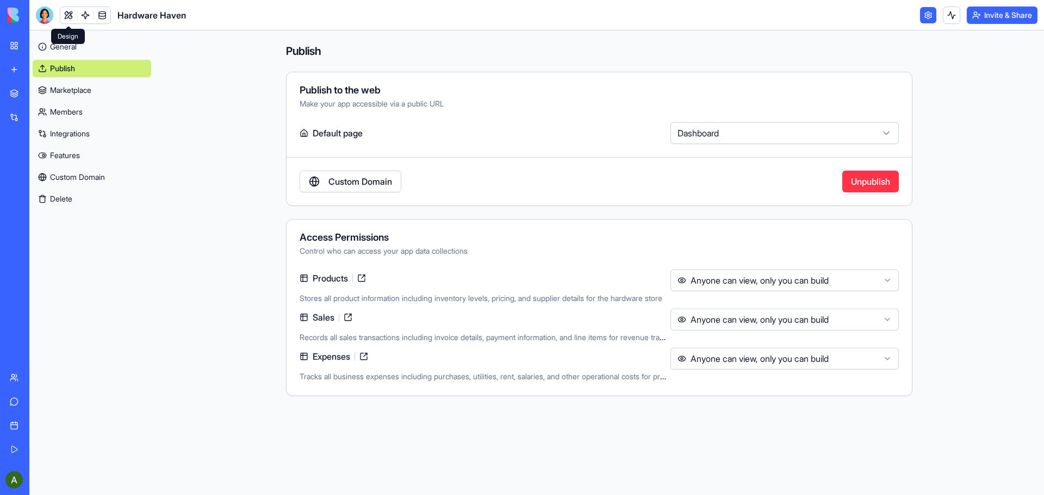
click at [69, 15] on link at bounding box center [68, 15] width 16 height 16
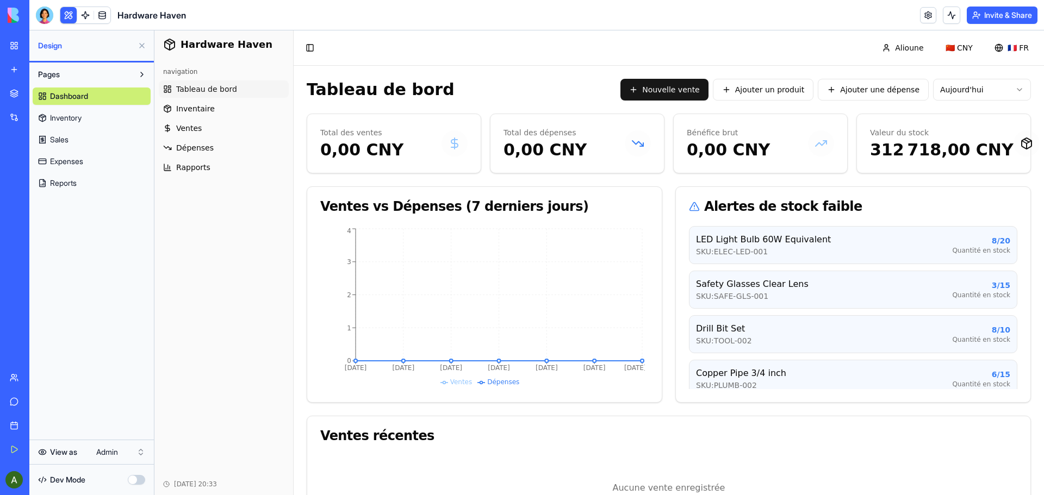
click at [997, 16] on button "Invite & Share" at bounding box center [1002, 15] width 71 height 17
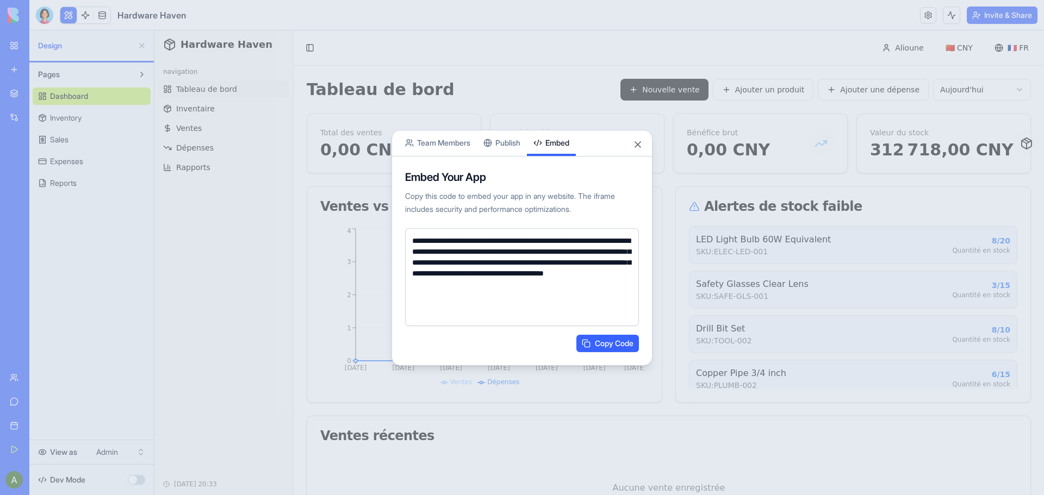
click at [504, 144] on div "**********" at bounding box center [522, 248] width 261 height 236
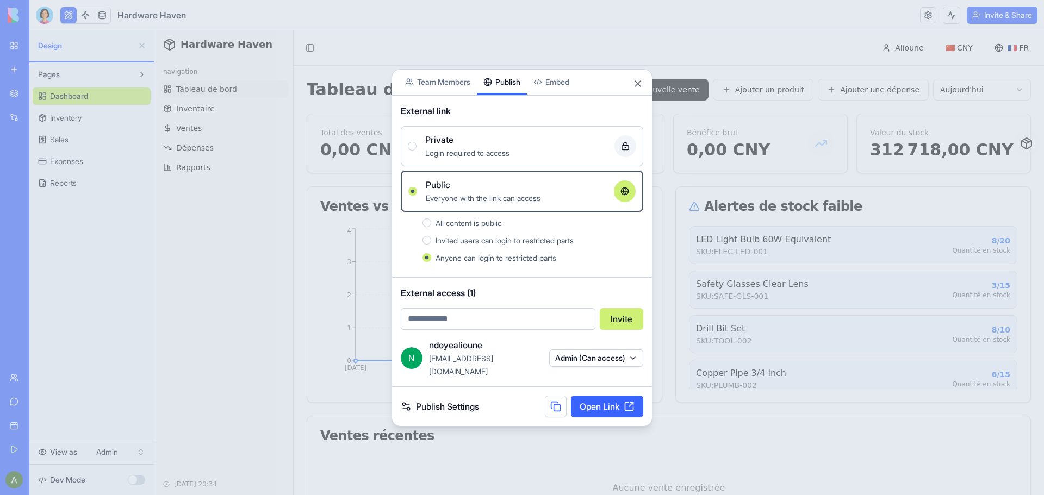
click at [631, 359] on button "Admin (Can access)" at bounding box center [596, 358] width 94 height 17
click at [617, 414] on div "Cashier" at bounding box center [595, 415] width 82 height 17
click at [667, 390] on div at bounding box center [522, 247] width 1044 height 495
click at [607, 398] on link "Open Link" at bounding box center [607, 407] width 72 height 22
click at [449, 91] on body "My Workspace New app Marketplace Integrations Recent Hardware Store Manager AI …" at bounding box center [522, 247] width 1044 height 495
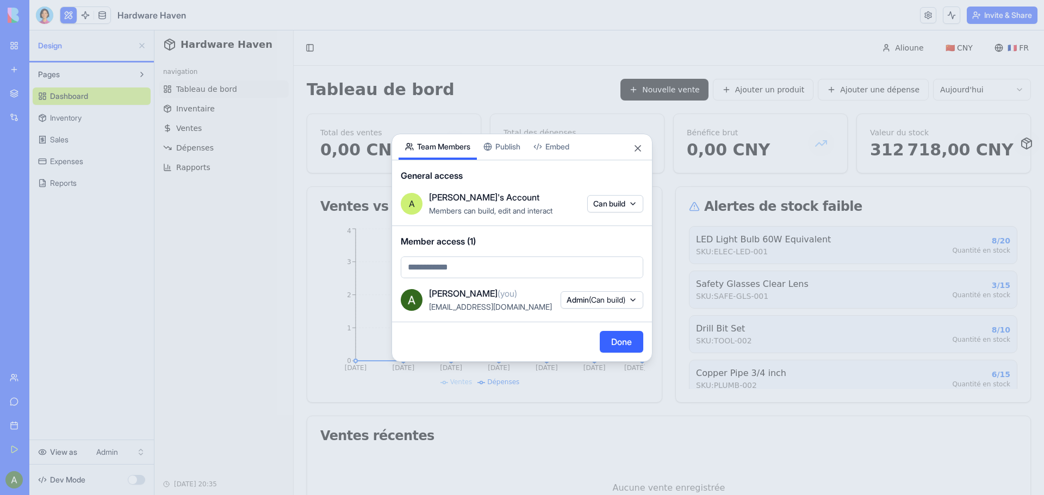
click at [634, 299] on button "Admin (Can build)" at bounding box center [602, 299] width 83 height 17
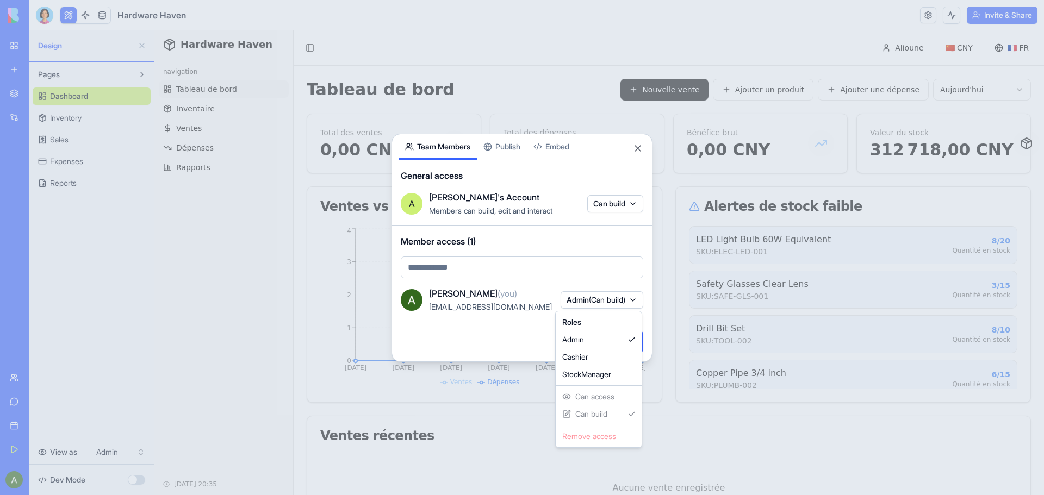
click at [559, 147] on body "My Workspace New app Marketplace Integrations Recent Hardware Store Manager AI …" at bounding box center [522, 247] width 1044 height 495
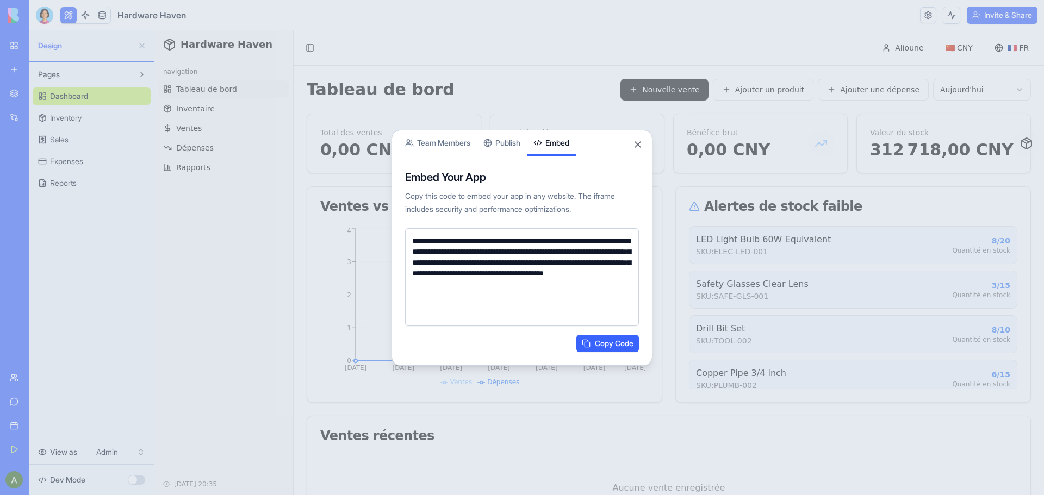
click at [559, 147] on button "Embed" at bounding box center [551, 144] width 49 height 26
drag, startPoint x: 625, startPoint y: 311, endPoint x: 437, endPoint y: 241, distance: 199.9
click at [437, 241] on textarea "**********" at bounding box center [522, 277] width 234 height 98
drag, startPoint x: 619, startPoint y: 307, endPoint x: 411, endPoint y: 239, distance: 219.3
click at [411, 239] on textarea "**********" at bounding box center [522, 277] width 234 height 98
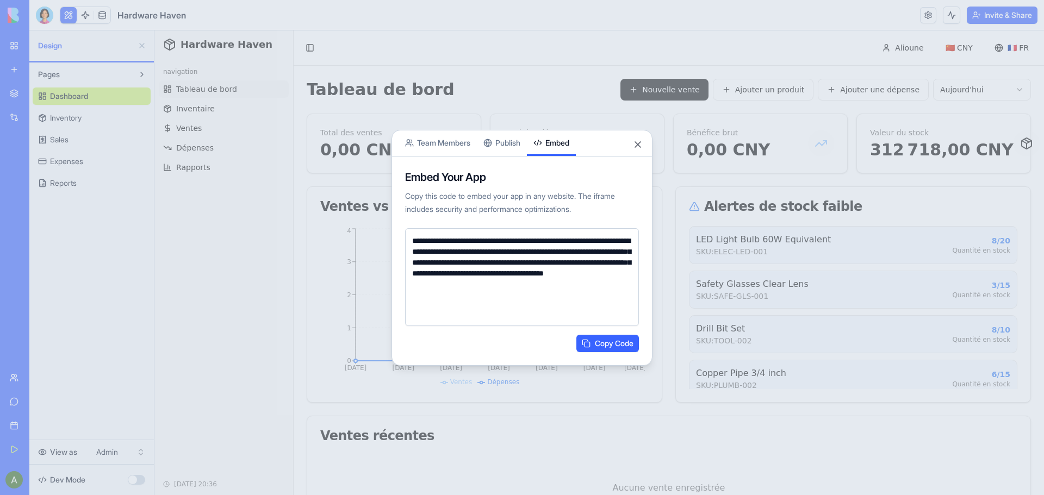
click at [613, 344] on button "Copy Code" at bounding box center [607, 343] width 63 height 17
click at [643, 147] on button "Close" at bounding box center [637, 144] width 11 height 11
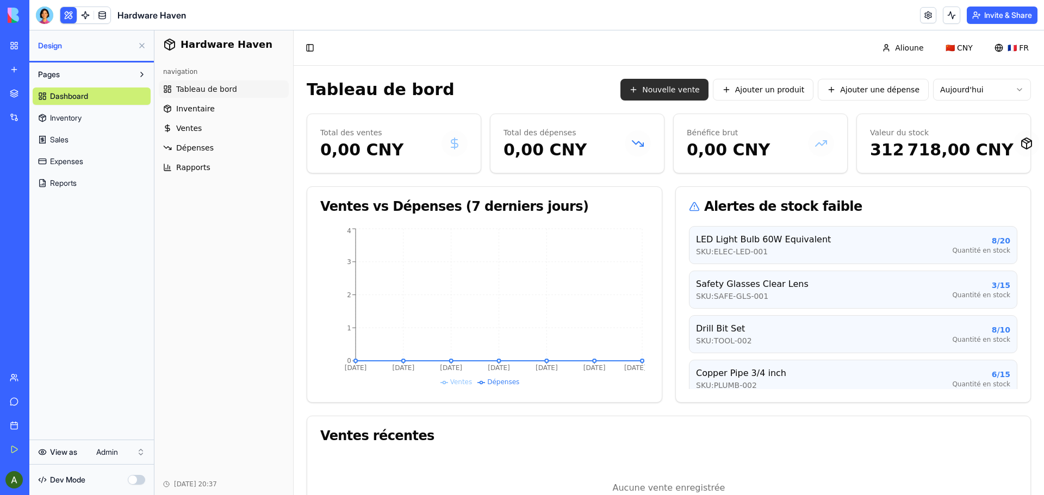
click at [684, 90] on button "Nouvelle vente" at bounding box center [665, 90] width 88 height 22
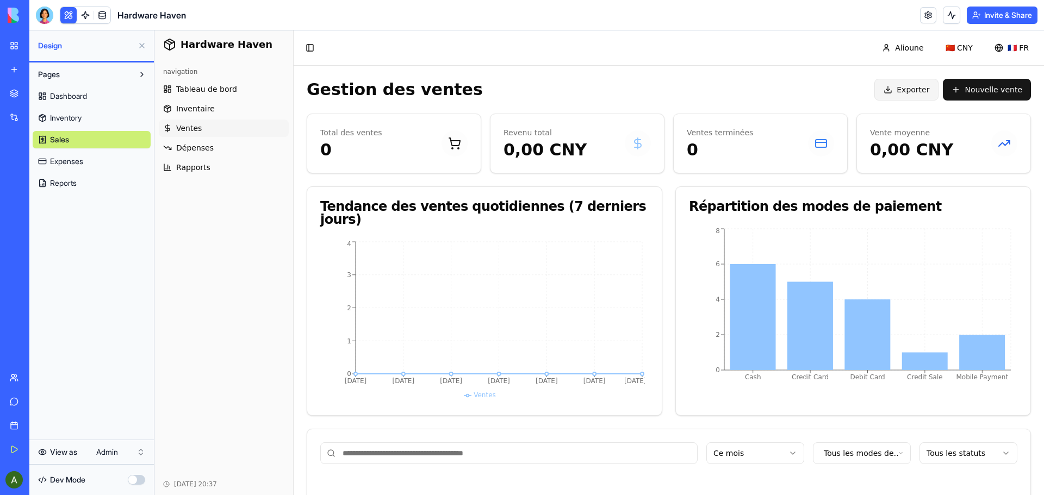
click at [912, 91] on span "Exporter" at bounding box center [913, 89] width 33 height 11
click at [977, 91] on button "Nouvelle vente" at bounding box center [987, 90] width 88 height 22
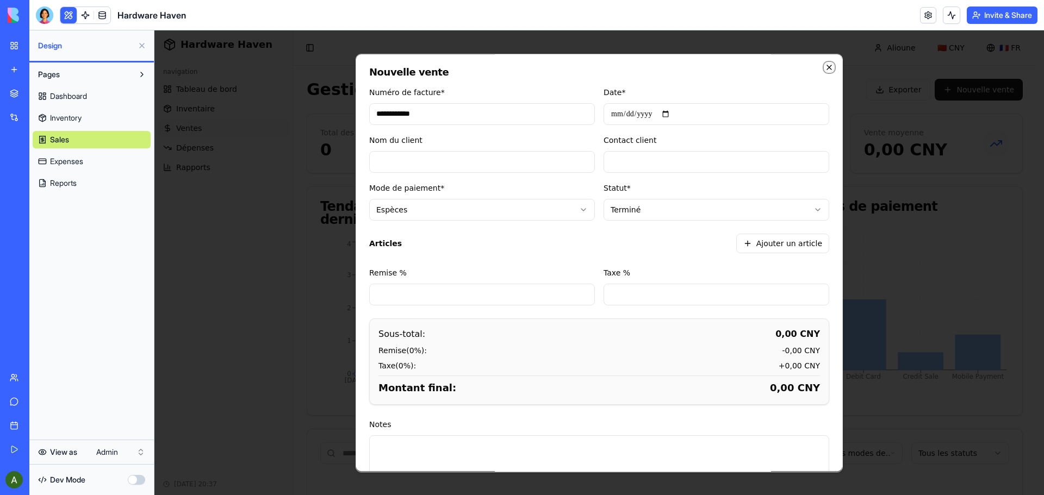
click at [827, 67] on icon "button" at bounding box center [829, 67] width 4 height 4
type input "**********"
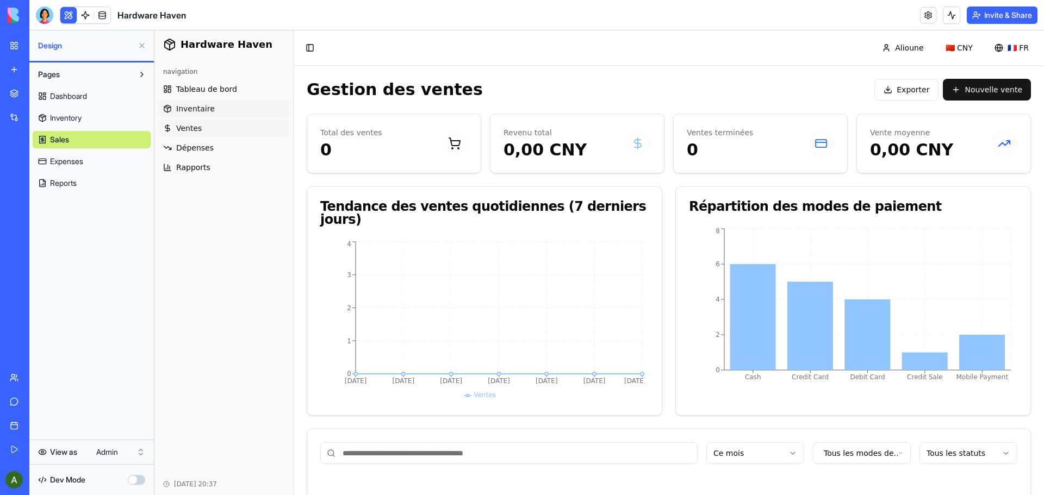
click at [195, 108] on span "Inventaire" at bounding box center [195, 108] width 39 height 11
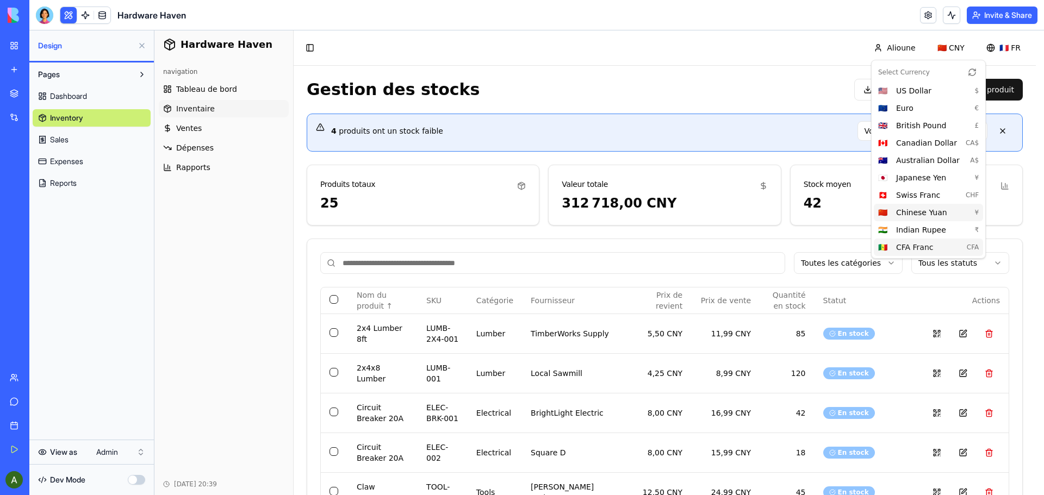
click at [922, 249] on span "CFA Franc" at bounding box center [927, 247] width 62 height 11
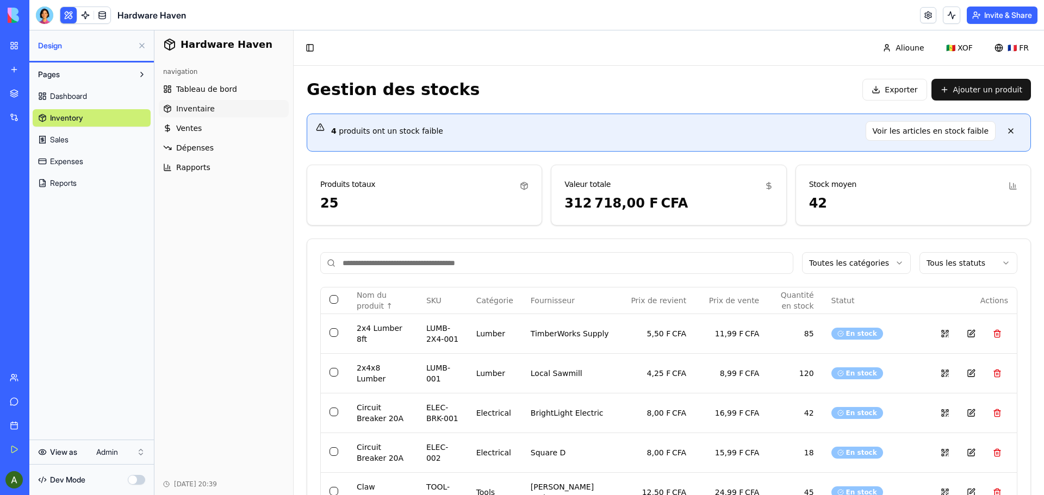
click at [141, 482] on button "button" at bounding box center [136, 480] width 17 height 10
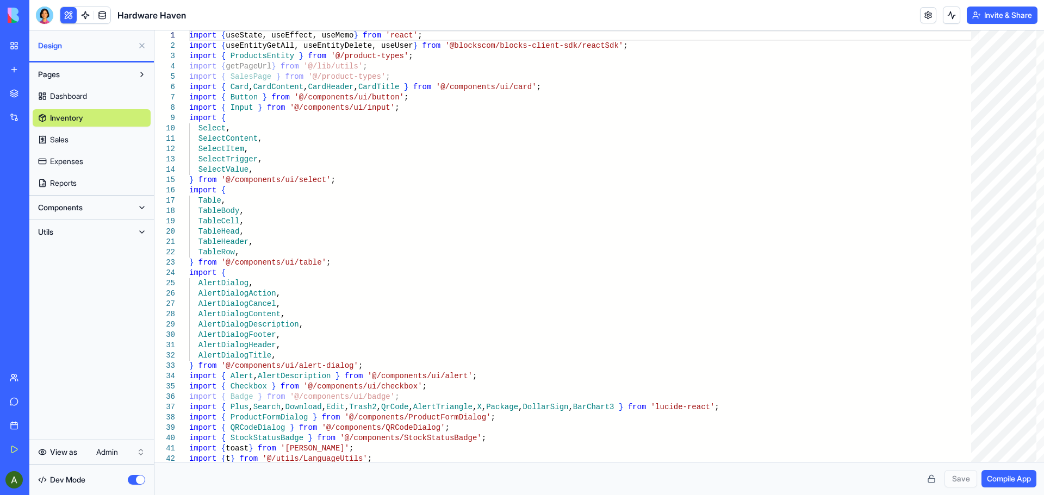
click at [132, 479] on button "button" at bounding box center [136, 480] width 17 height 10
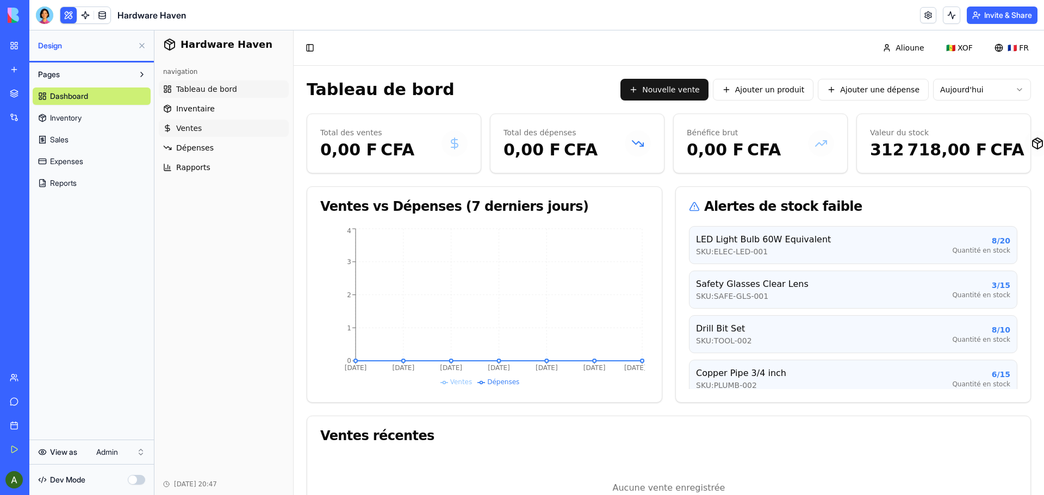
click at [182, 127] on span "Ventes" at bounding box center [189, 128] width 26 height 11
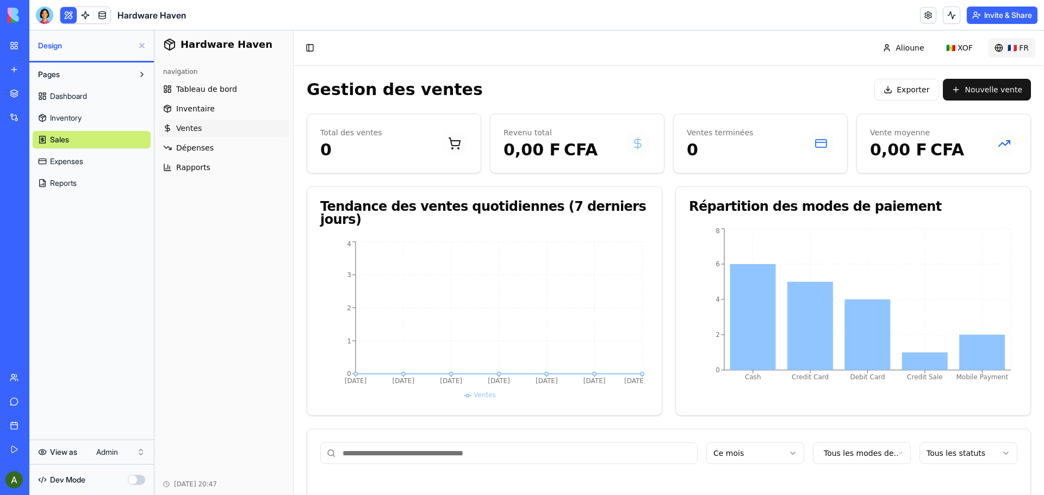
click at [1011, 49] on html "Hardware Haven navigation Tableau de bord Inventaire Ventes Dépenses Rapports O…" at bounding box center [599, 335] width 890 height 611
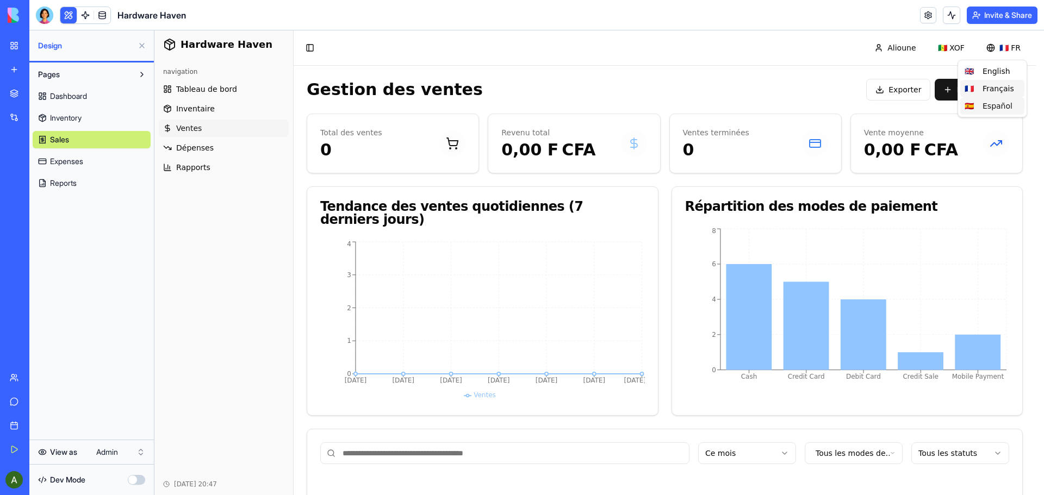
click at [995, 108] on div "🇪🇸 Español" at bounding box center [992, 105] width 64 height 17
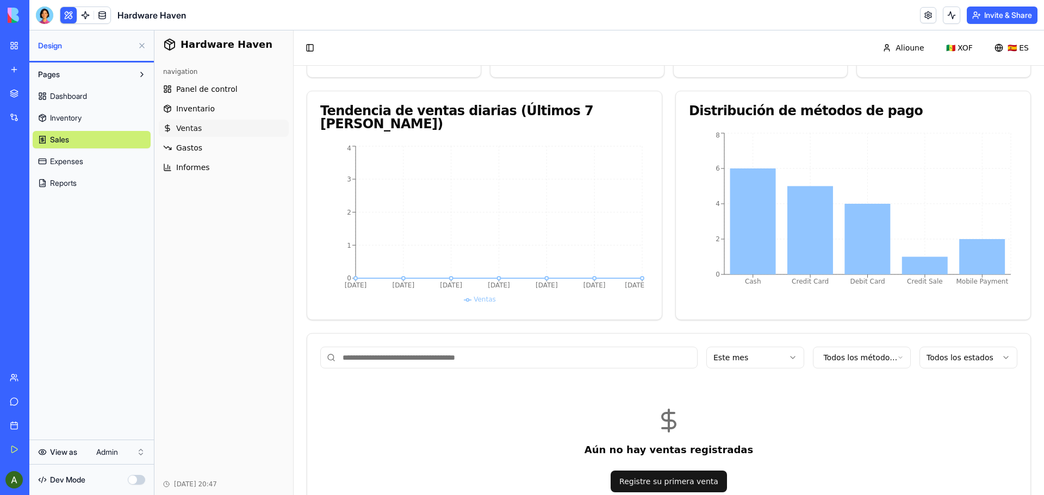
scroll to position [109, 0]
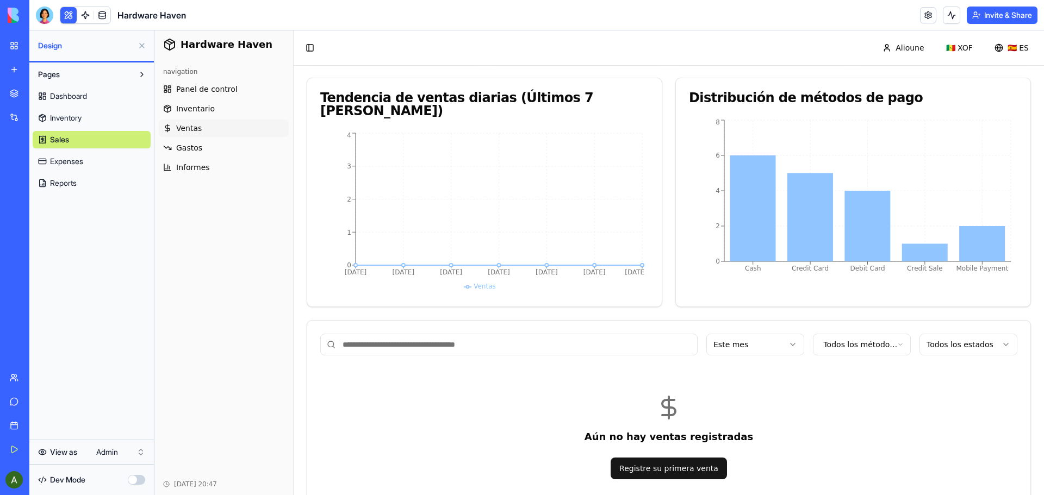
click at [671, 471] on div "Aún no hay ventas registradas Registre su primera venta" at bounding box center [668, 437] width 697 height 137
click at [42, 13] on div at bounding box center [44, 15] width 17 height 17
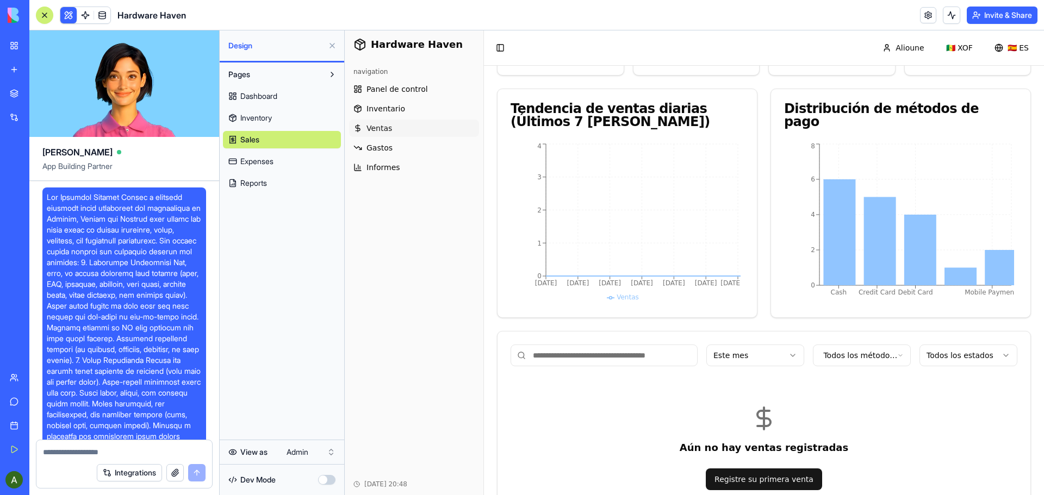
scroll to position [25839, 0]
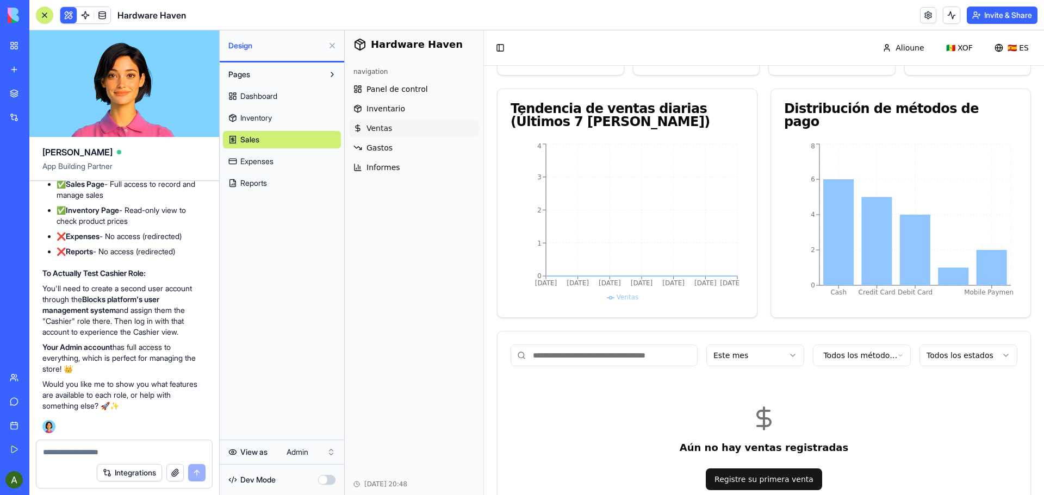
click at [90, 451] on textarea at bounding box center [124, 452] width 163 height 11
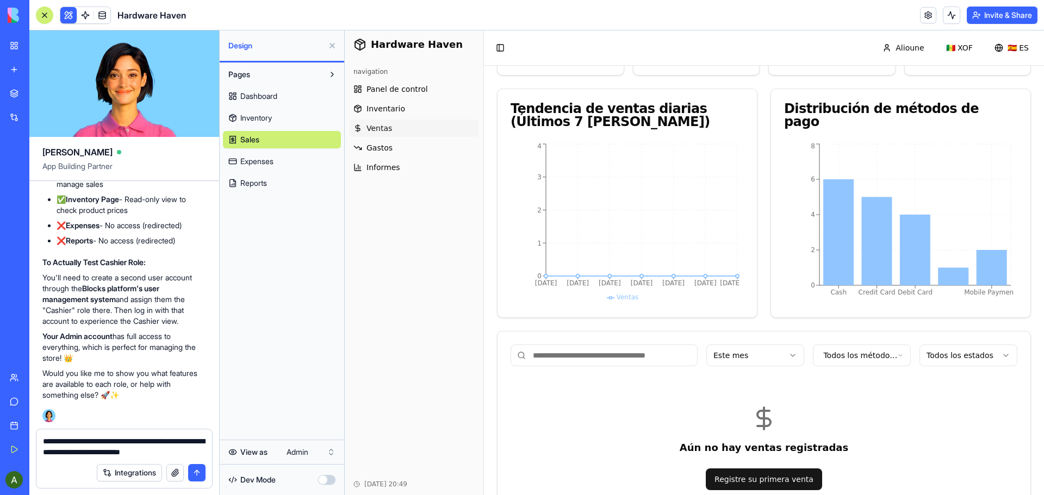
click at [202, 450] on textarea "**********" at bounding box center [124, 447] width 163 height 22
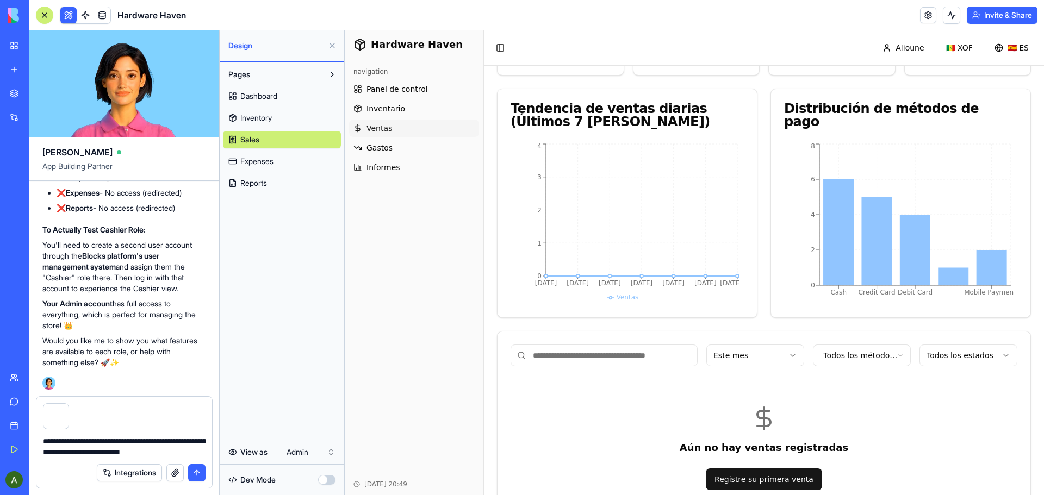
click at [64, 452] on textarea "**********" at bounding box center [124, 447] width 163 height 22
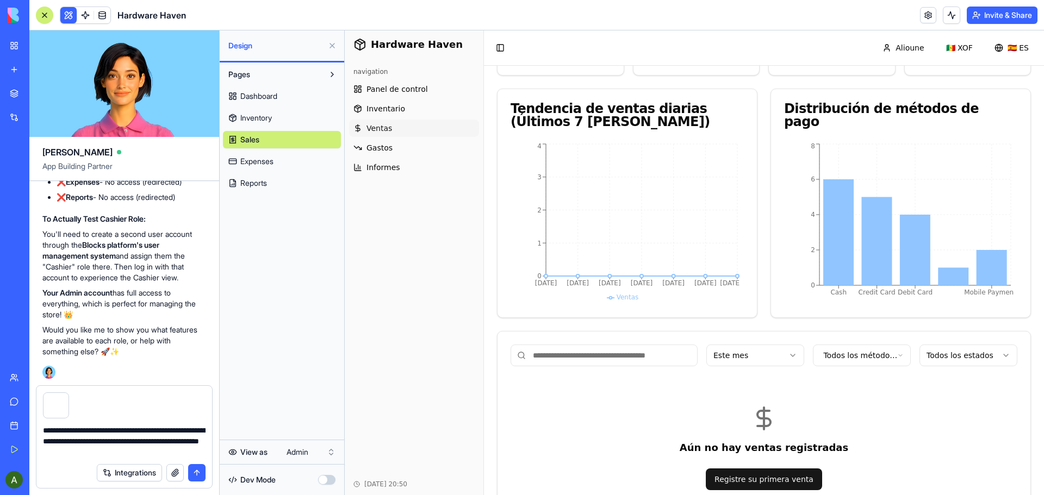
type textarea "**********"
click at [197, 473] on button "submit" at bounding box center [196, 472] width 17 height 17
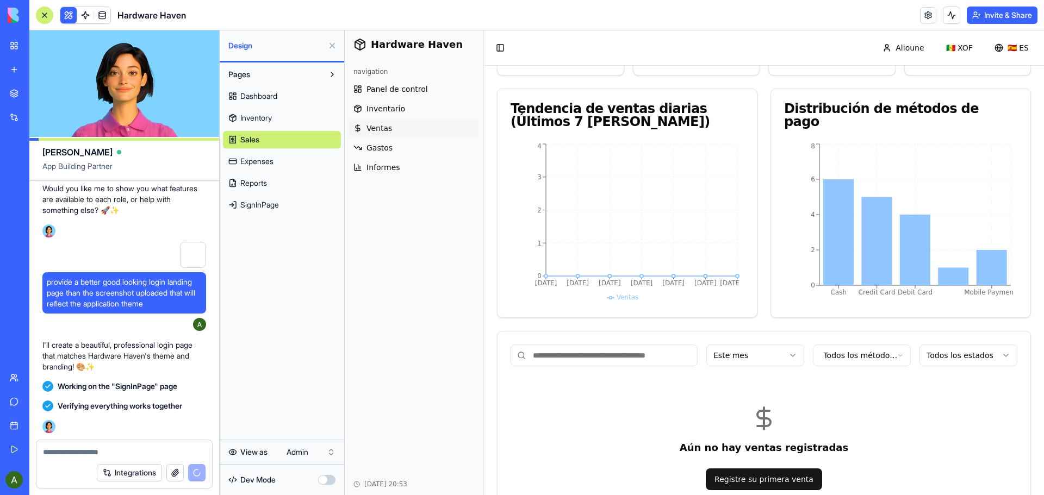
scroll to position [26733, 0]
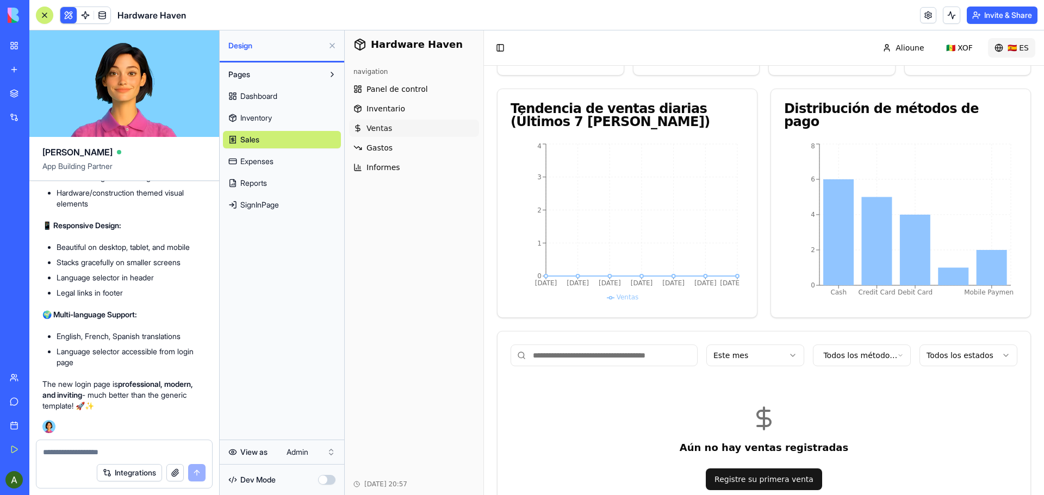
click at [1014, 47] on html "Hardware Haven navigation Panel de control Inventario Ventas Gastos Informes Oc…" at bounding box center [694, 233] width 699 height 622
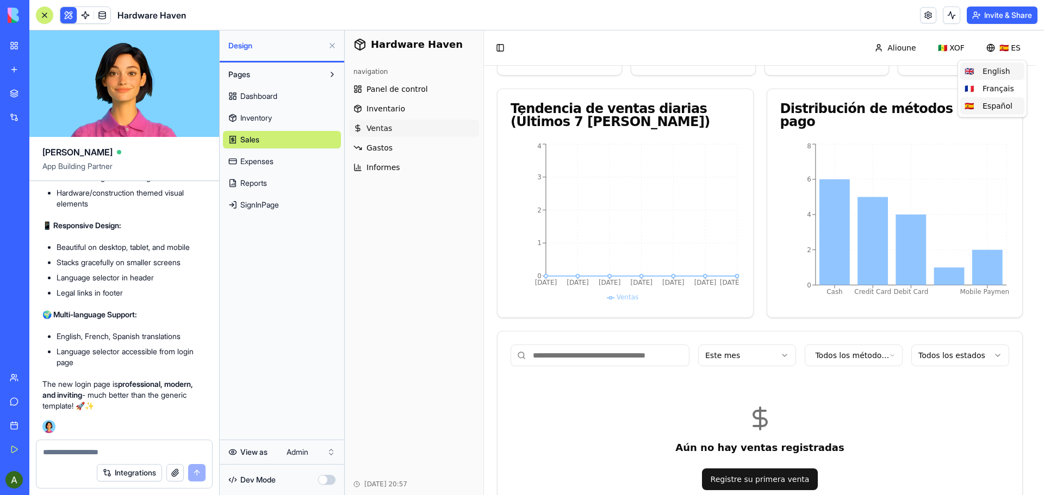
click at [999, 69] on div "🇬🇧 English" at bounding box center [992, 71] width 64 height 17
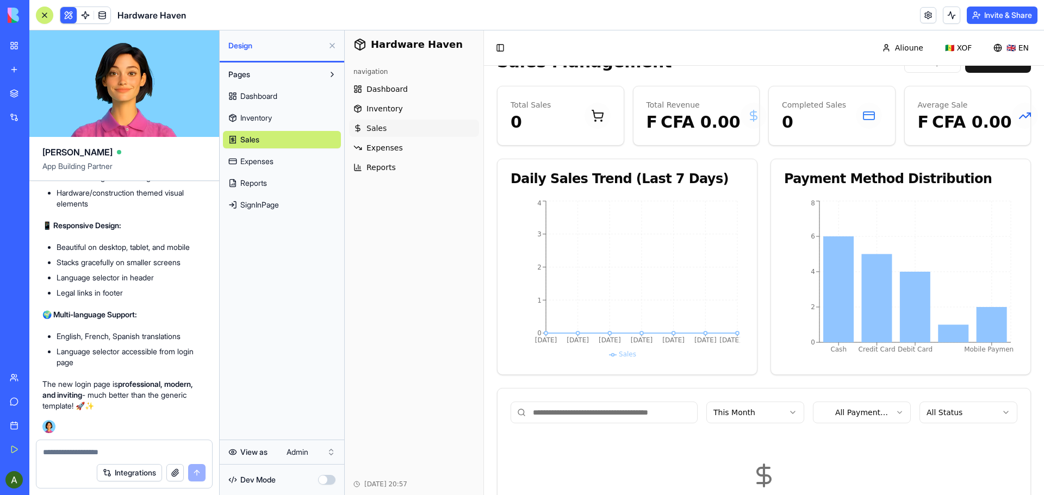
scroll to position [0, 0]
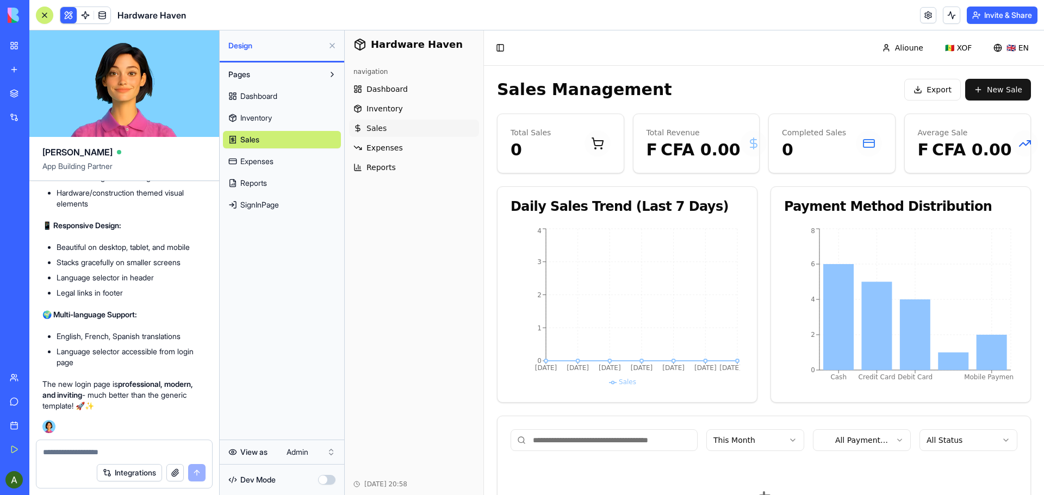
click at [72, 452] on textarea at bounding box center [124, 452] width 163 height 11
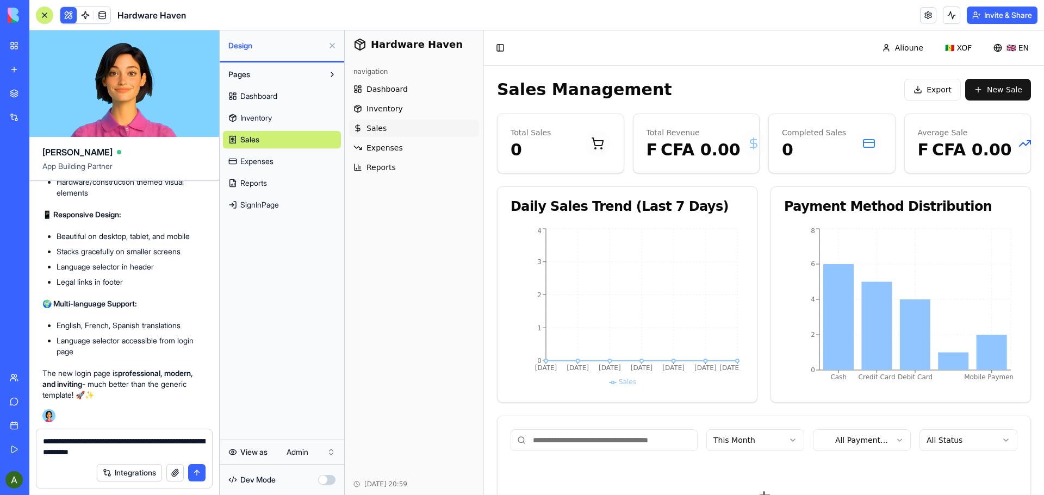
type textarea "**********"
click at [140, 449] on textarea "**********" at bounding box center [124, 447] width 163 height 22
click at [134, 454] on textarea "**********" at bounding box center [124, 447] width 163 height 22
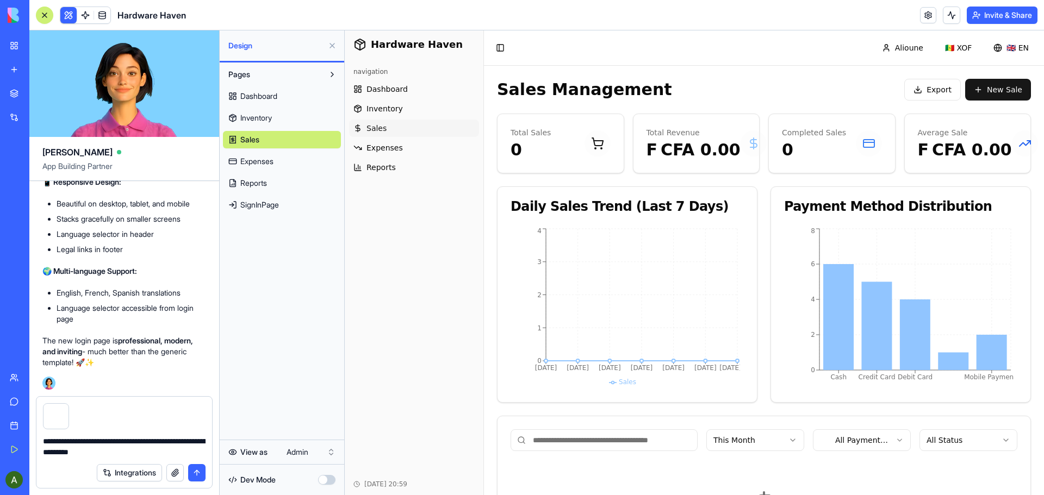
click at [197, 476] on button "submit" at bounding box center [196, 472] width 17 height 17
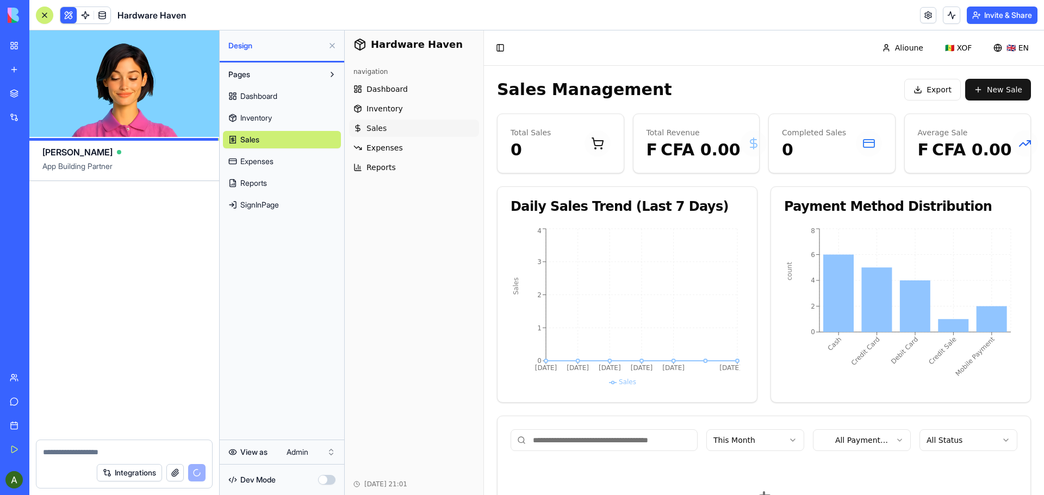
scroll to position [27377, 0]
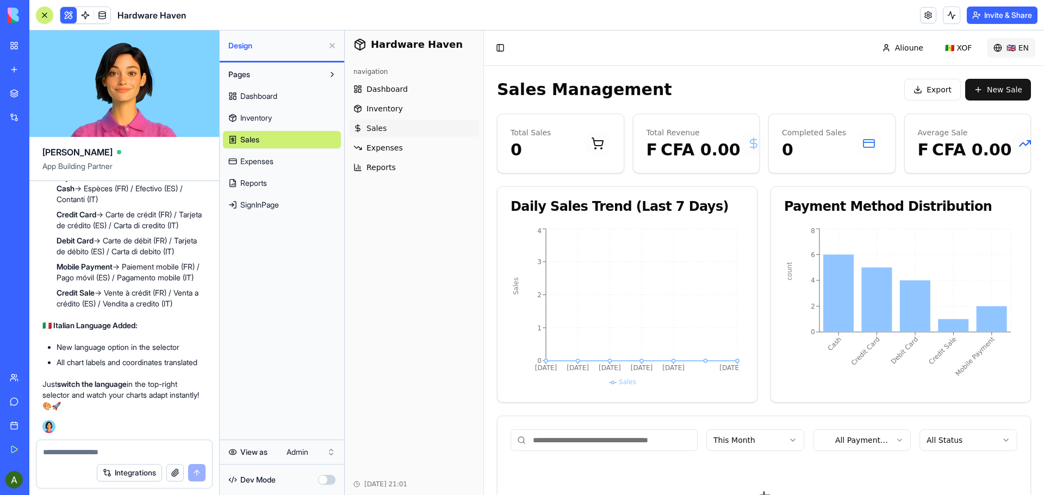
click at [1013, 49] on html "Hardware Haven navigation Dashboard Inventory Sales Expenses Reports Oct 11, 20…" at bounding box center [694, 329] width 699 height 598
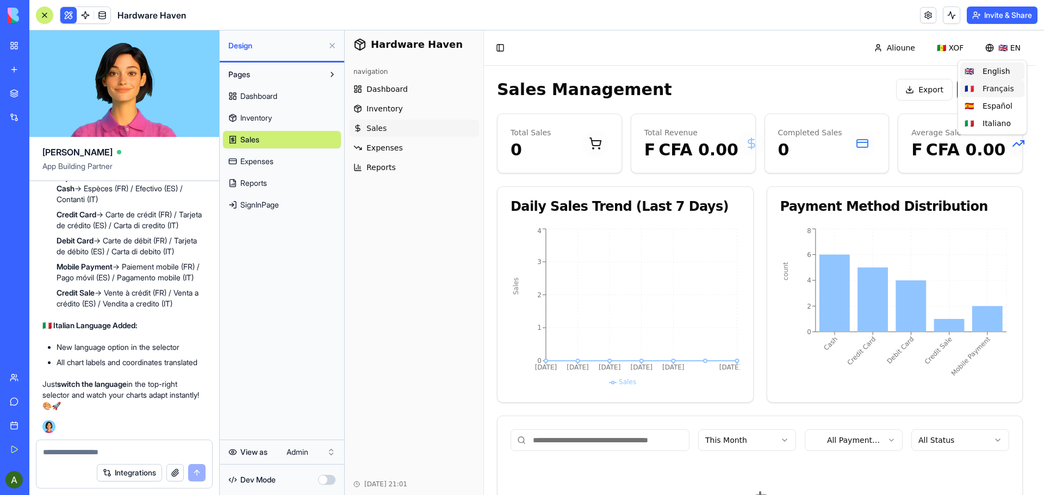
click at [997, 86] on div "🇫🇷 Français" at bounding box center [992, 88] width 64 height 17
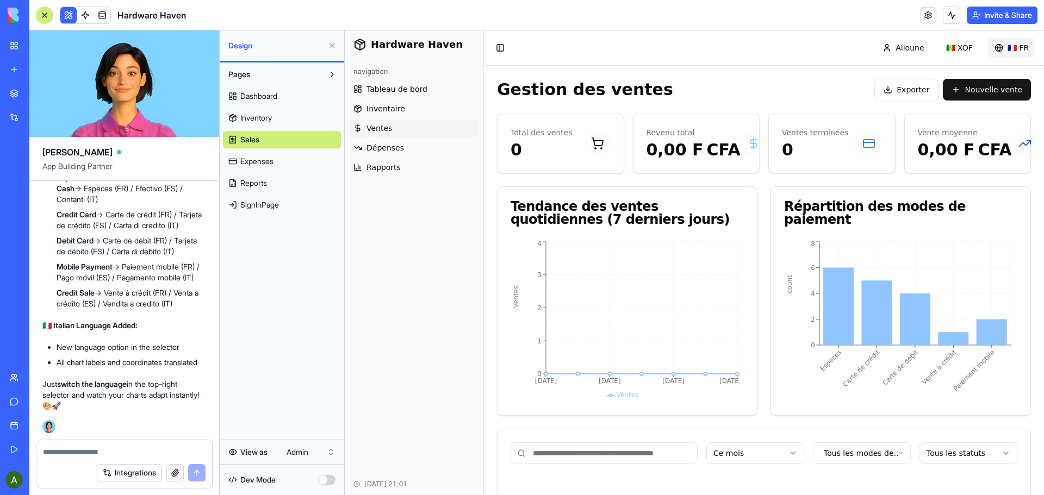
click at [1012, 51] on html "Hardware Haven navigation Tableau de bord Inventaire Ventes Dépenses Rapports O…" at bounding box center [694, 335] width 699 height 611
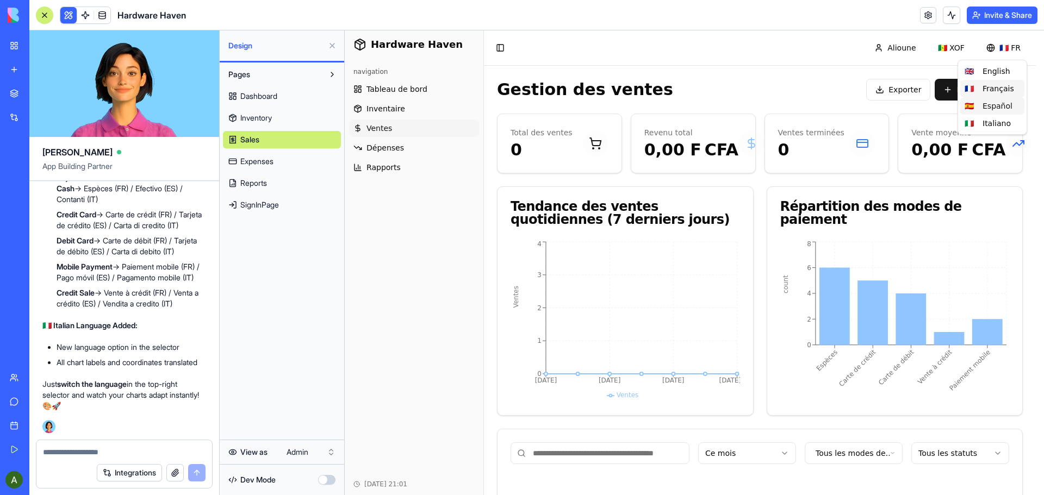
click at [997, 106] on div "🇪🇸 Español" at bounding box center [992, 105] width 64 height 17
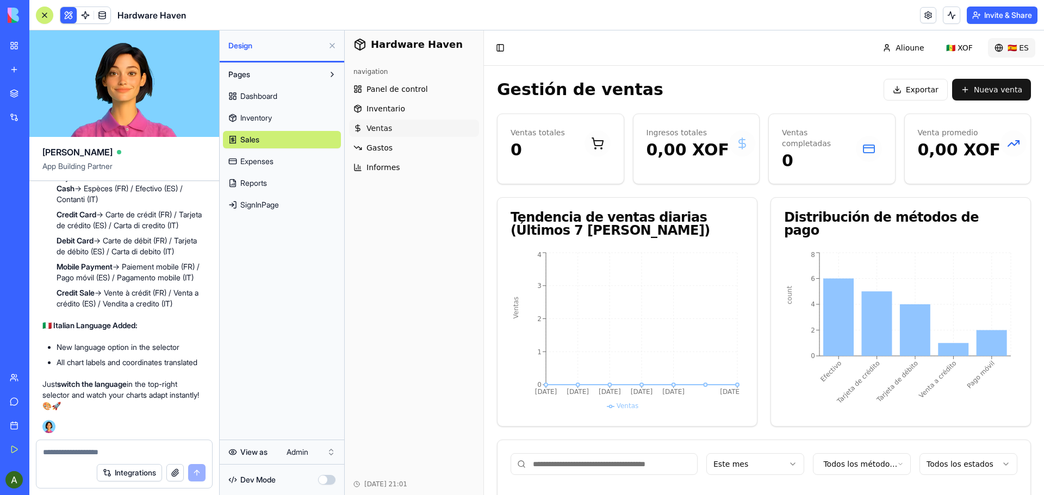
click at [1018, 48] on html "Hardware Haven navigation Panel de control Inventario Ventas Gastos Informes Oc…" at bounding box center [694, 341] width 699 height 622
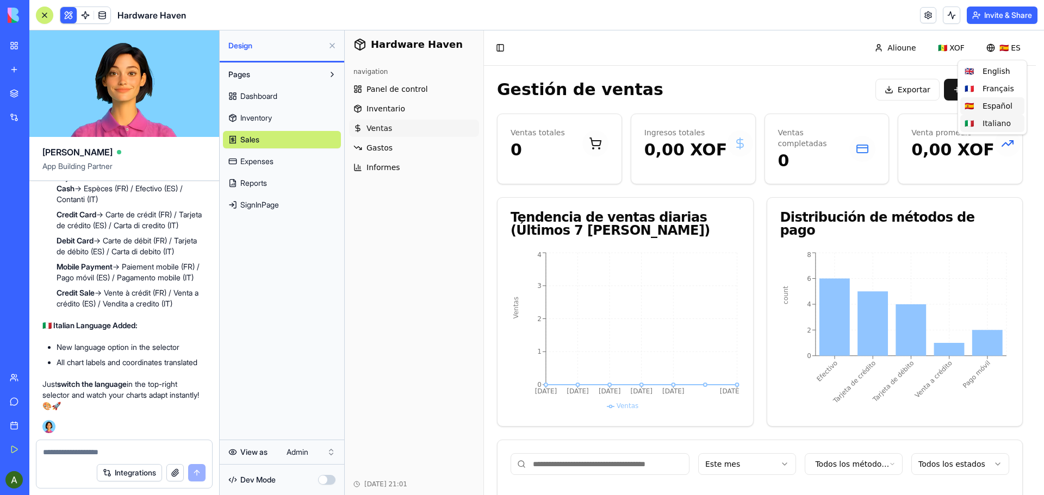
click at [991, 123] on div "🇮🇹 Italiano" at bounding box center [992, 123] width 64 height 17
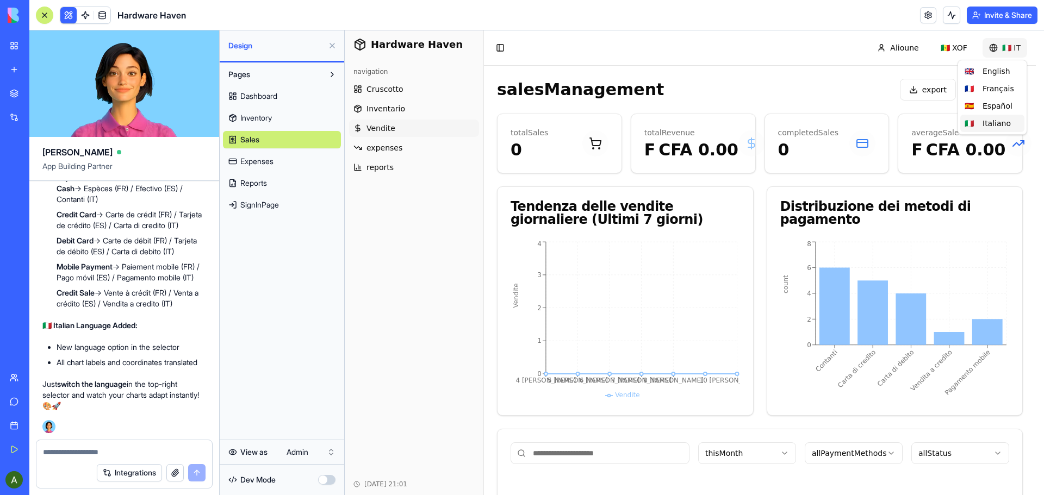
click at [1012, 48] on html "Hardware Haven navigation Cruscotto Inventario Vendite expenses reports Oct 11,…" at bounding box center [694, 335] width 699 height 611
click at [997, 72] on div "🇬🇧 English" at bounding box center [992, 71] width 64 height 17
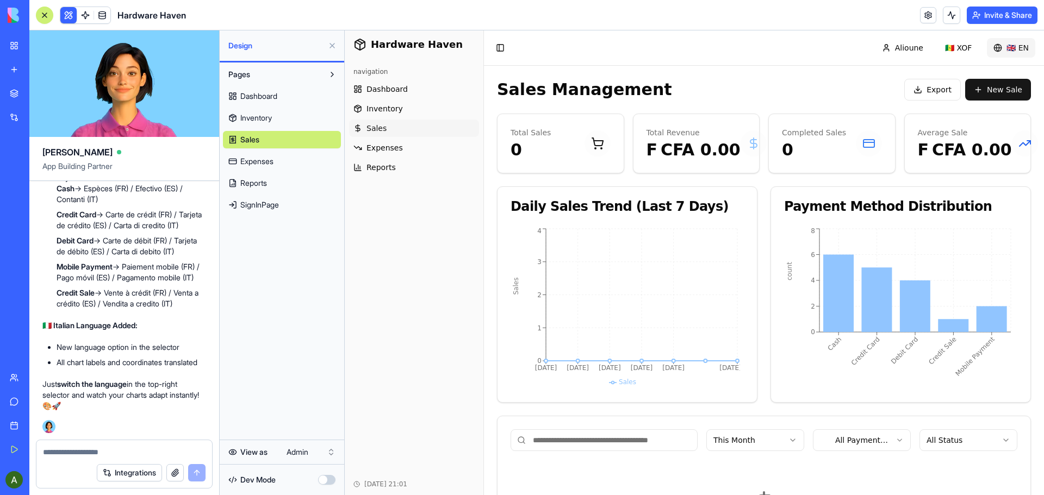
click at [1005, 48] on html "Hardware Haven navigation Dashboard Inventory Sales Expenses Reports Oct 11, 20…" at bounding box center [694, 329] width 699 height 598
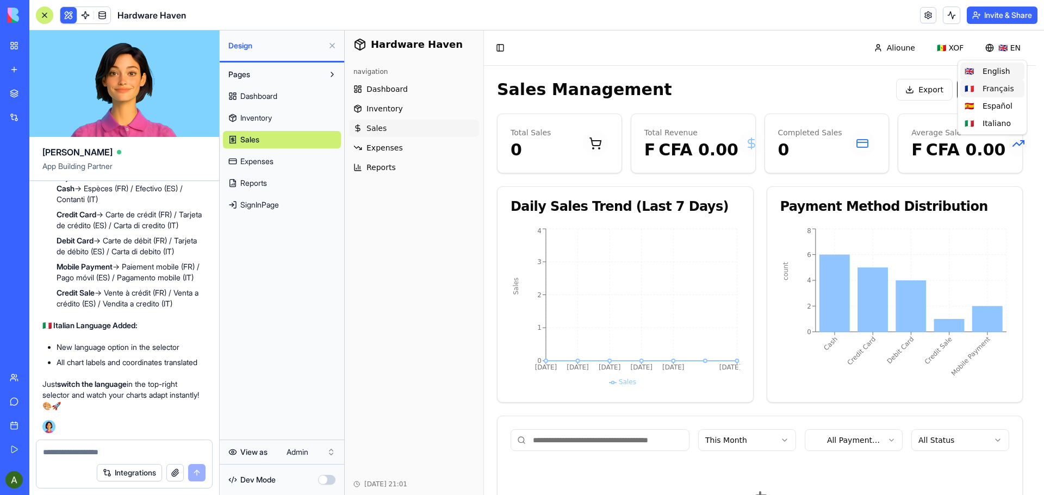
click at [998, 89] on div "🇫🇷 Français" at bounding box center [992, 88] width 64 height 17
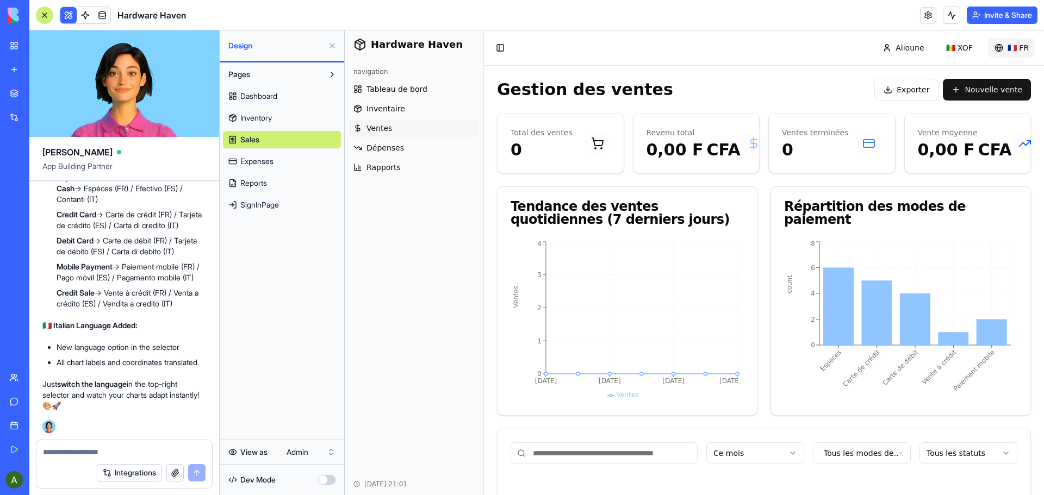
click at [1007, 49] on html "Hardware Haven navigation Tableau de bord Inventaire Ventes Dépenses Rapports O…" at bounding box center [694, 335] width 699 height 611
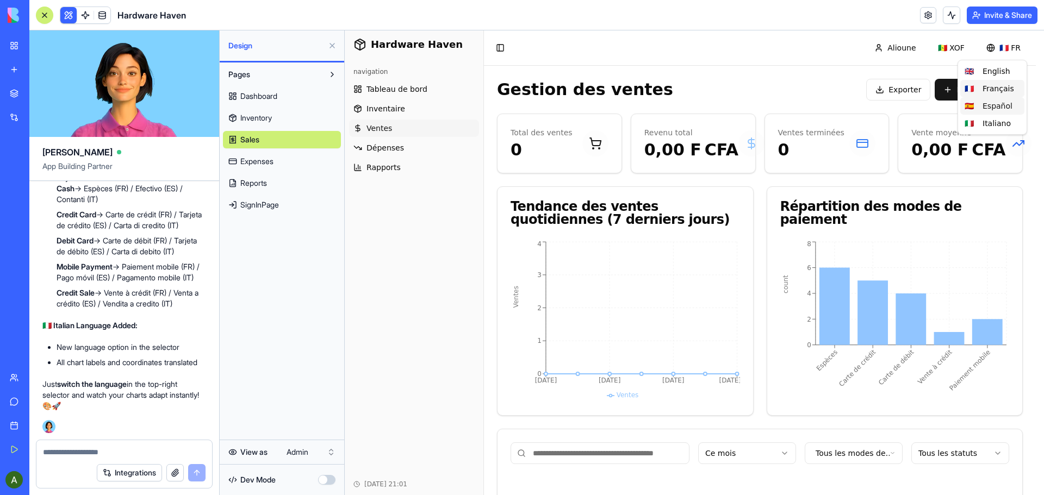
click at [999, 109] on div "🇪🇸 Español" at bounding box center [992, 105] width 64 height 17
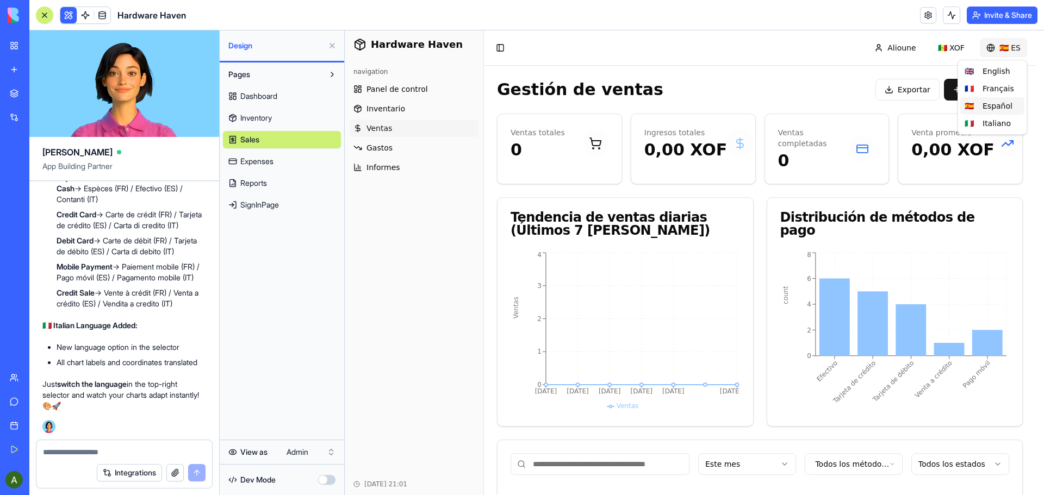
click at [1010, 48] on html "Hardware Haven navigation Panel de control Inventario Ventas Gastos Informes Oc…" at bounding box center [694, 341] width 699 height 622
click at [1000, 125] on div "🇮🇹 Italiano" at bounding box center [992, 123] width 64 height 17
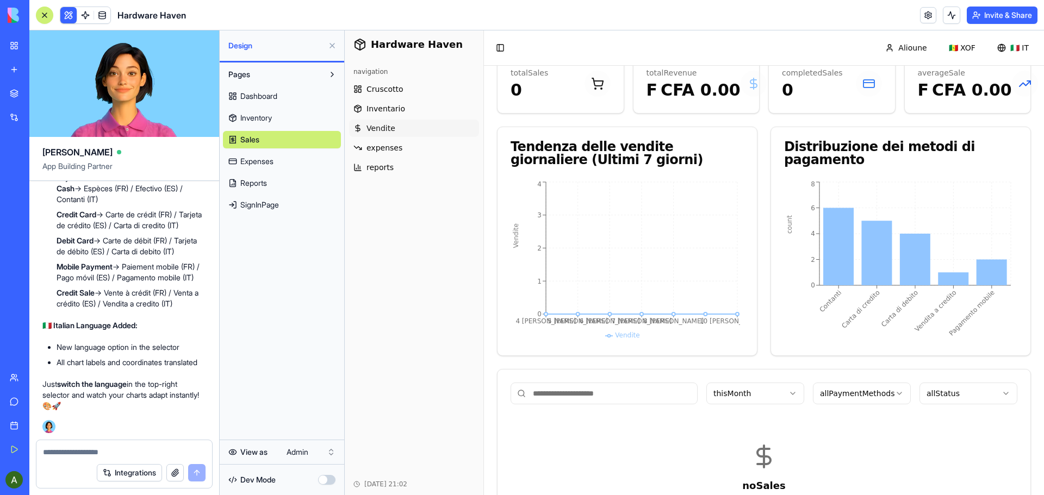
scroll to position [146, 0]
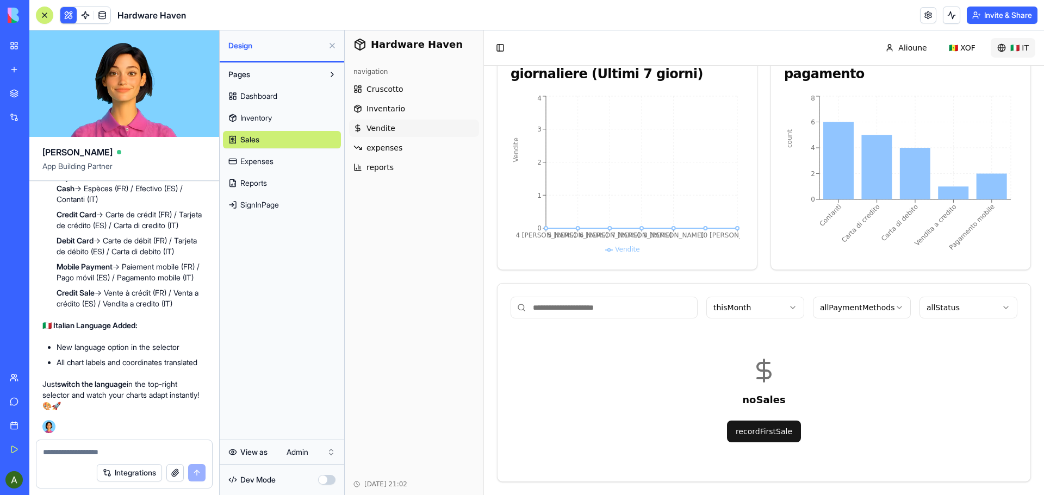
click at [1011, 49] on html "Hardware Haven navigation Cruscotto Inventario Vendite expenses reports Oct 11,…" at bounding box center [694, 190] width 699 height 611
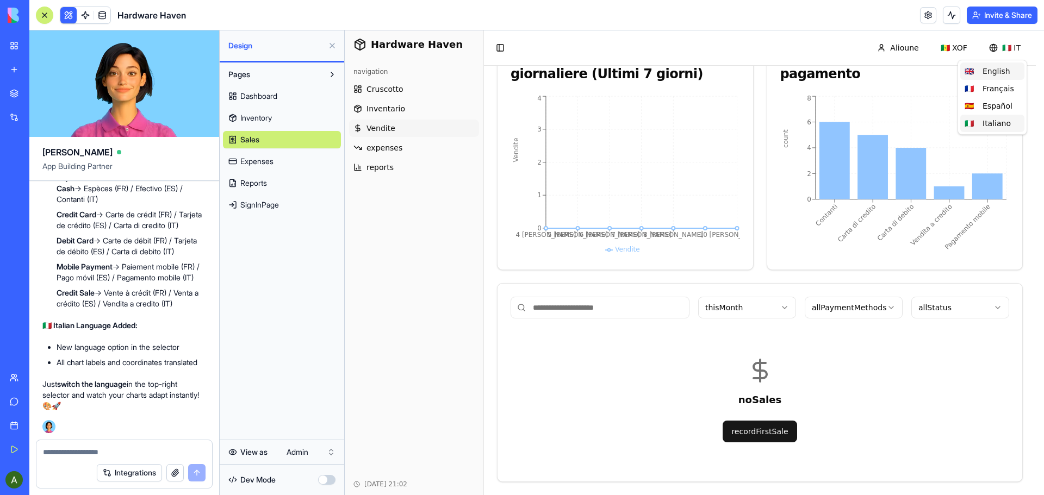
click at [996, 70] on div "🇬🇧 English" at bounding box center [992, 71] width 64 height 17
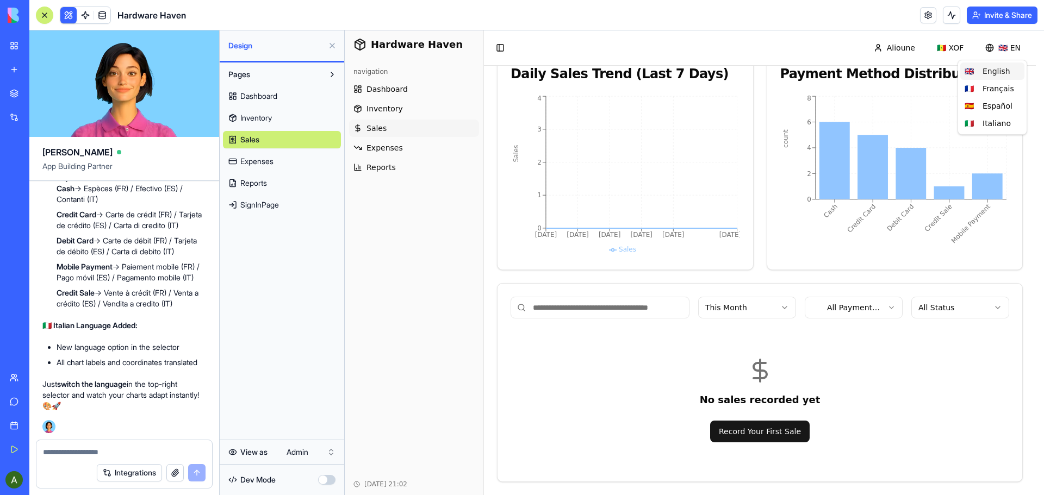
scroll to position [133, 0]
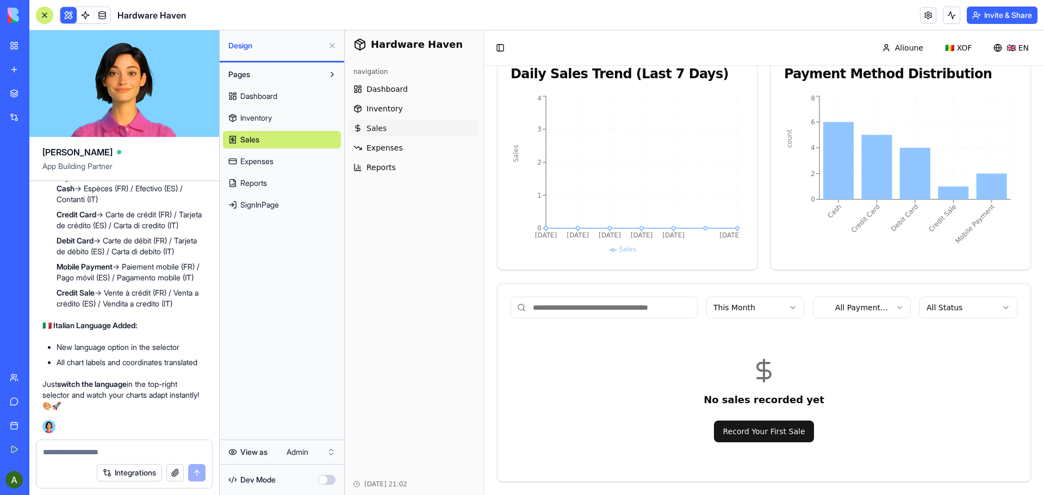
click at [59, 450] on textarea at bounding box center [124, 452] width 163 height 11
click at [150, 449] on textarea "**********" at bounding box center [124, 452] width 163 height 11
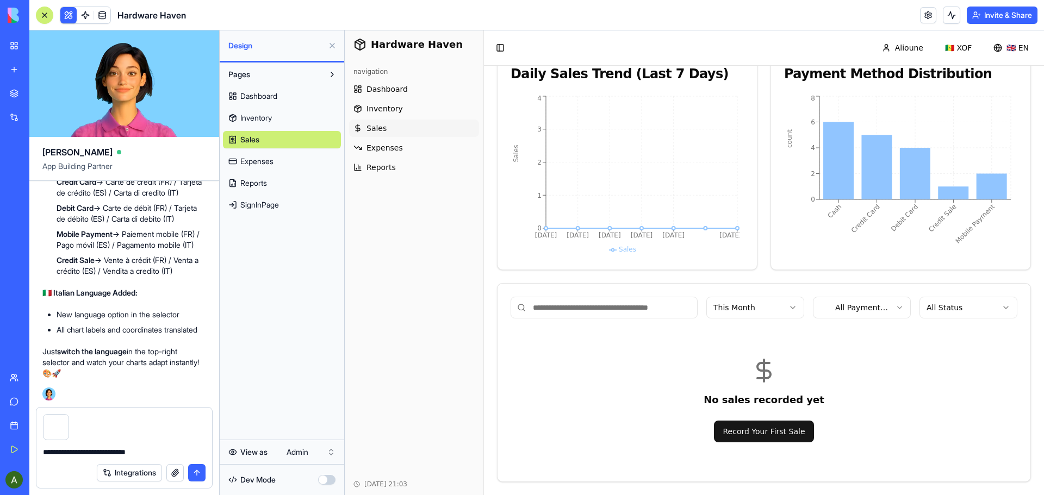
type textarea "**********"
click at [196, 475] on button "submit" at bounding box center [196, 472] width 17 height 17
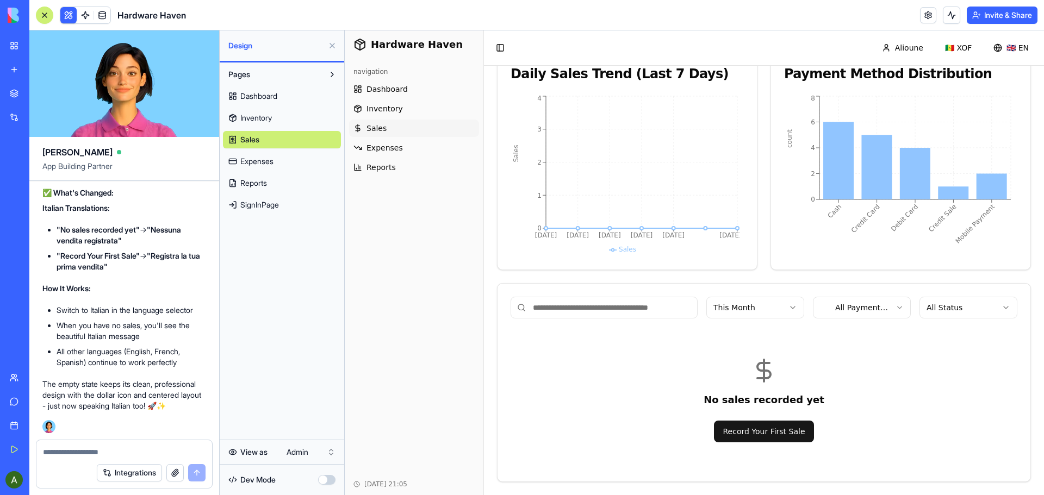
scroll to position [27789, 0]
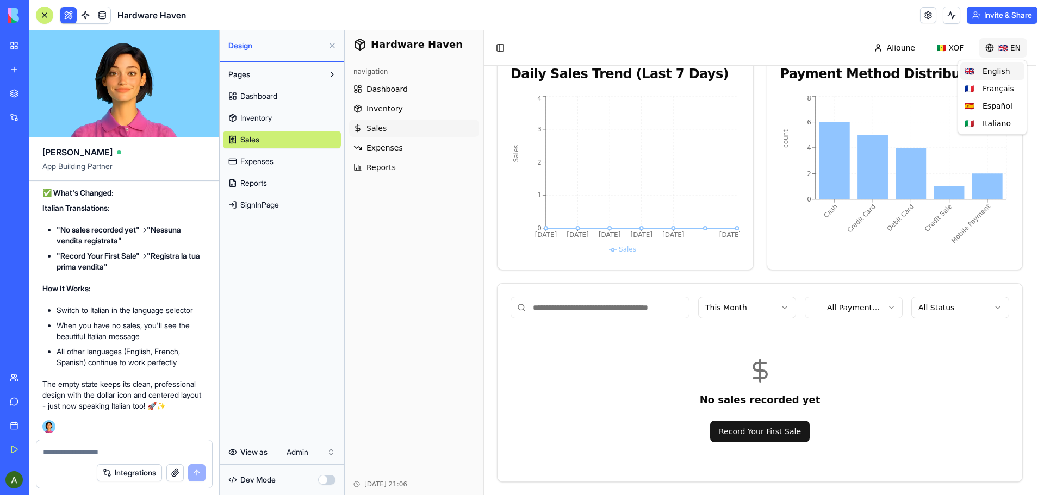
click at [1020, 48] on html "Hardware Haven navigation Dashboard Inventory Sales Expenses Reports Oct 11, 20…" at bounding box center [694, 197] width 699 height 598
click at [993, 124] on div "🇮🇹 Italiano" at bounding box center [992, 123] width 64 height 17
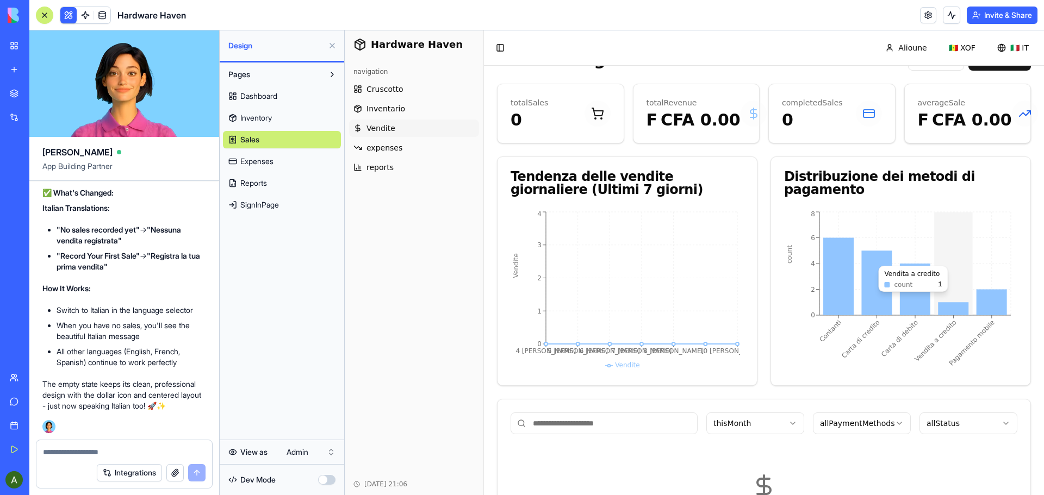
scroll to position [0, 0]
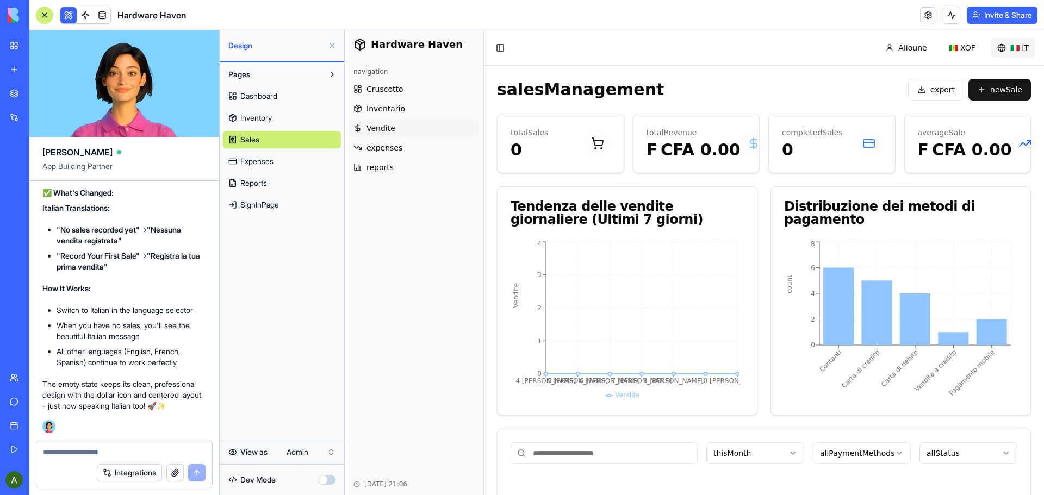
click at [1015, 49] on html "Hardware Haven navigation Cruscotto Inventario Vendite expenses reports Oct 11,…" at bounding box center [694, 335] width 699 height 611
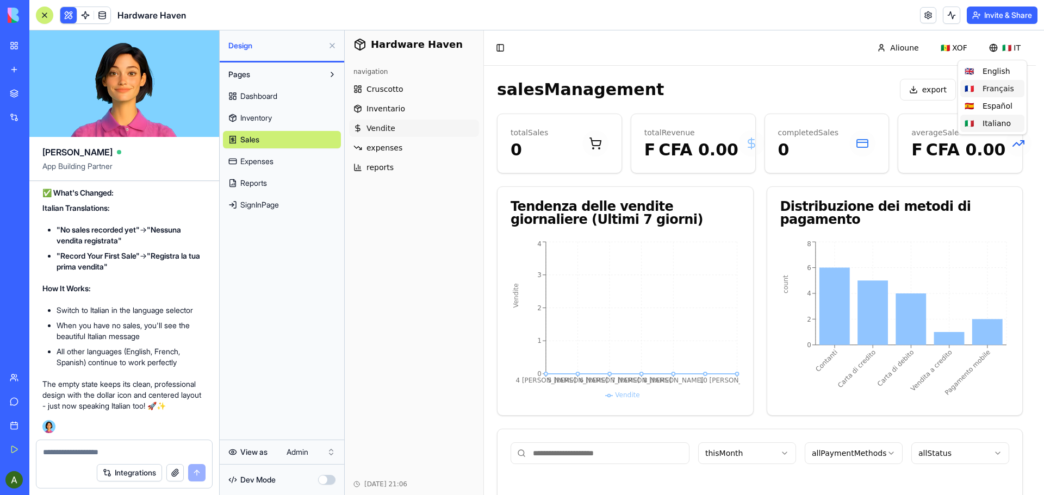
click at [1003, 91] on div "🇫🇷 Français" at bounding box center [992, 88] width 64 height 17
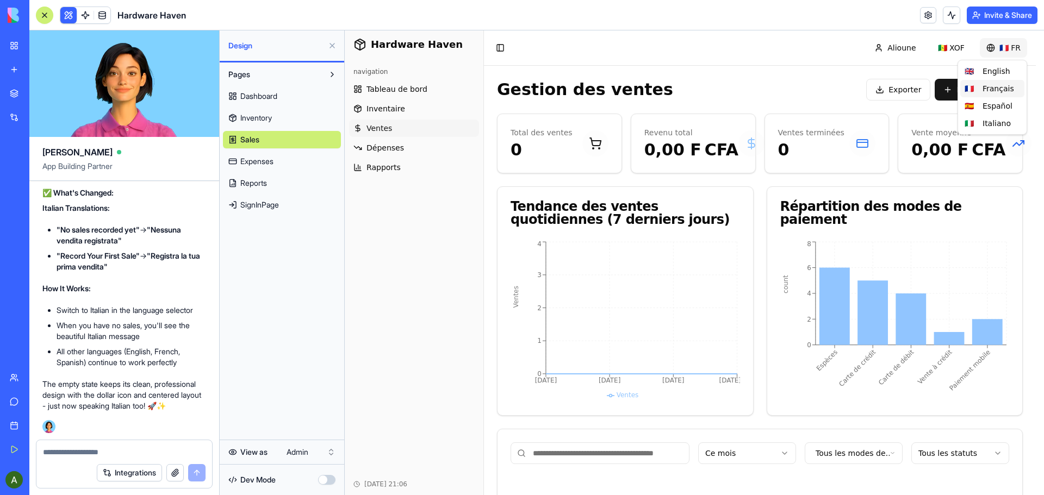
click at [1013, 49] on html "Hardware Haven navigation Tableau de bord Inventaire Ventes Dépenses Rapports O…" at bounding box center [694, 335] width 699 height 611
click at [995, 109] on div "🇪🇸 Español" at bounding box center [992, 105] width 64 height 17
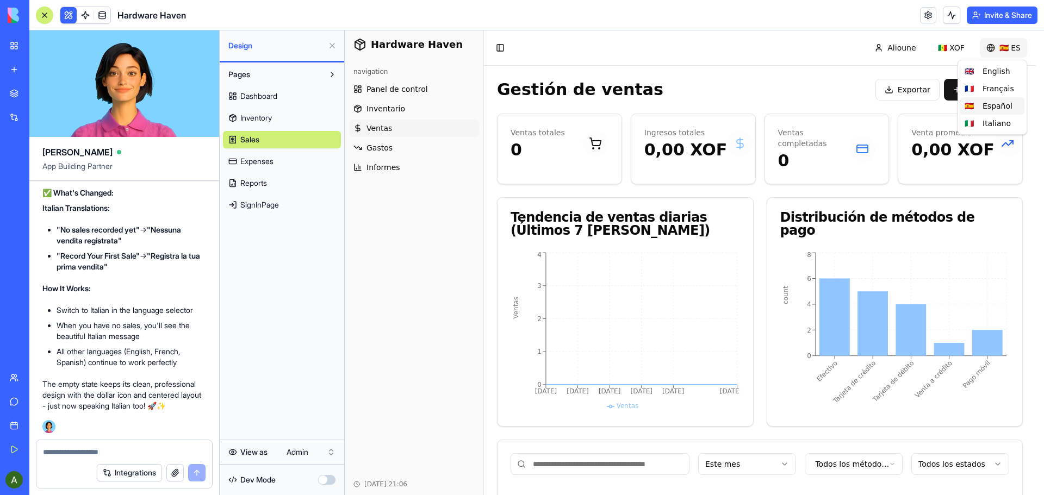
click at [1010, 53] on html "Hardware Haven navigation Panel de control Inventario Ventas Gastos Informes Oc…" at bounding box center [694, 341] width 699 height 622
click at [997, 127] on div "🇮🇹 Italiano" at bounding box center [992, 123] width 64 height 17
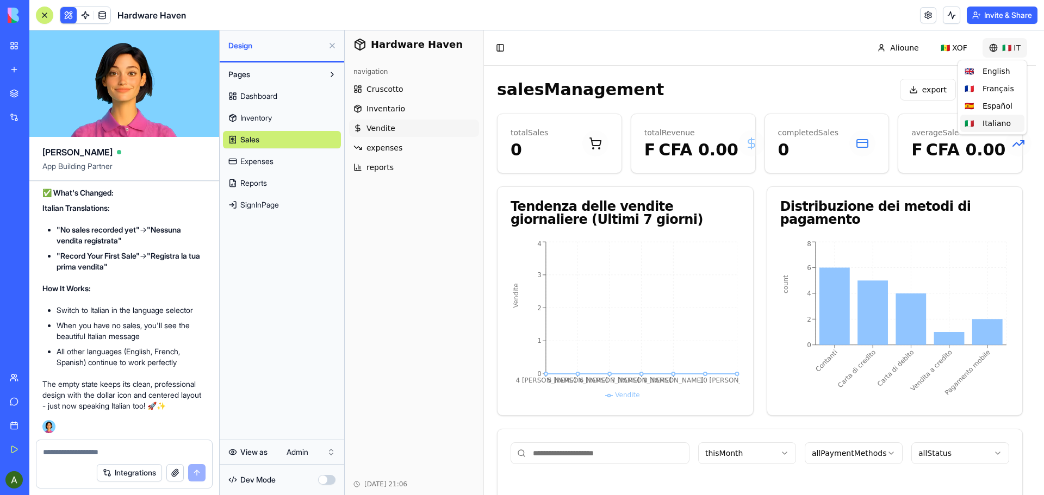
click at [1007, 44] on html "Hardware Haven navigation Cruscotto Inventario Vendite expenses reports Oct 11,…" at bounding box center [694, 335] width 699 height 611
click at [994, 90] on div "🇫🇷 Français" at bounding box center [992, 88] width 64 height 17
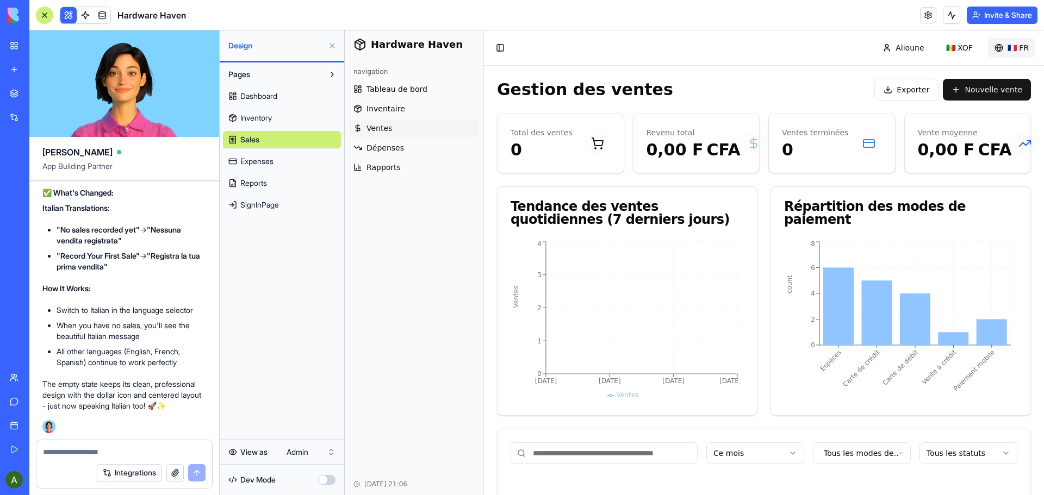
click at [1012, 50] on html "Hardware Haven navigation Tableau de bord Inventaire Ventes Dépenses Rapports O…" at bounding box center [694, 335] width 699 height 611
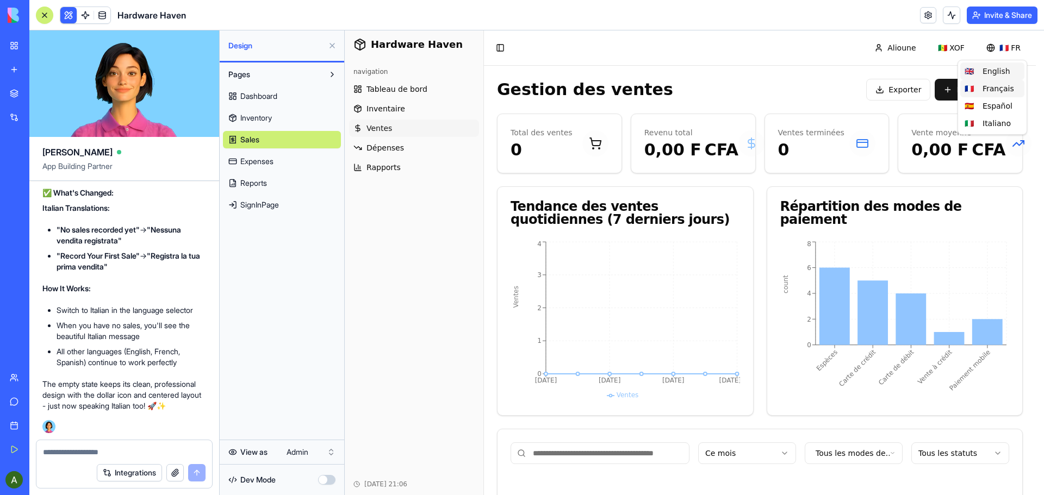
click at [996, 71] on div "🇬🇧 English" at bounding box center [992, 71] width 64 height 17
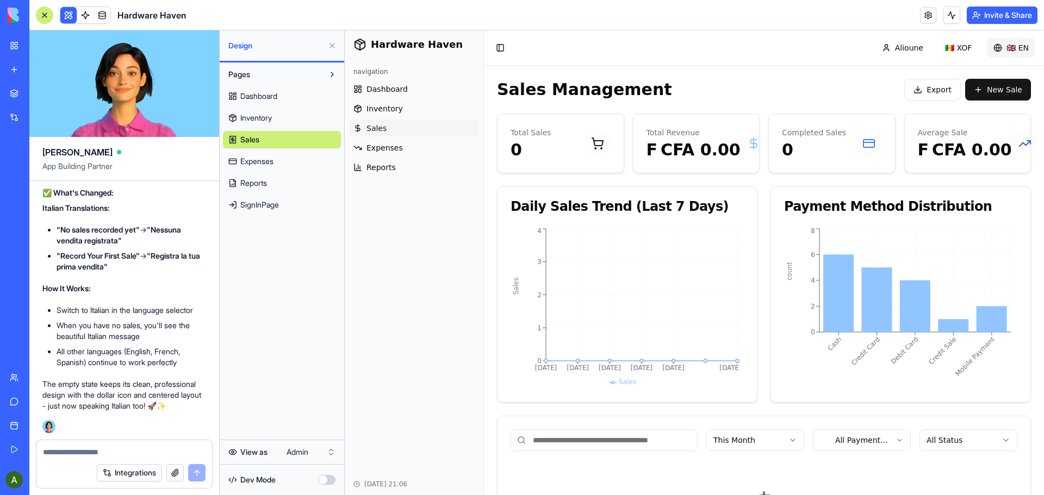
click at [1012, 49] on html "Hardware Haven navigation Dashboard Inventory Sales Expenses Reports Oct 11, 20…" at bounding box center [694, 329] width 699 height 598
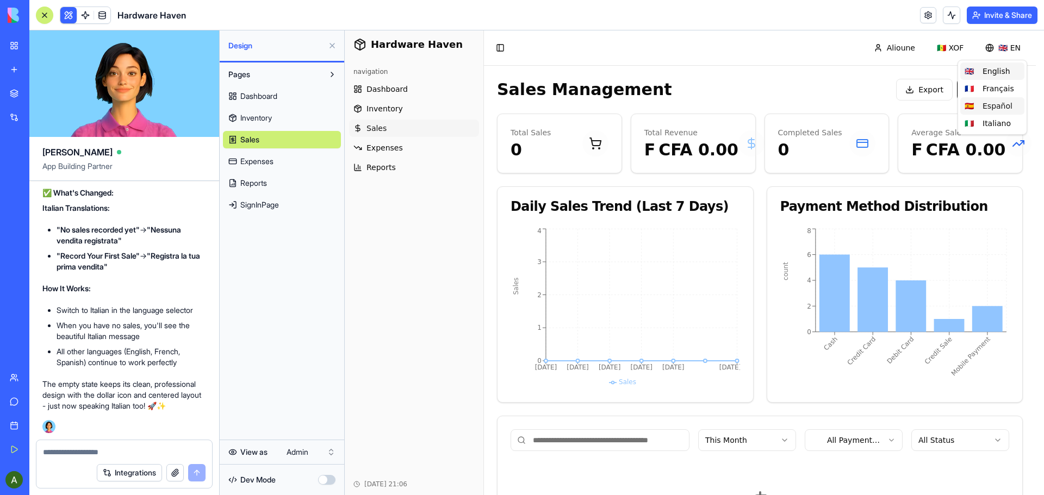
click at [998, 107] on div "🇪🇸 Español" at bounding box center [992, 105] width 64 height 17
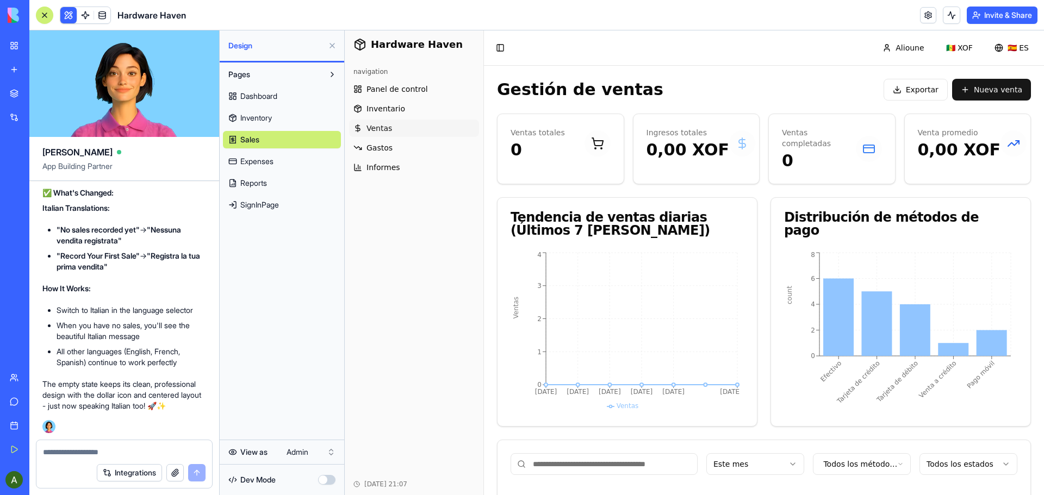
click at [64, 452] on textarea at bounding box center [124, 452] width 163 height 11
type textarea "**********"
click at [196, 472] on button "submit" at bounding box center [196, 472] width 17 height 17
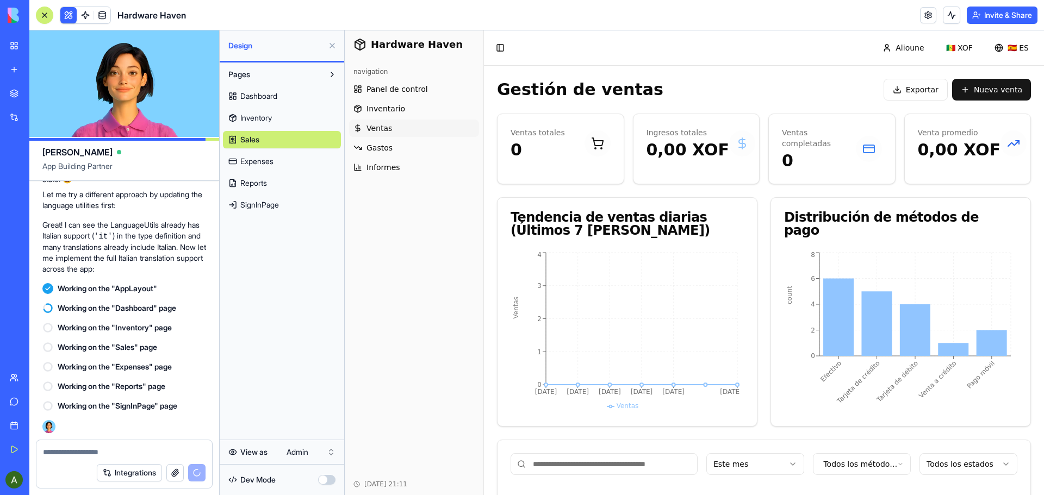
scroll to position [28078, 0]
